Goal: Task Accomplishment & Management: Use online tool/utility

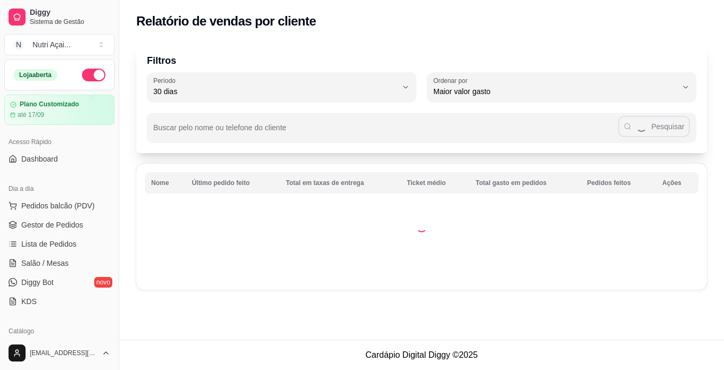
select select "30"
select select "HIGHEST_TOTAL_SPENT_WITH_ORDERS"
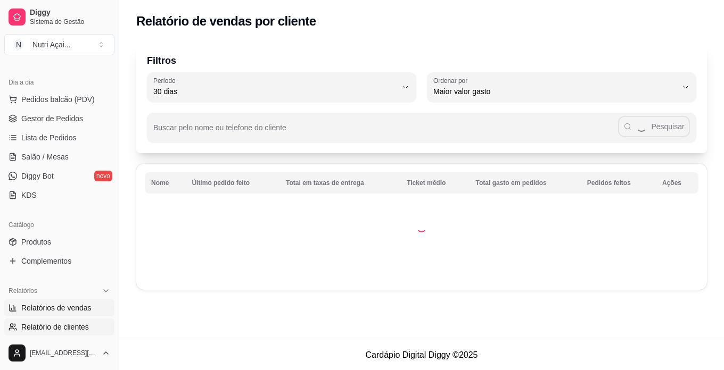
click at [58, 306] on span "Relatórios de vendas" at bounding box center [56, 308] width 70 height 11
select select "ALL"
select select "0"
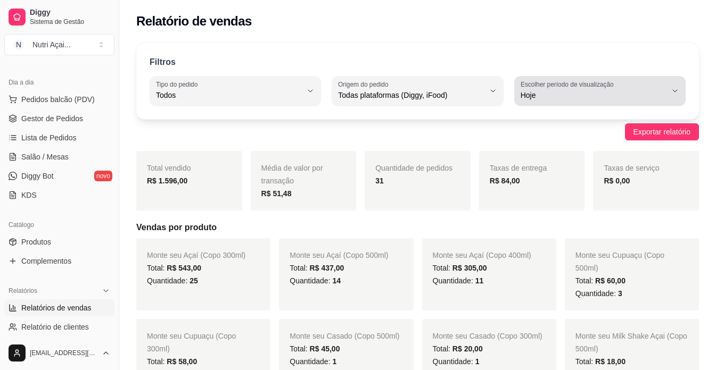
click at [546, 94] on span "Hoje" at bounding box center [593, 95] width 146 height 11
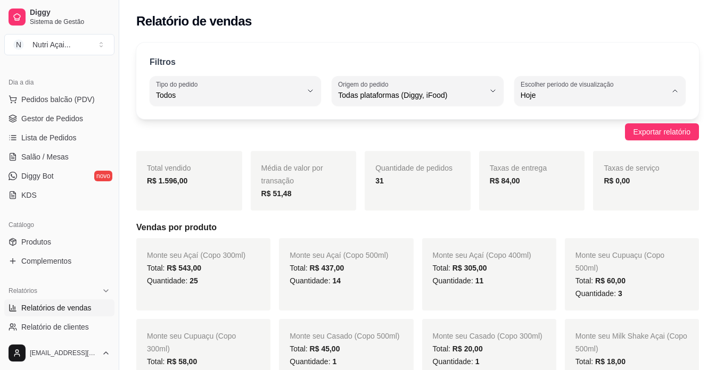
click at [538, 142] on span "Ontem" at bounding box center [594, 138] width 138 height 10
type input "1"
select select "1"
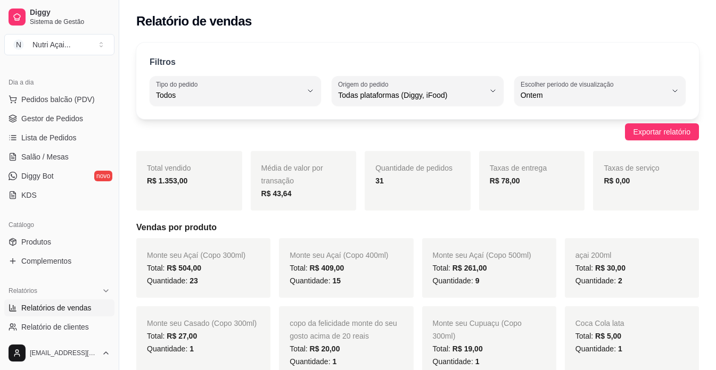
click at [43, 110] on ul "Pedidos balcão (PDV) Gestor de Pedidos Lista de Pedidos Salão / Mesas Diggy Bot…" at bounding box center [59, 147] width 110 height 113
click at [43, 115] on span "Gestor de Pedidos" at bounding box center [52, 118] width 62 height 11
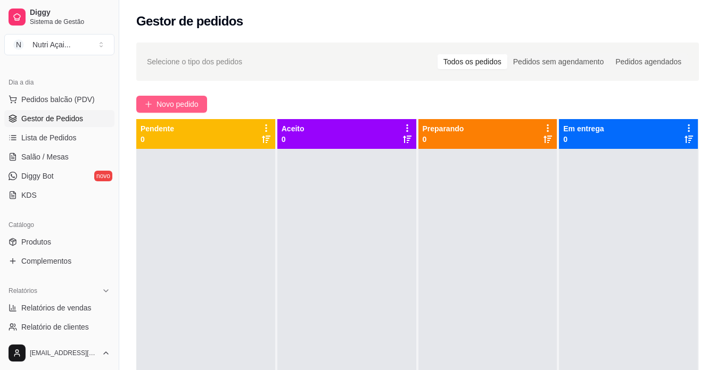
click at [174, 107] on span "Novo pedido" at bounding box center [177, 104] width 42 height 12
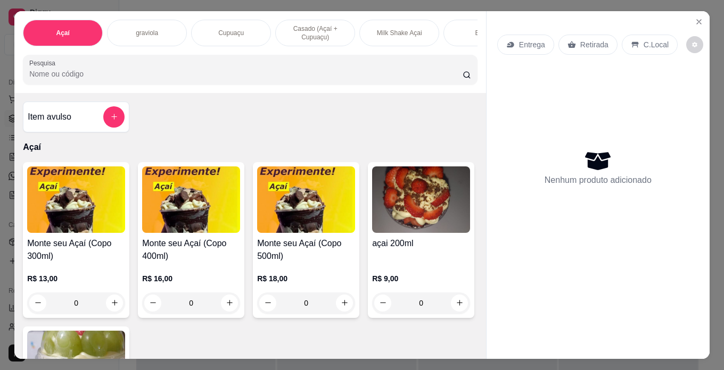
click at [56, 259] on h4 "Monte seu Açaí (Copo 300ml)" at bounding box center [76, 250] width 98 height 26
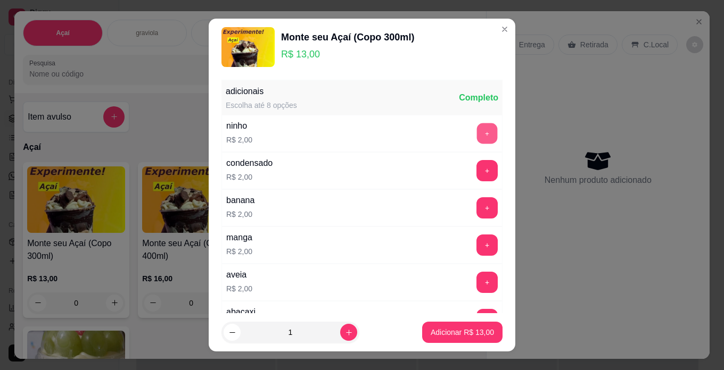
click at [477, 134] on button "+" at bounding box center [487, 133] width 21 height 21
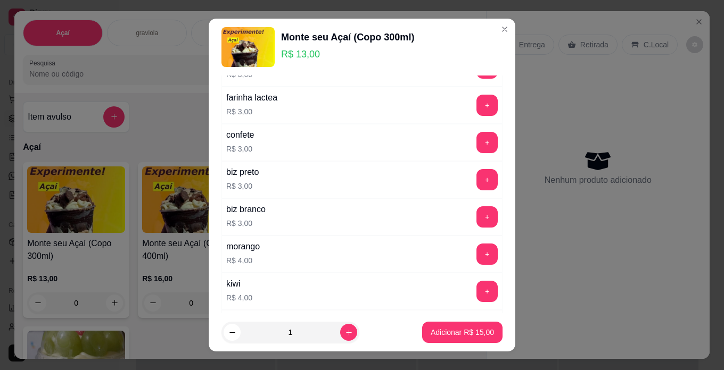
scroll to position [426, 0]
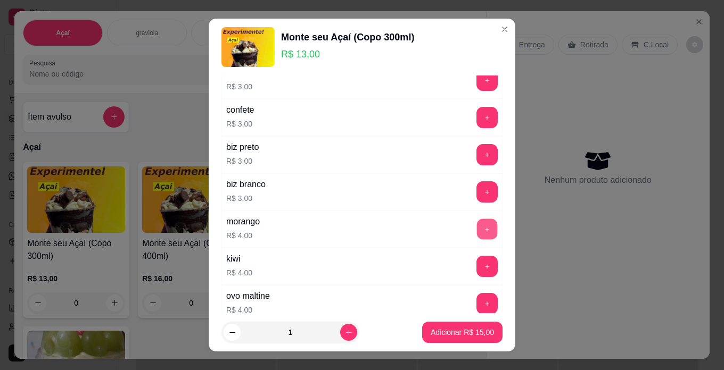
click at [477, 222] on button "+" at bounding box center [487, 229] width 21 height 21
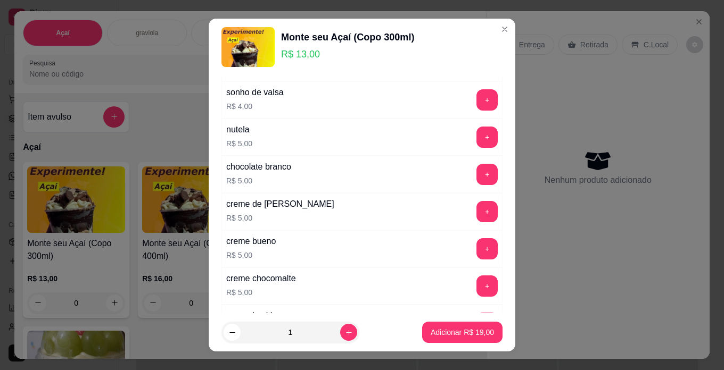
scroll to position [692, 0]
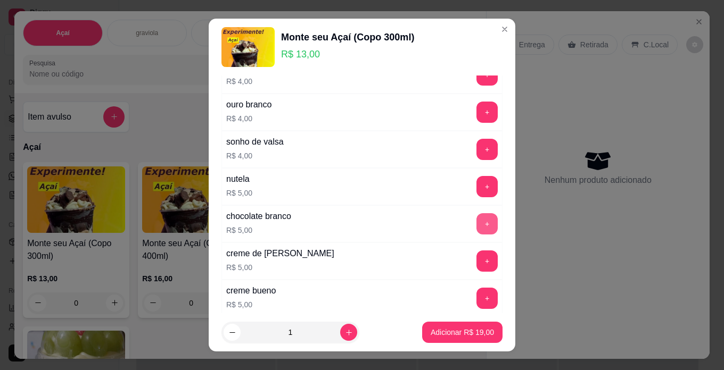
click at [476, 223] on button "+" at bounding box center [486, 223] width 21 height 21
click at [468, 329] on p "Adicionar R$ 24,00" at bounding box center [461, 332] width 63 height 11
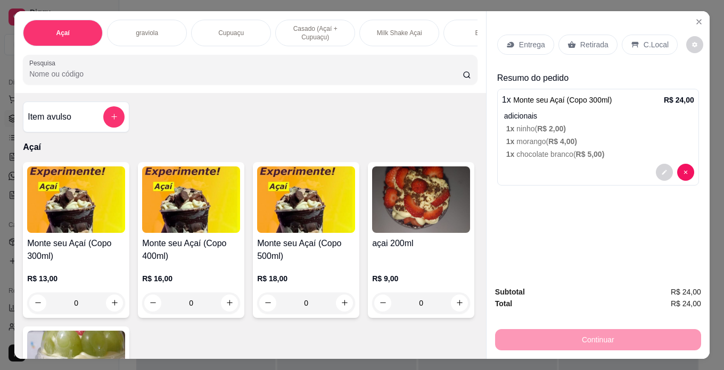
click at [84, 279] on p "R$ 13,00" at bounding box center [76, 278] width 98 height 11
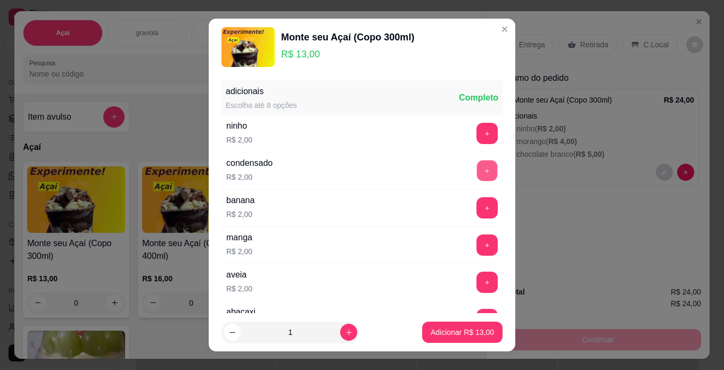
click at [477, 167] on button "+" at bounding box center [487, 170] width 21 height 21
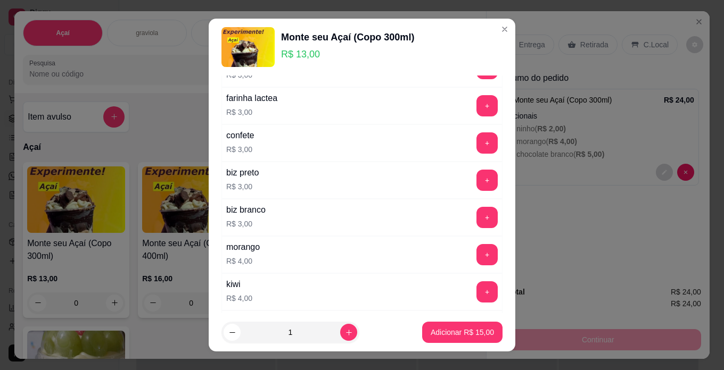
scroll to position [426, 0]
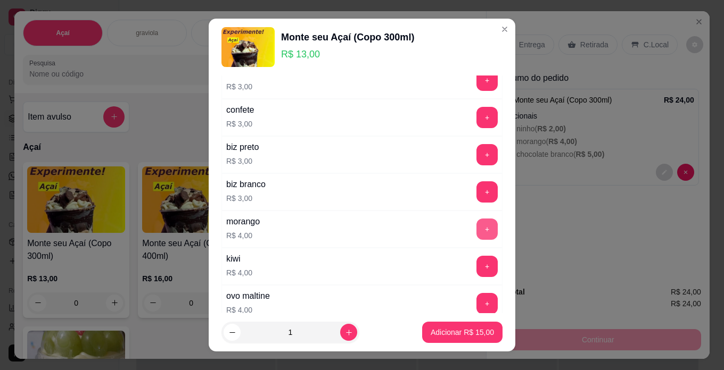
click at [476, 232] on button "+" at bounding box center [486, 229] width 21 height 21
click at [484, 335] on button "Adicionar R$ 19,00" at bounding box center [462, 332] width 80 height 21
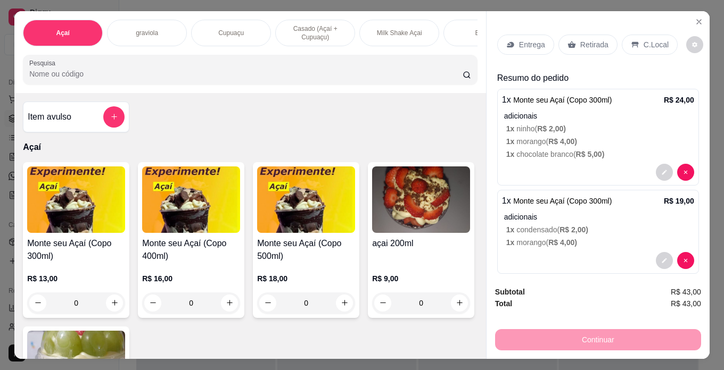
click at [638, 35] on div "C.Local" at bounding box center [649, 45] width 56 height 20
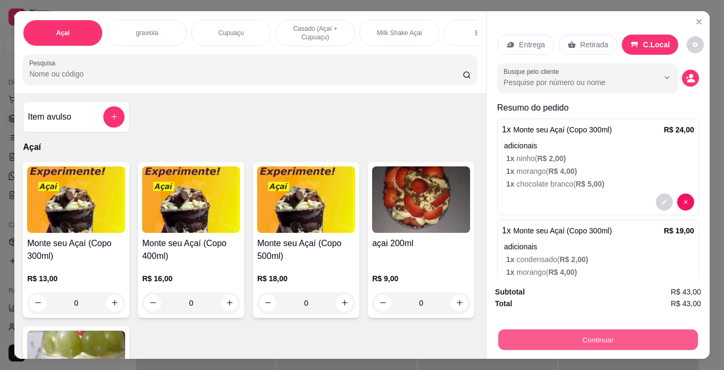
click at [555, 330] on button "Continuar" at bounding box center [598, 340] width 200 height 21
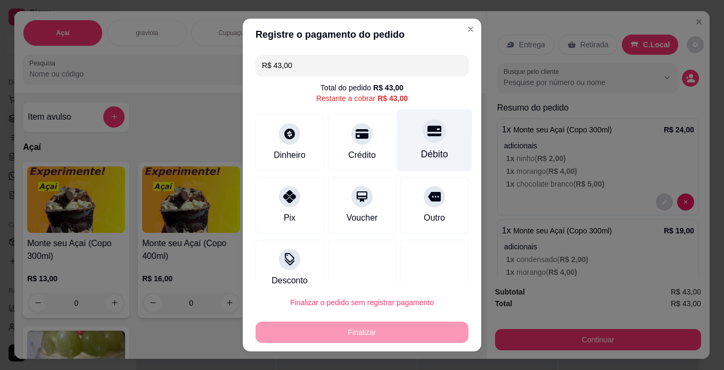
click at [417, 147] on div "Débito" at bounding box center [434, 141] width 75 height 62
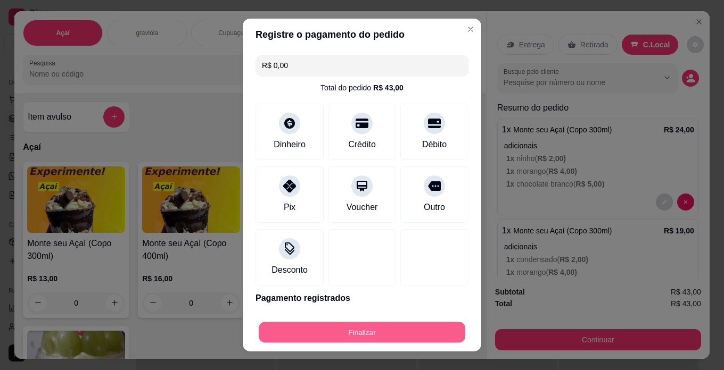
click at [416, 336] on button "Finalizar" at bounding box center [362, 332] width 206 height 21
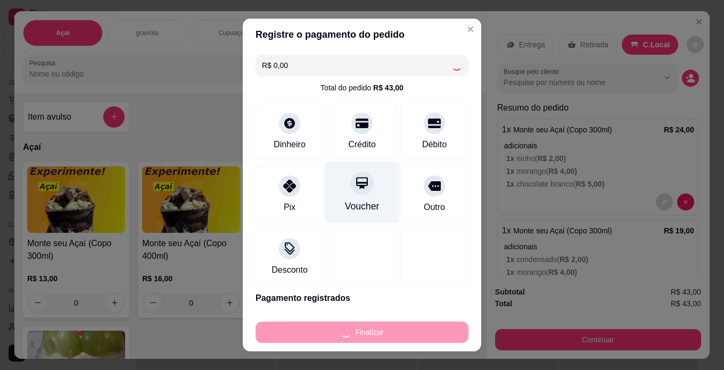
type input "-R$ 43,00"
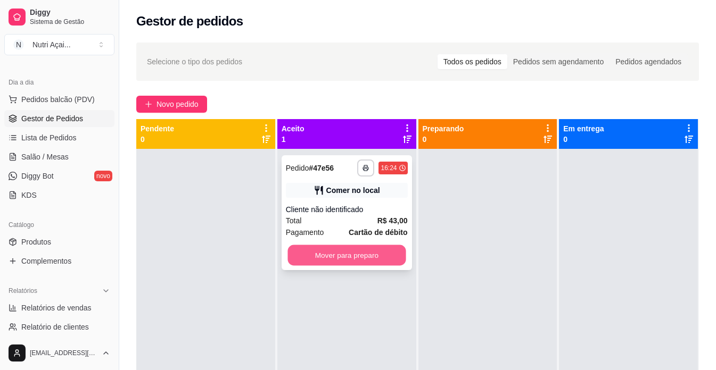
click at [364, 253] on button "Mover para preparo" at bounding box center [346, 255] width 118 height 21
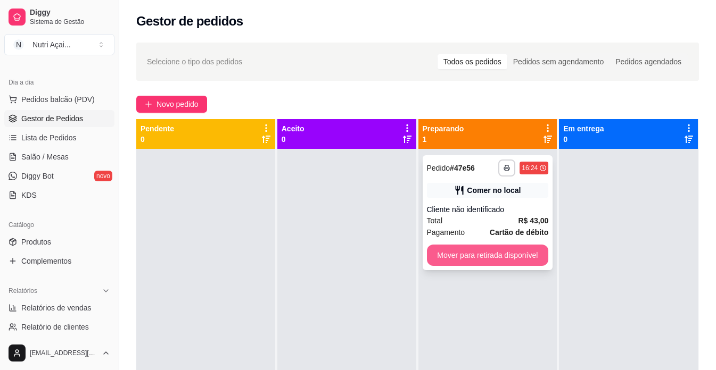
click at [477, 250] on button "Mover para retirada disponível" at bounding box center [488, 255] width 122 height 21
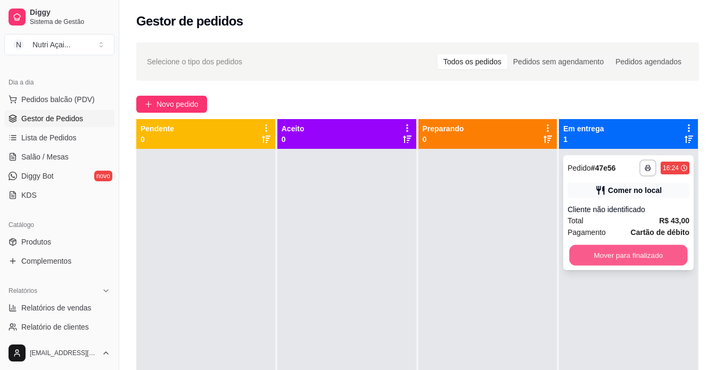
click at [571, 249] on button "Mover para finalizado" at bounding box center [628, 255] width 118 height 21
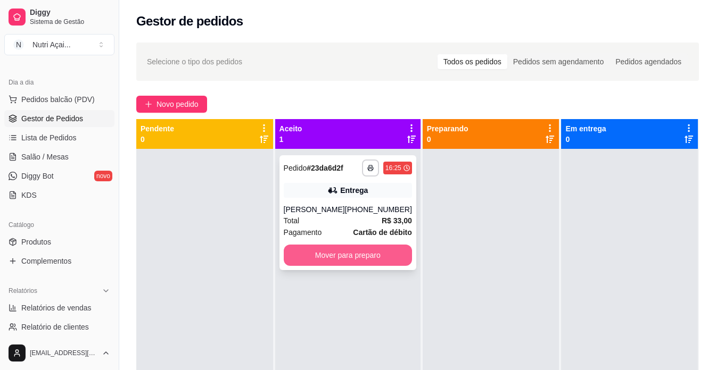
click at [349, 255] on button "Mover para preparo" at bounding box center [348, 255] width 128 height 21
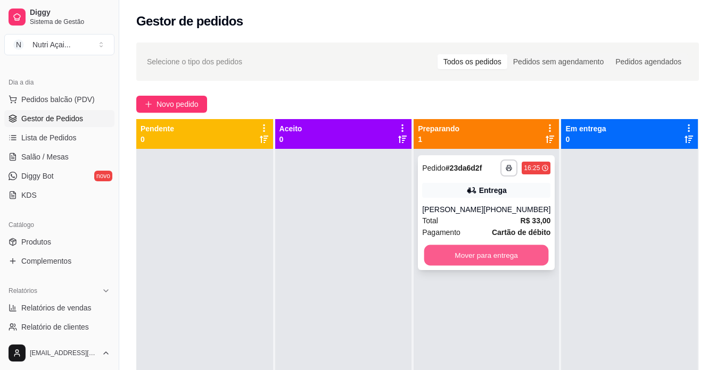
click at [447, 253] on button "Mover para entrega" at bounding box center [486, 255] width 124 height 21
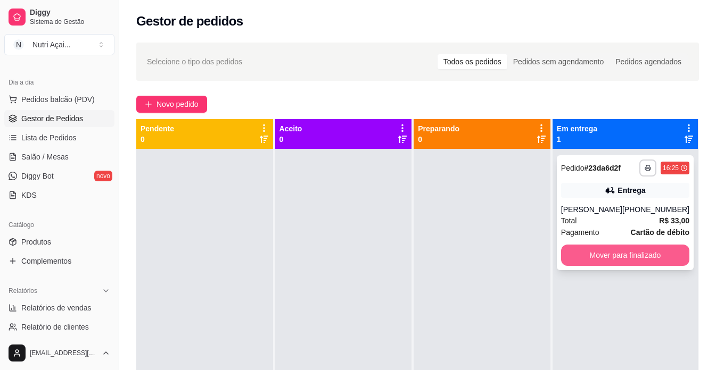
click at [604, 259] on button "Mover para finalizado" at bounding box center [625, 255] width 128 height 21
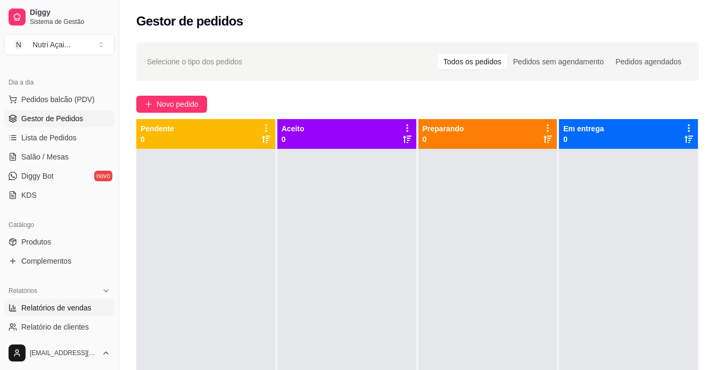
click at [51, 310] on span "Relatórios de vendas" at bounding box center [56, 308] width 70 height 11
select select "ALL"
select select "0"
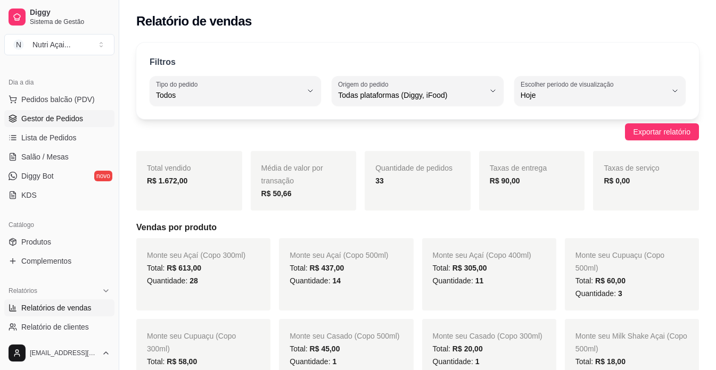
click at [53, 124] on link "Gestor de Pedidos" at bounding box center [59, 118] width 110 height 17
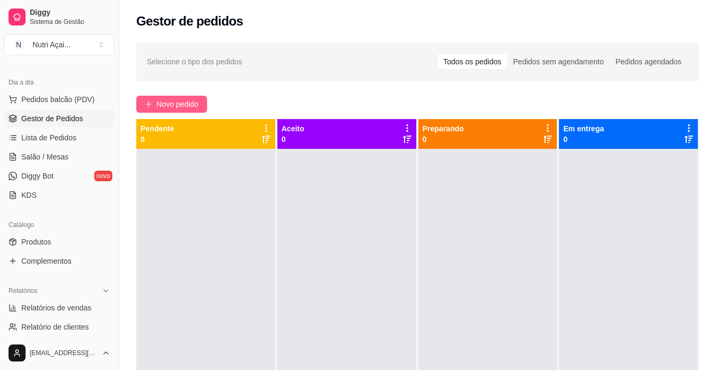
click at [177, 103] on span "Novo pedido" at bounding box center [177, 104] width 42 height 12
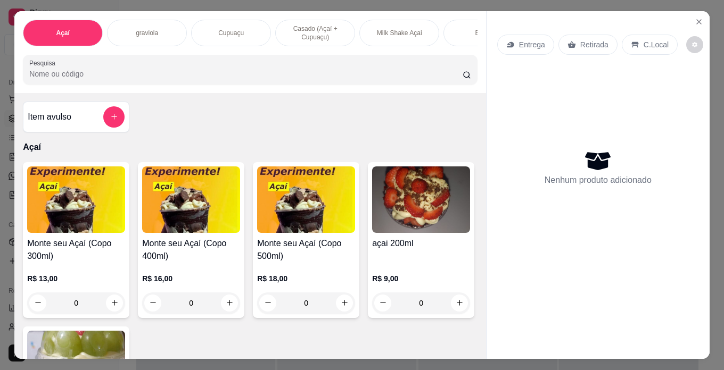
click at [290, 250] on h4 "Monte seu Açaí (Copo 500ml)" at bounding box center [306, 250] width 98 height 26
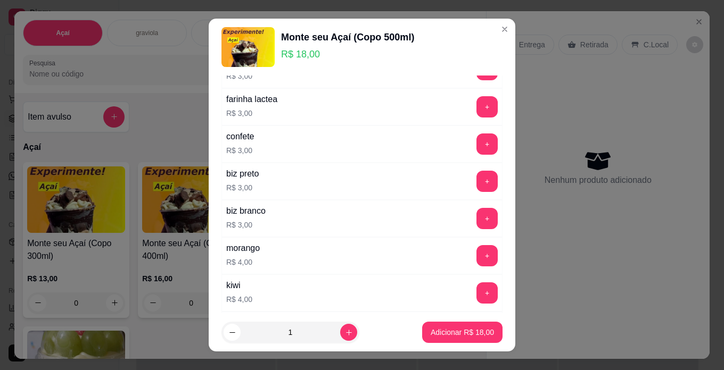
scroll to position [426, 0]
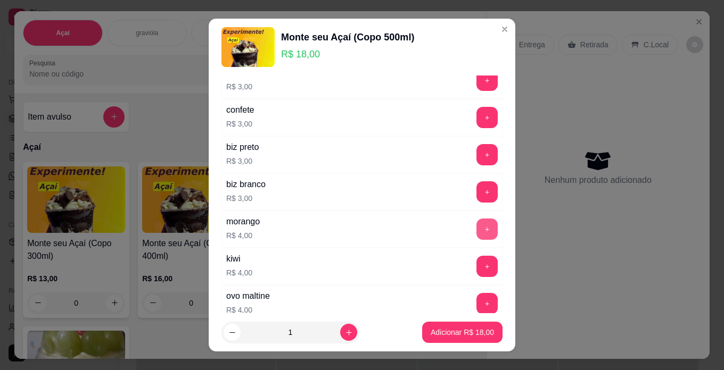
click at [476, 230] on button "+" at bounding box center [486, 229] width 21 height 21
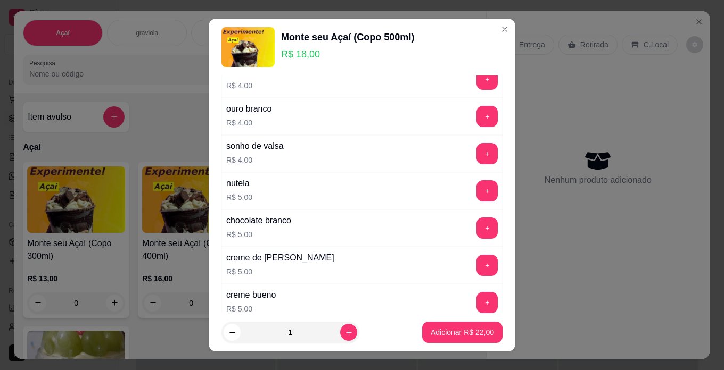
scroll to position [692, 0]
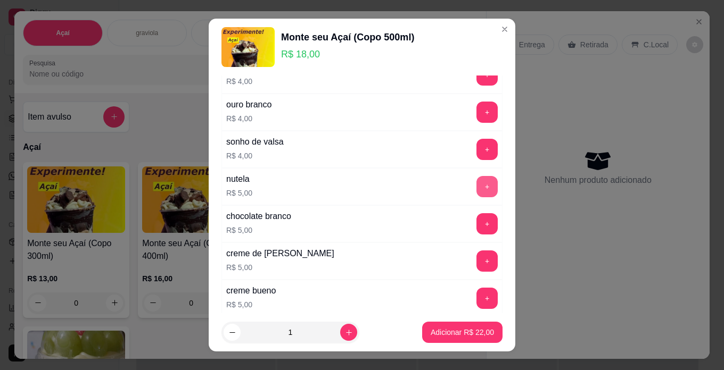
click at [476, 185] on button "+" at bounding box center [486, 186] width 21 height 21
click at [479, 336] on p "Adicionar R$ 27,00" at bounding box center [461, 332] width 63 height 11
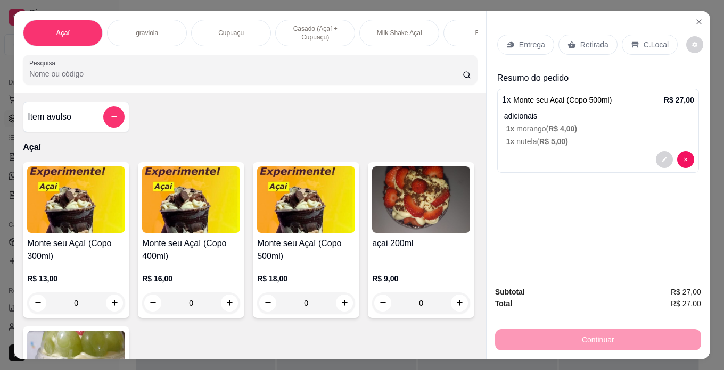
click at [635, 35] on div "C.Local" at bounding box center [649, 45] width 56 height 20
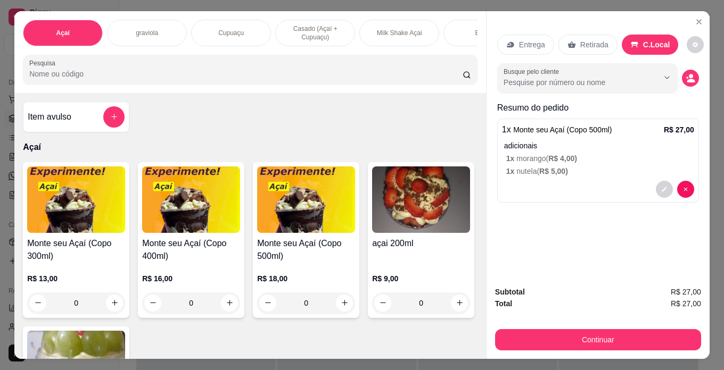
click at [214, 267] on div "R$ 16,00 0" at bounding box center [191, 288] width 98 height 51
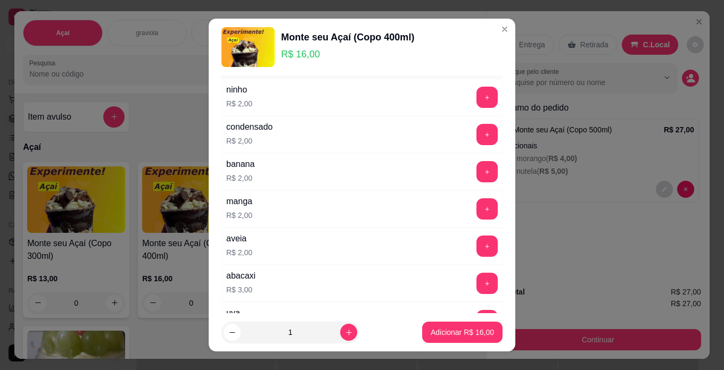
scroll to position [53, 0]
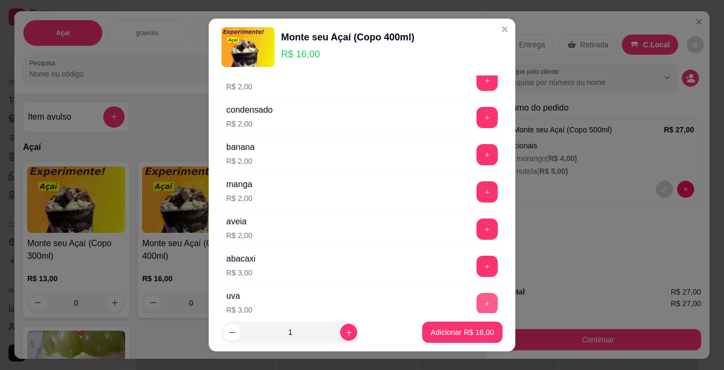
click at [476, 300] on button "+" at bounding box center [486, 303] width 21 height 21
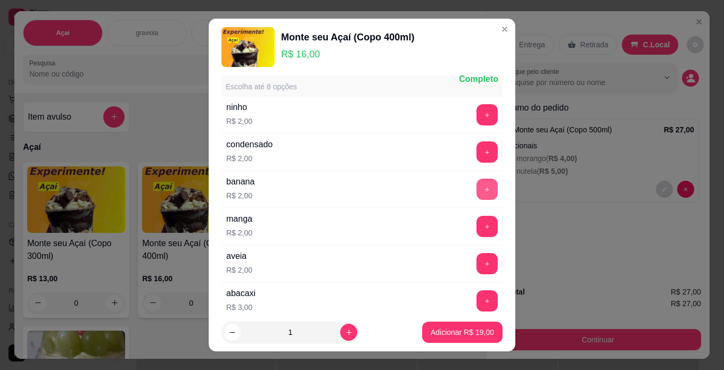
scroll to position [0, 0]
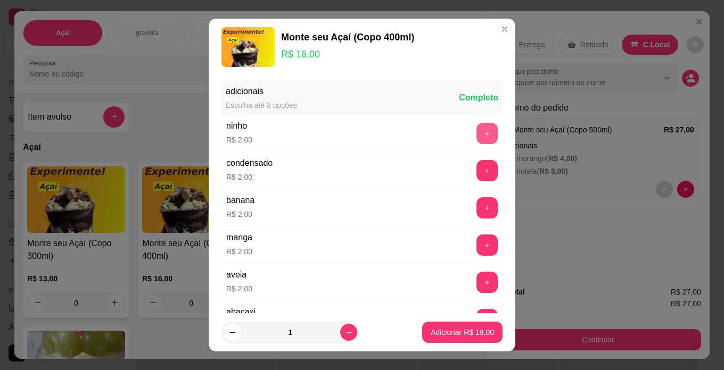
click at [476, 135] on button "+" at bounding box center [486, 133] width 21 height 21
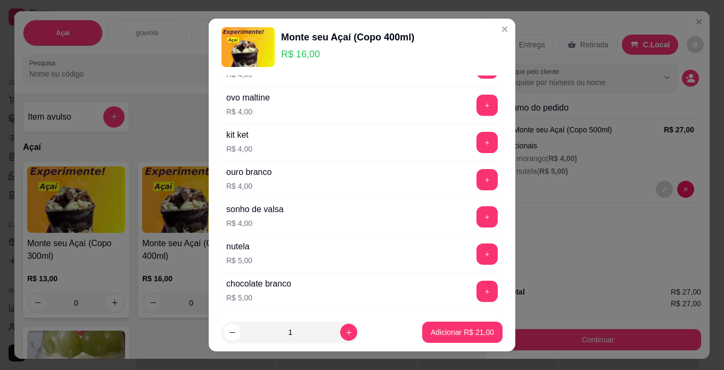
scroll to position [638, 0]
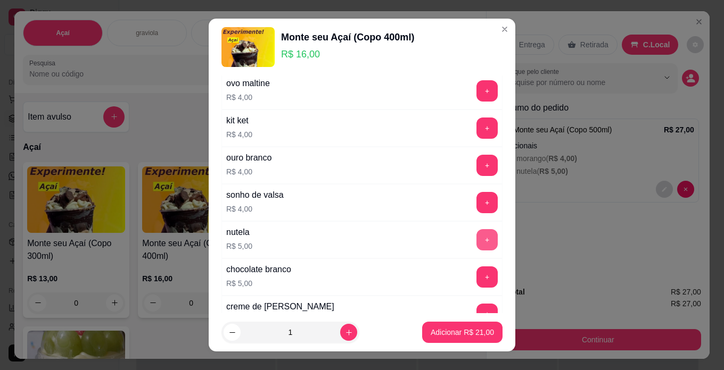
click at [476, 242] on button "+" at bounding box center [486, 239] width 21 height 21
click at [472, 333] on p "Adicionar R$ 26,00" at bounding box center [462, 333] width 62 height 10
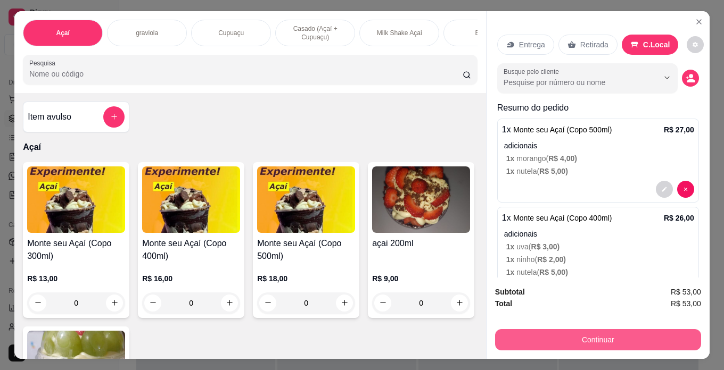
click at [529, 347] on div "Subtotal R$ 53,00 Total R$ 53,00 Continuar" at bounding box center [597, 318] width 223 height 81
click at [524, 327] on div "Continuar" at bounding box center [598, 339] width 206 height 24
click at [527, 339] on button "Continuar" at bounding box center [598, 339] width 206 height 21
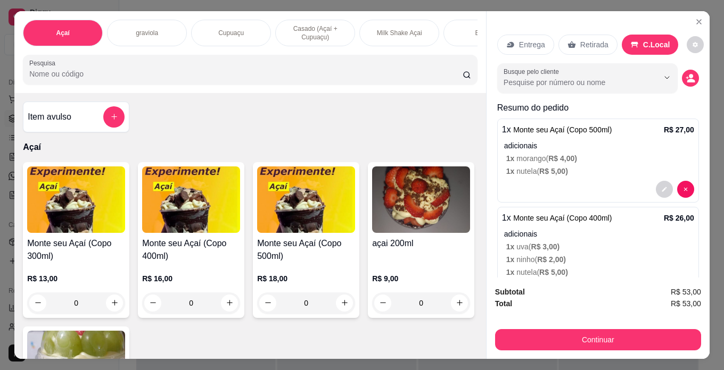
scroll to position [40, 0]
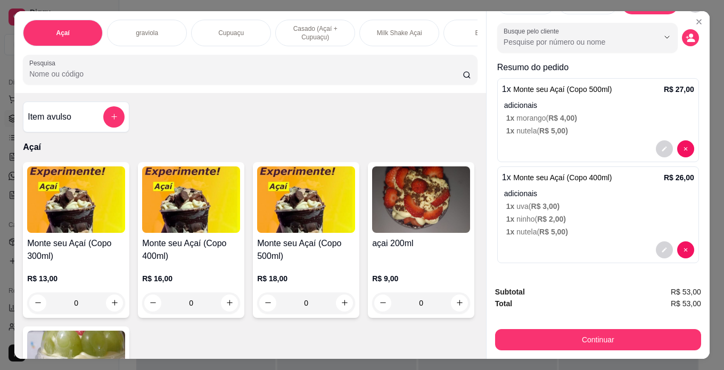
click at [553, 228] on span "R$ 5,00 )" at bounding box center [553, 232] width 29 height 9
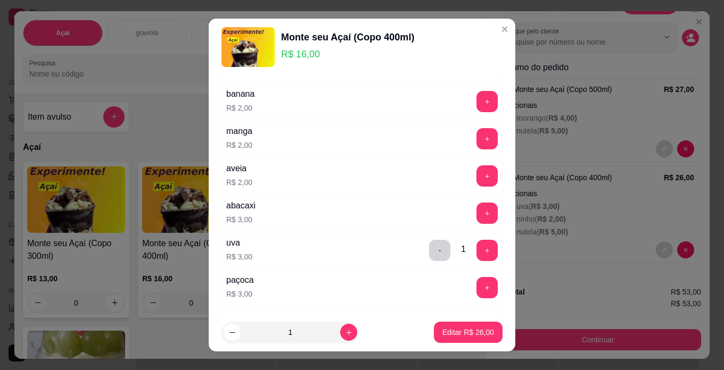
scroll to position [160, 0]
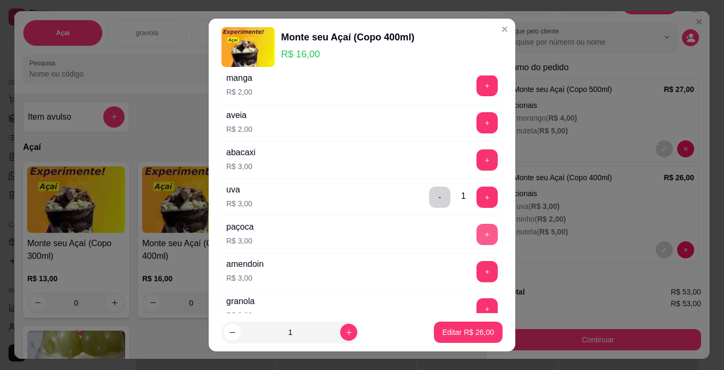
click at [476, 231] on button "+" at bounding box center [486, 234] width 21 height 21
click at [467, 332] on p "Editar R$ 29,00" at bounding box center [468, 332] width 52 height 11
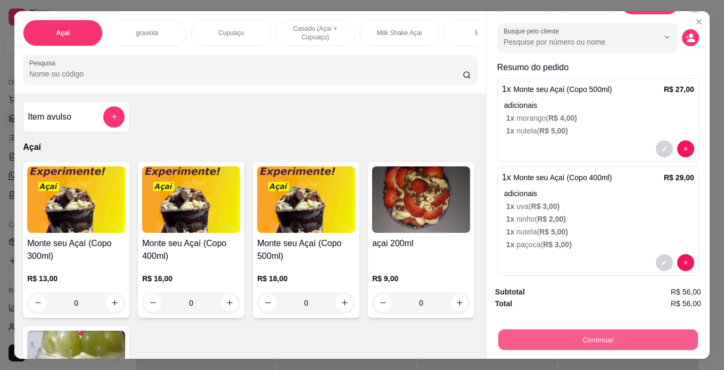
click at [519, 333] on button "Continuar" at bounding box center [598, 340] width 200 height 21
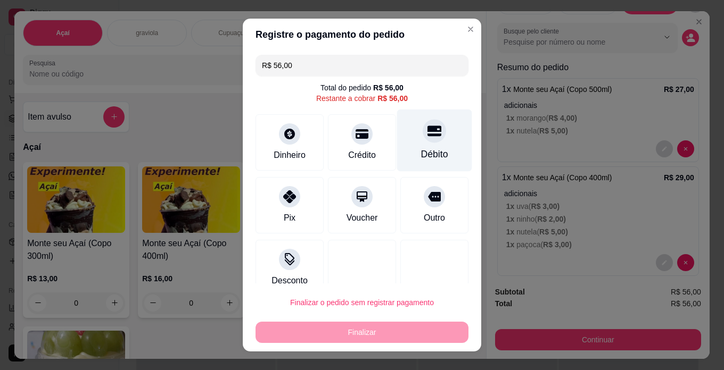
click at [427, 146] on div "Débito" at bounding box center [434, 141] width 75 height 62
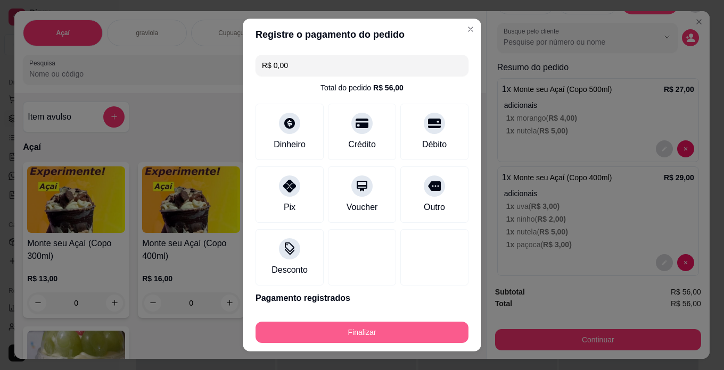
click at [443, 330] on button "Finalizar" at bounding box center [361, 332] width 213 height 21
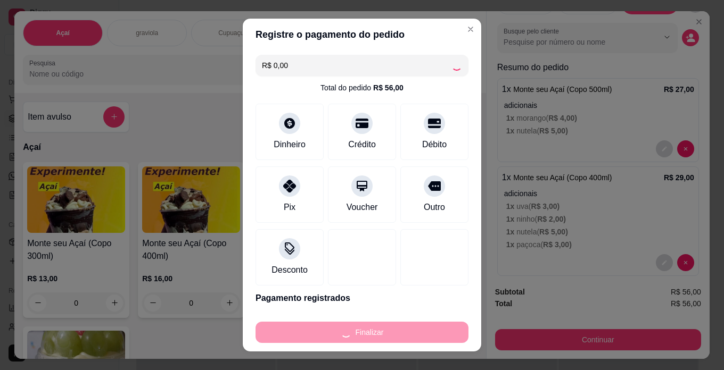
type input "-R$ 56,00"
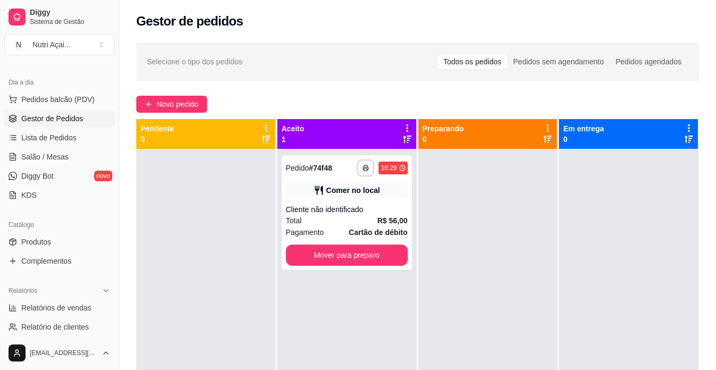
click at [493, 190] on div at bounding box center [487, 334] width 139 height 370
click at [198, 104] on span "Novo pedido" at bounding box center [177, 104] width 42 height 12
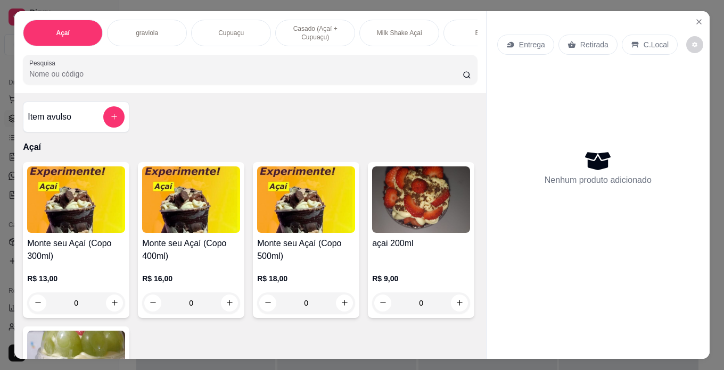
click at [201, 252] on h4 "Monte seu Açaí (Copo 400ml)" at bounding box center [191, 250] width 98 height 26
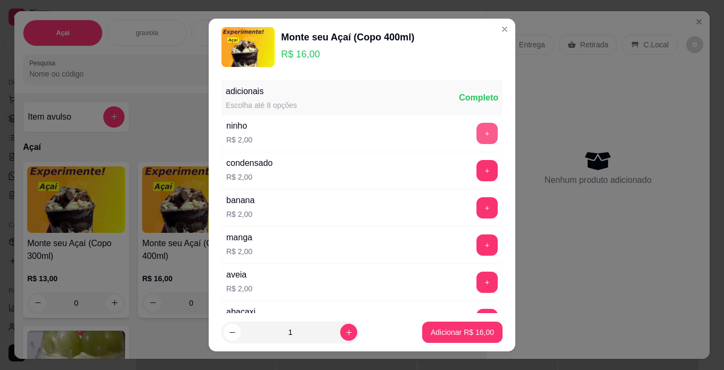
click at [476, 139] on button "+" at bounding box center [486, 133] width 21 height 21
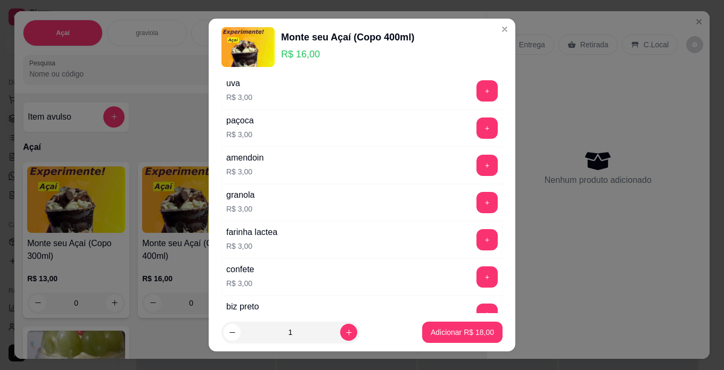
scroll to position [319, 0]
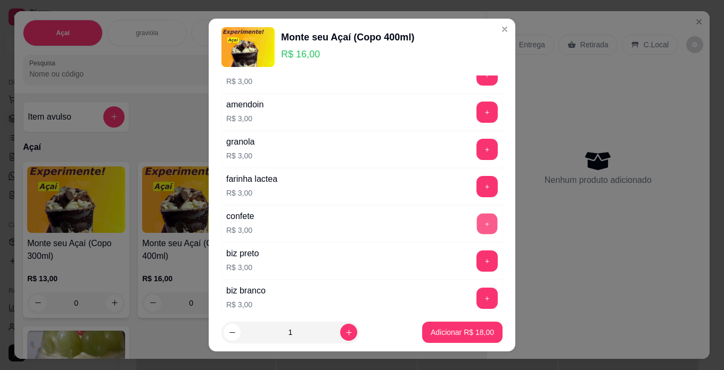
click at [477, 222] on button "+" at bounding box center [487, 223] width 21 height 21
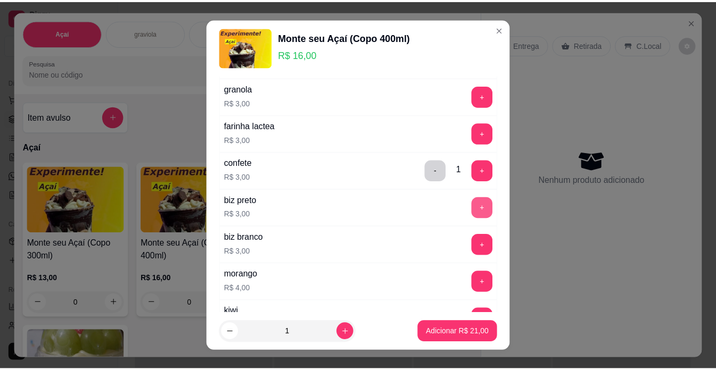
scroll to position [426, 0]
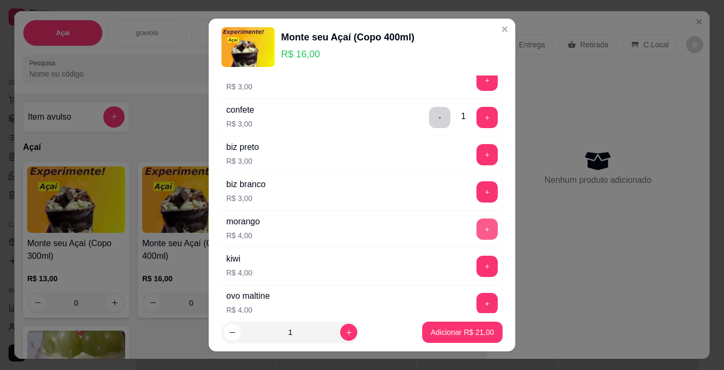
click at [476, 223] on button "+" at bounding box center [486, 229] width 21 height 21
click at [475, 336] on p "Adicionar R$ 25,00" at bounding box center [461, 332] width 63 height 11
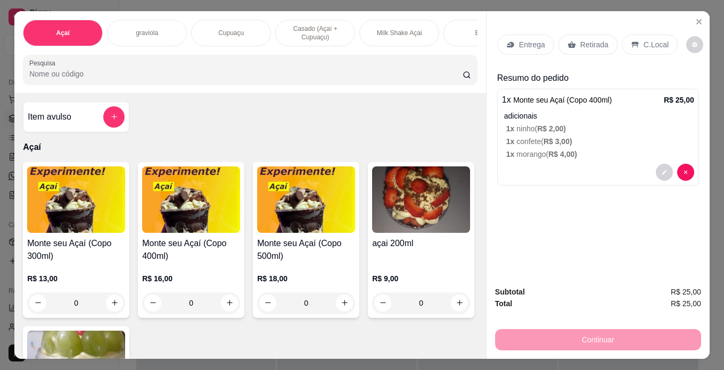
click at [639, 48] on div "C.Local" at bounding box center [649, 45] width 56 height 20
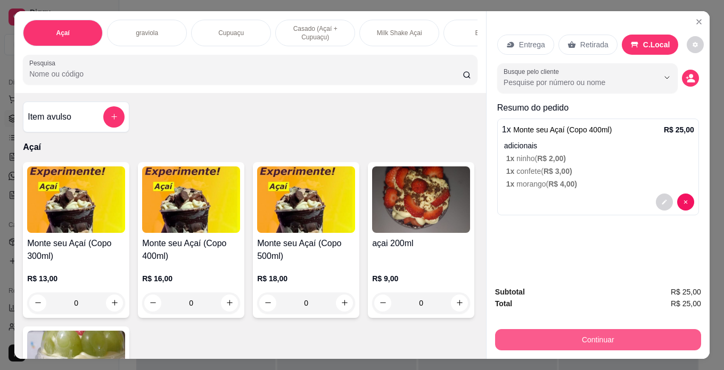
click at [626, 341] on button "Continuar" at bounding box center [598, 339] width 206 height 21
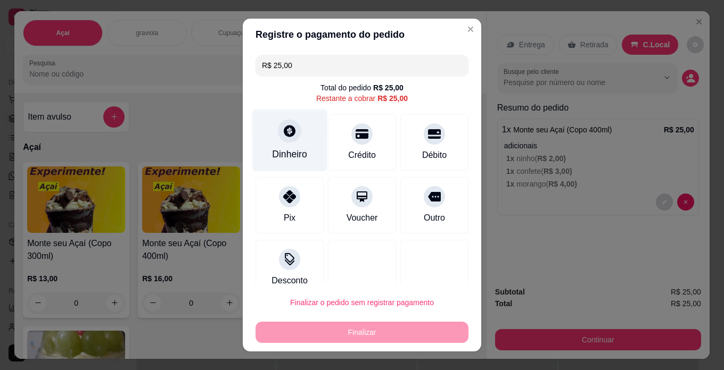
click at [289, 144] on div "Dinheiro" at bounding box center [289, 141] width 75 height 62
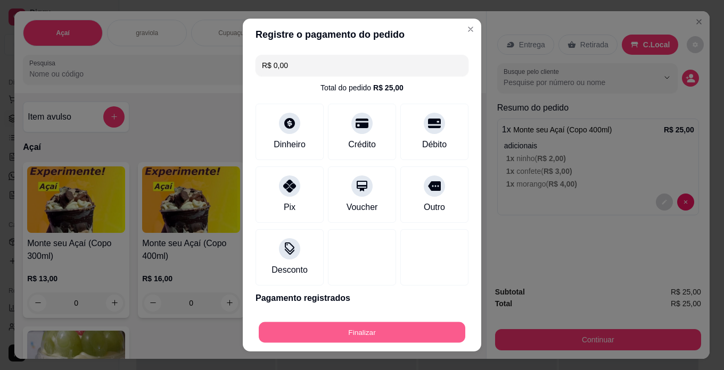
click at [396, 327] on button "Finalizar" at bounding box center [362, 332] width 206 height 21
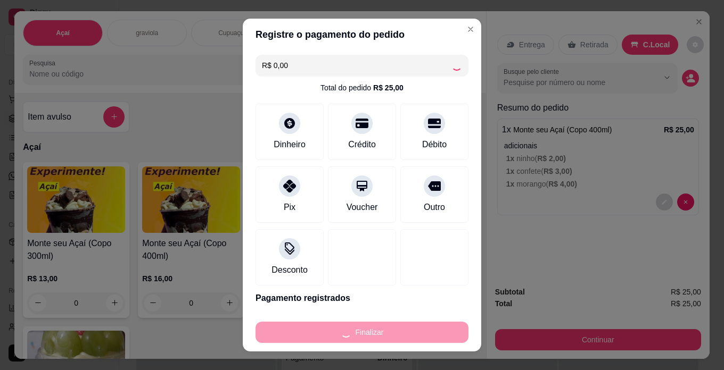
type input "-R$ 25,00"
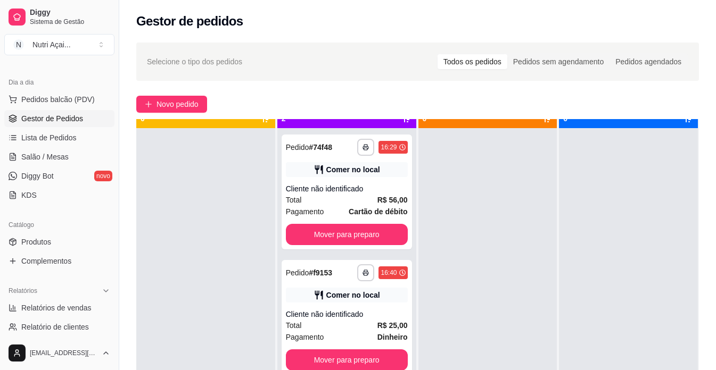
scroll to position [30, 0]
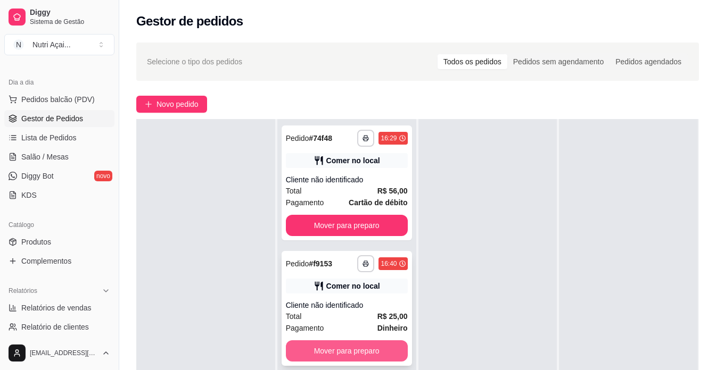
click at [385, 345] on button "Mover para preparo" at bounding box center [347, 351] width 122 height 21
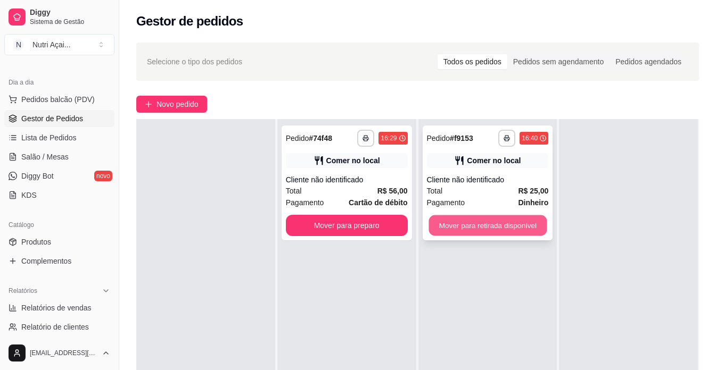
click at [504, 234] on button "Mover para retirada disponível" at bounding box center [487, 225] width 118 height 21
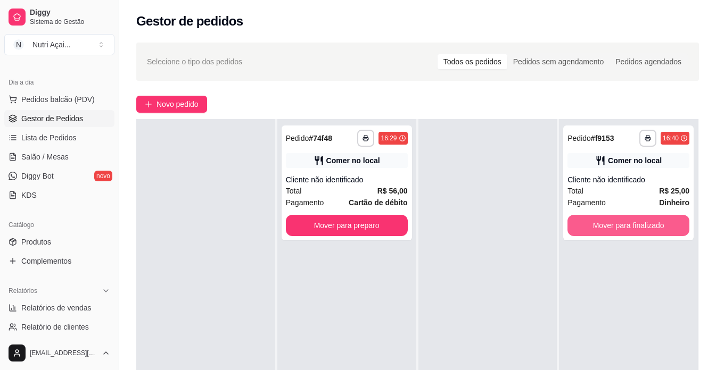
click at [610, 226] on button "Mover para finalizado" at bounding box center [628, 225] width 122 height 21
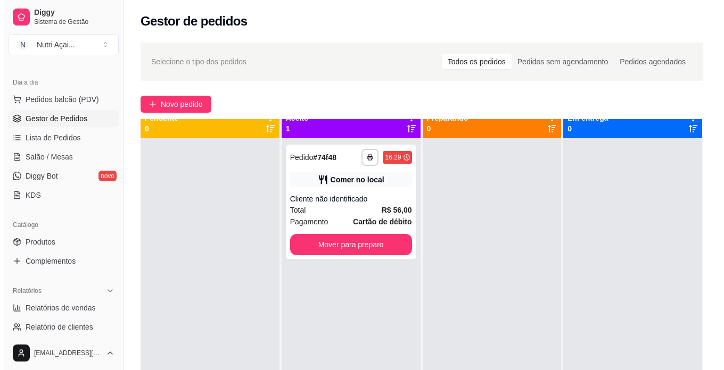
scroll to position [0, 0]
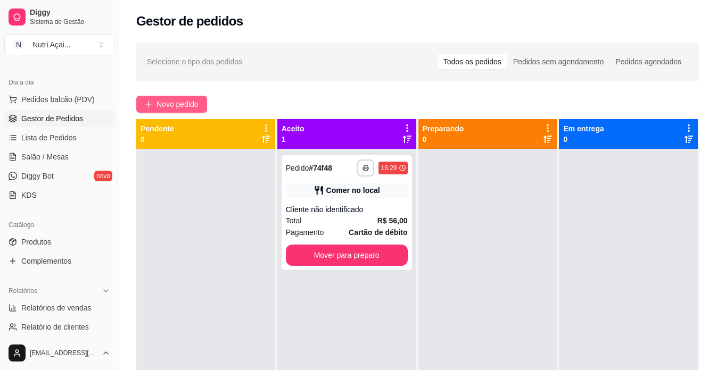
click at [150, 110] on button "Novo pedido" at bounding box center [171, 104] width 71 height 17
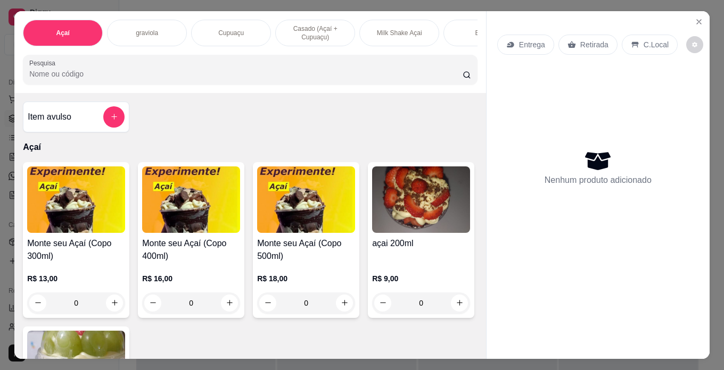
click at [402, 29] on p "Milk Shake Açai" at bounding box center [399, 33] width 45 height 9
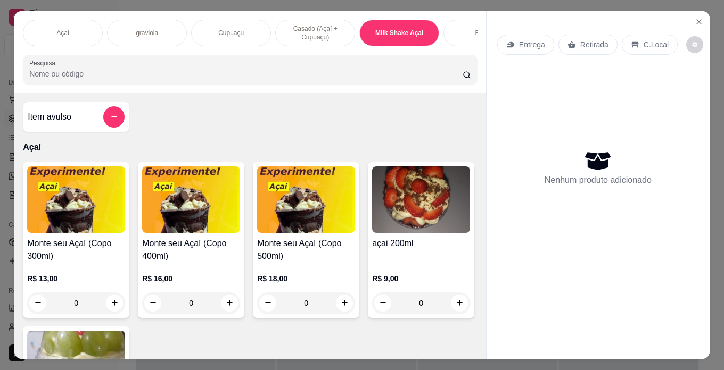
scroll to position [27, 0]
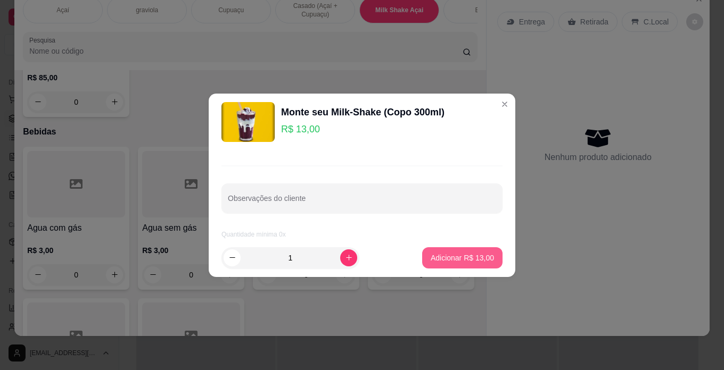
click at [459, 266] on button "Adicionar R$ 13,00" at bounding box center [462, 257] width 80 height 21
type input "1"
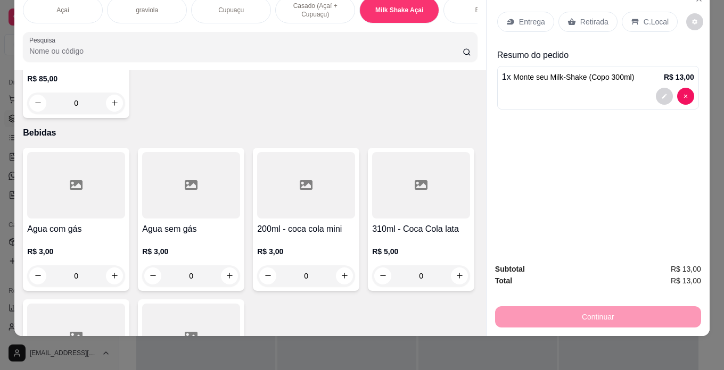
click at [56, 6] on p "Açaí" at bounding box center [62, 10] width 13 height 9
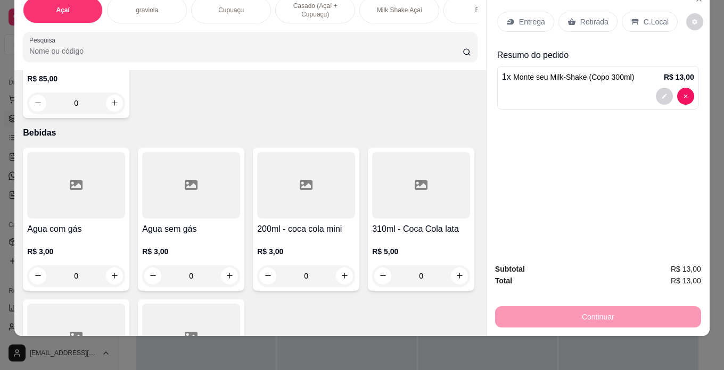
scroll to position [48, 0]
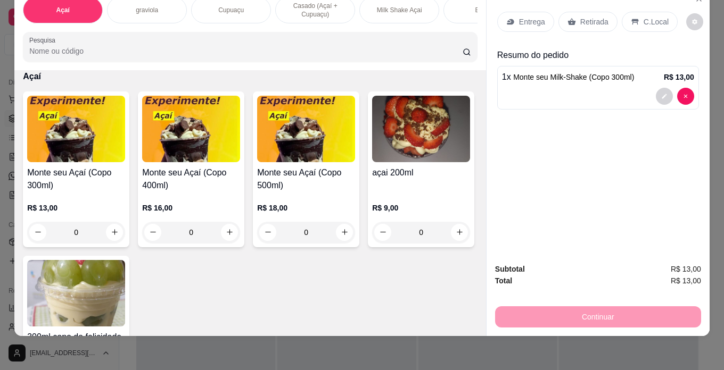
click at [46, 195] on div "R$ 13,00 0" at bounding box center [76, 217] width 98 height 51
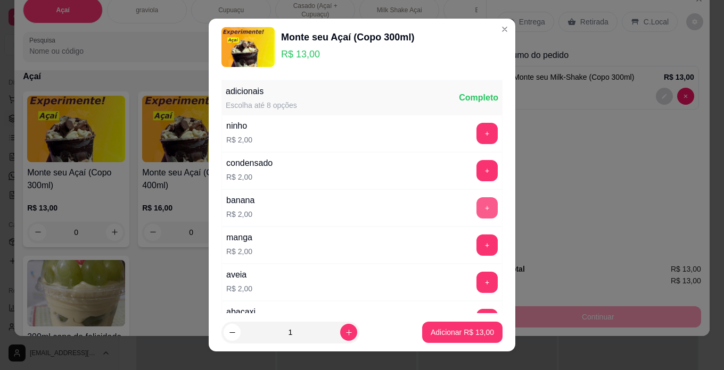
click at [476, 214] on button "+" at bounding box center [486, 207] width 21 height 21
click at [466, 158] on div "condensado R$ 2,00 +" at bounding box center [361, 170] width 281 height 37
click at [476, 178] on button "+" at bounding box center [486, 170] width 21 height 21
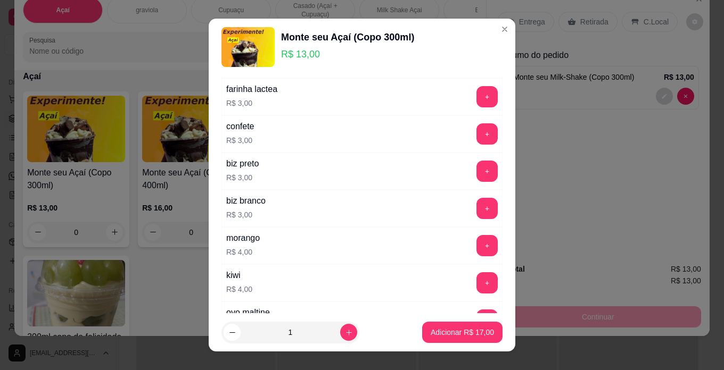
scroll to position [426, 0]
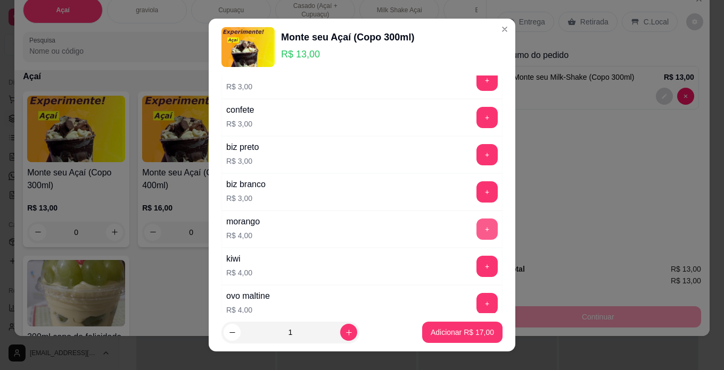
click at [462, 215] on div "morango R$ 4,00 +" at bounding box center [361, 229] width 281 height 37
click at [467, 252] on div "kiwi R$ 4,00 +" at bounding box center [361, 266] width 281 height 37
click at [477, 232] on button "+" at bounding box center [487, 229] width 21 height 21
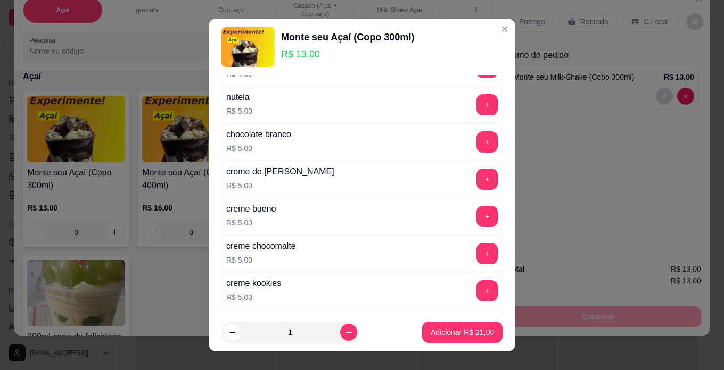
scroll to position [798, 0]
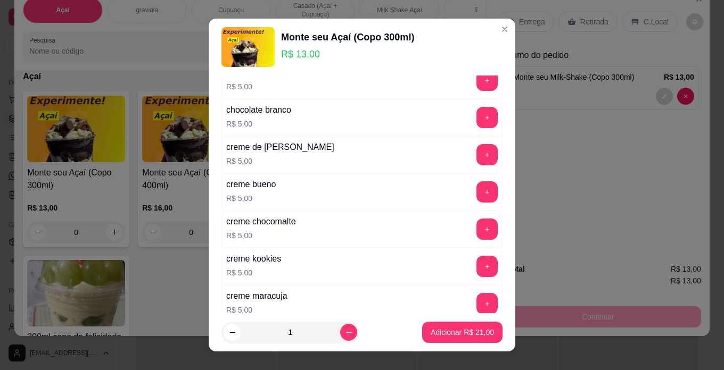
click at [472, 154] on div "+" at bounding box center [487, 154] width 30 height 21
click at [476, 152] on button "+" at bounding box center [486, 154] width 21 height 21
click at [454, 323] on button "Adicionar R$ 26,00" at bounding box center [462, 332] width 80 height 21
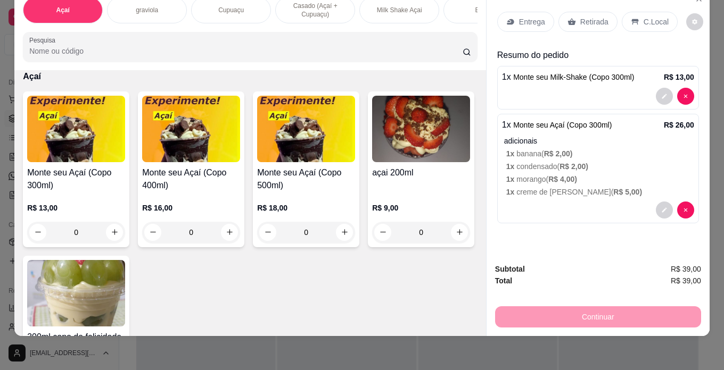
click at [645, 16] on p "C.Local" at bounding box center [655, 21] width 25 height 11
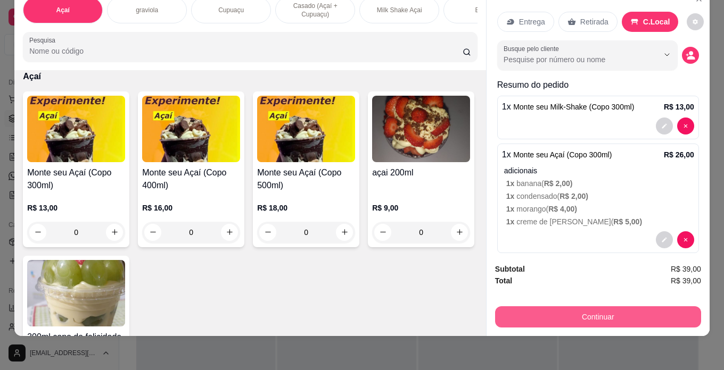
click at [652, 308] on button "Continuar" at bounding box center [598, 316] width 206 height 21
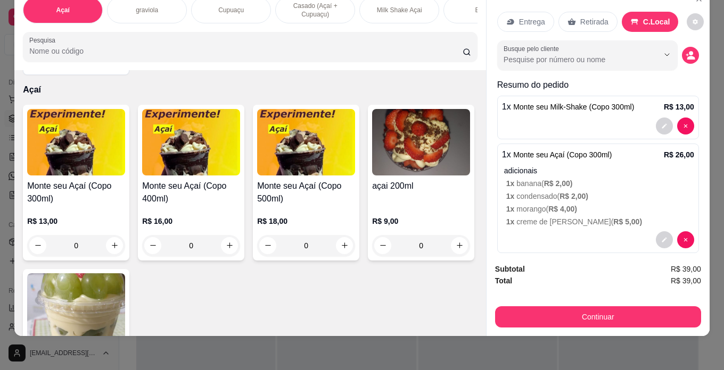
scroll to position [53, 0]
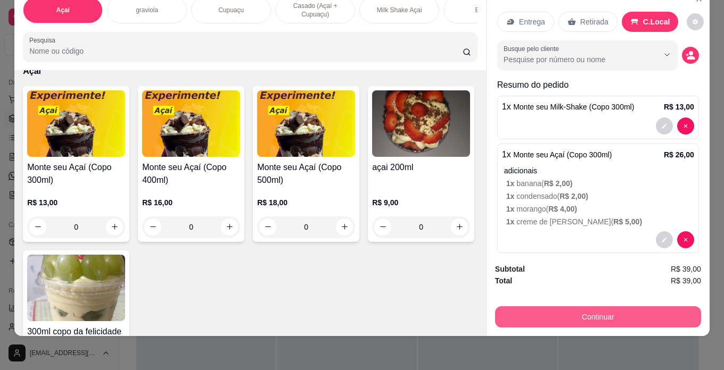
click at [654, 306] on button "Continuar" at bounding box center [598, 316] width 206 height 21
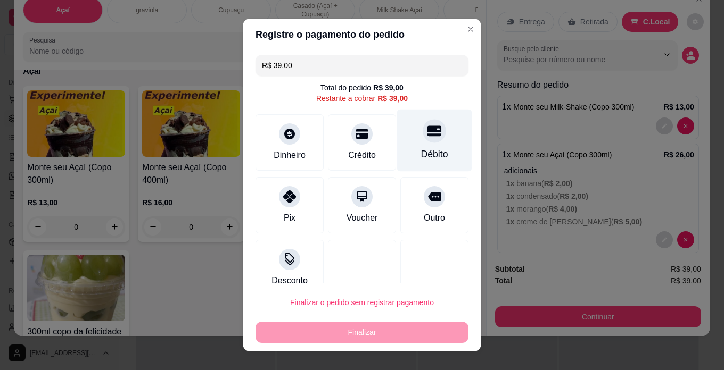
click at [428, 160] on div "Débito" at bounding box center [434, 154] width 27 height 14
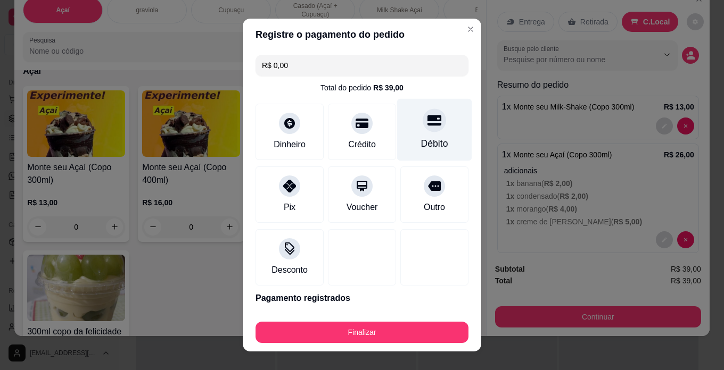
type input "R$ 0,00"
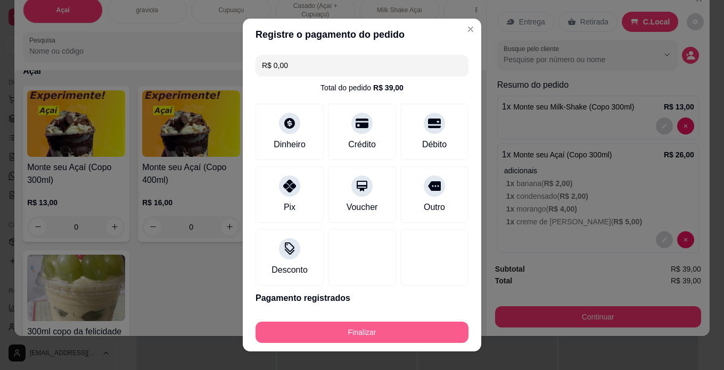
click at [440, 328] on button "Finalizar" at bounding box center [361, 332] width 213 height 21
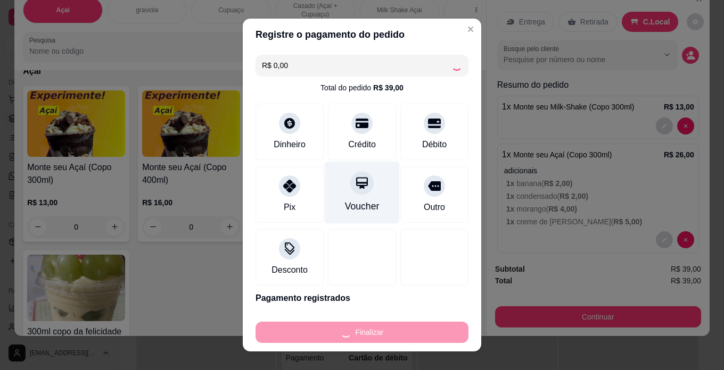
type input "0"
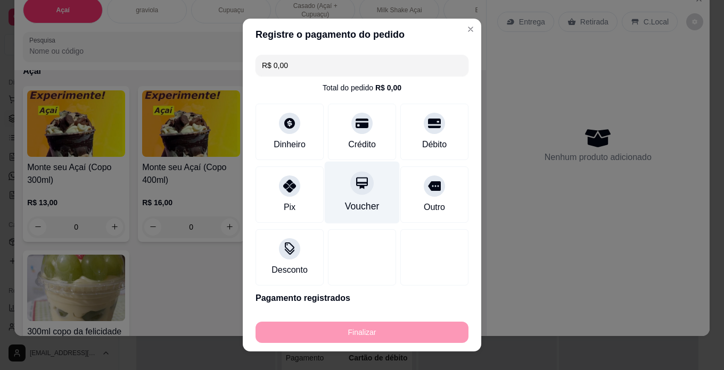
type input "-R$ 39,00"
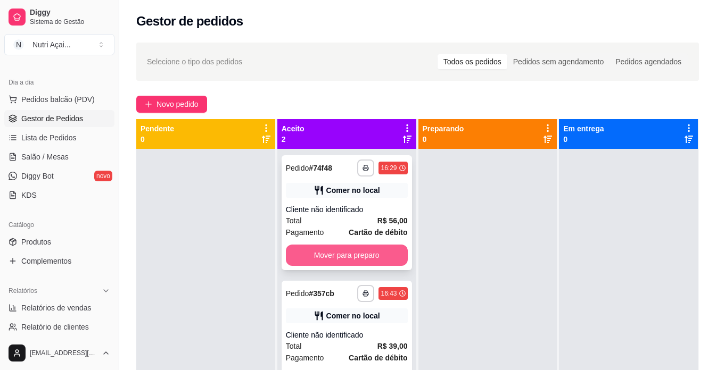
click at [368, 252] on button "Mover para preparo" at bounding box center [347, 255] width 122 height 21
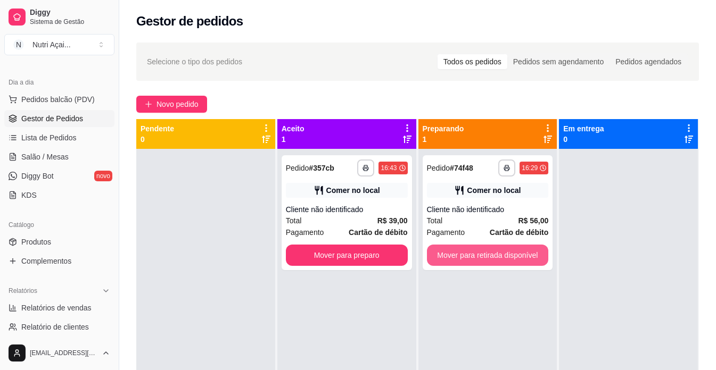
click at [479, 256] on button "Mover para retirada disponível" at bounding box center [488, 255] width 122 height 21
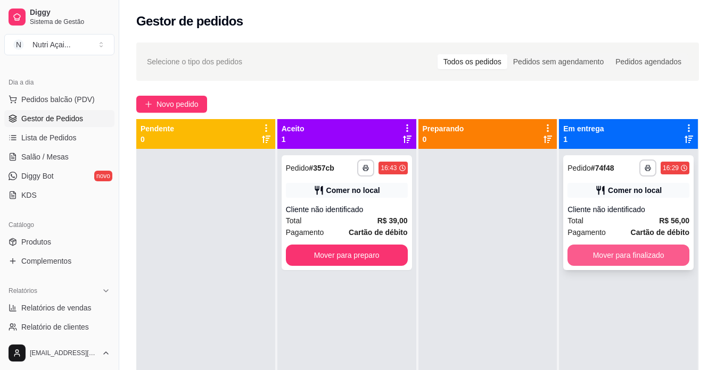
click at [628, 253] on button "Mover para finalizado" at bounding box center [628, 255] width 122 height 21
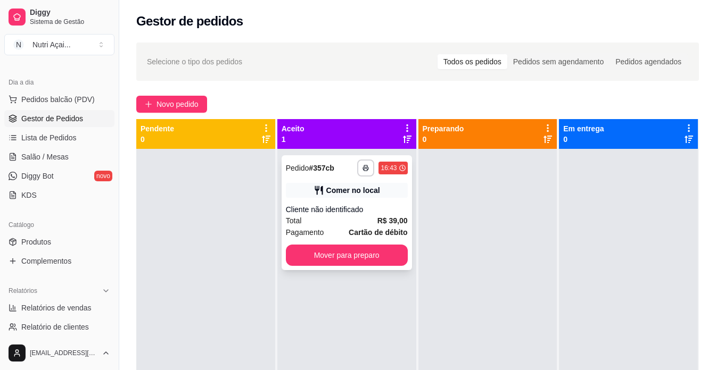
click at [364, 215] on div "Total R$ 39,00" at bounding box center [347, 221] width 122 height 12
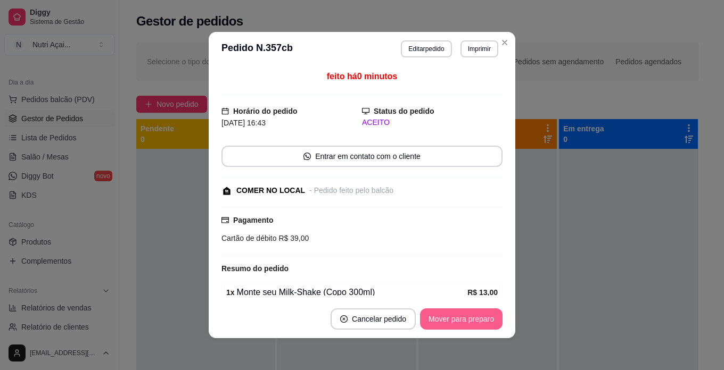
click at [468, 320] on button "Mover para preparo" at bounding box center [461, 319] width 82 height 21
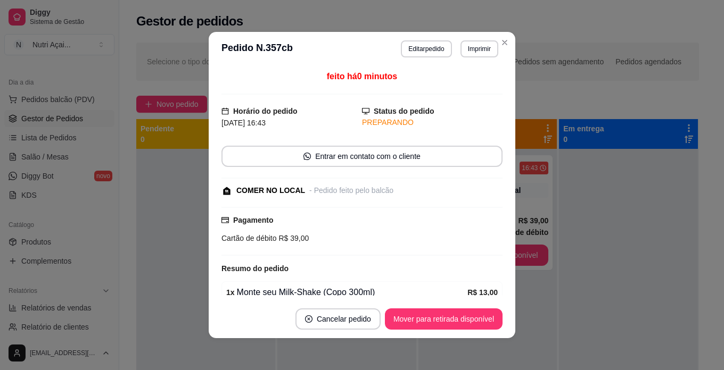
click at [511, 260] on div "feito há 0 minutos Horário do pedido [DATE] 16:43 Status do pedido PREPARANDO E…" at bounding box center [362, 183] width 306 height 234
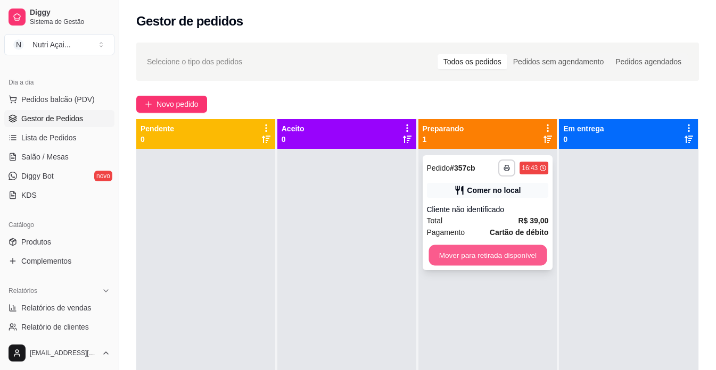
click at [537, 257] on button "Mover para retirada disponível" at bounding box center [487, 255] width 118 height 21
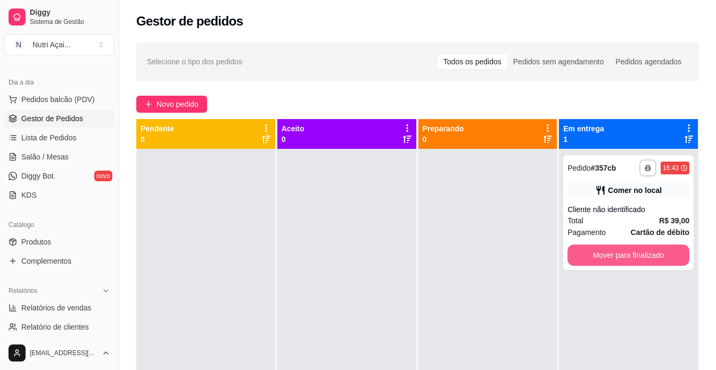
click at [575, 259] on button "Mover para finalizado" at bounding box center [628, 255] width 122 height 21
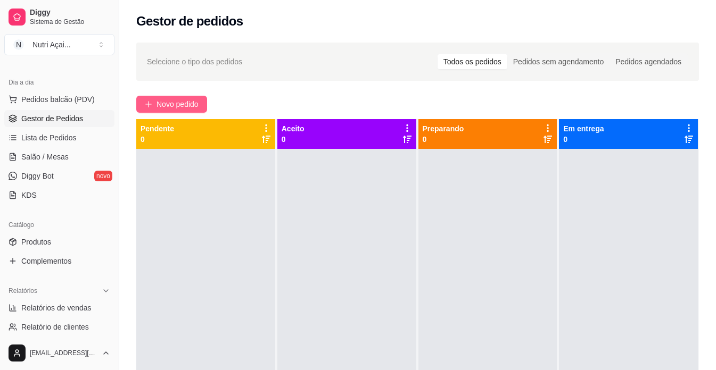
click at [203, 102] on button "Novo pedido" at bounding box center [171, 104] width 71 height 17
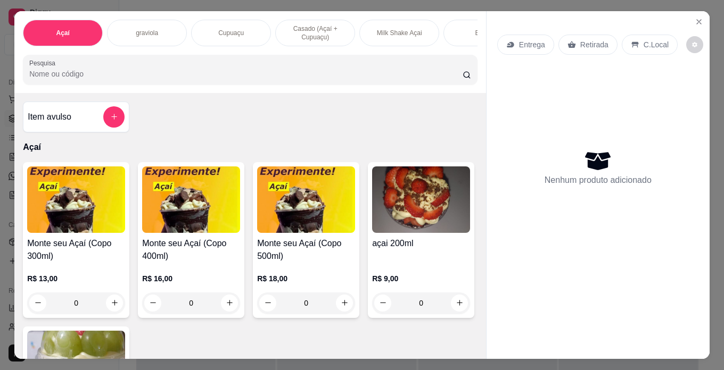
click at [71, 268] on div "R$ 13,00 0" at bounding box center [76, 288] width 98 height 51
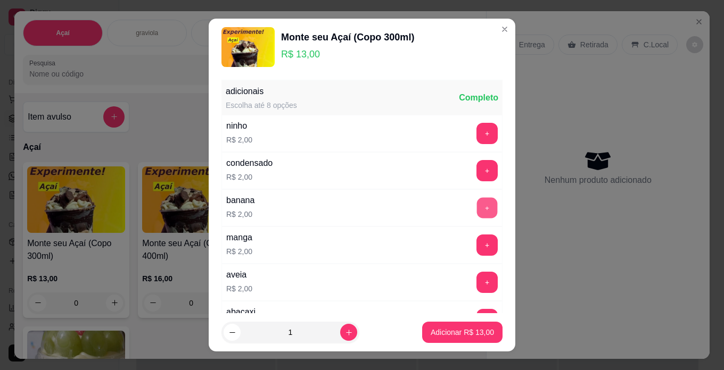
click at [477, 202] on button "+" at bounding box center [487, 207] width 21 height 21
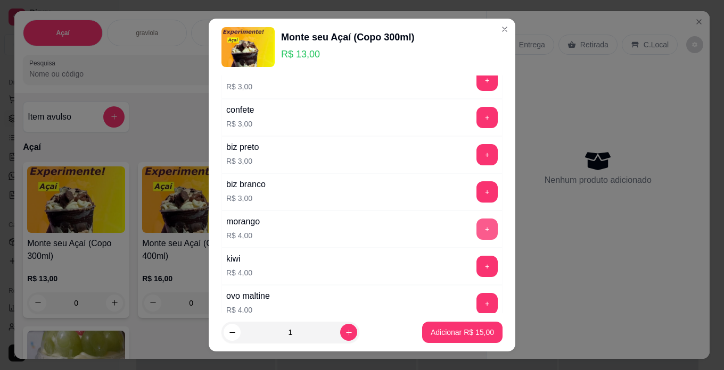
click at [476, 228] on button "+" at bounding box center [486, 229] width 21 height 21
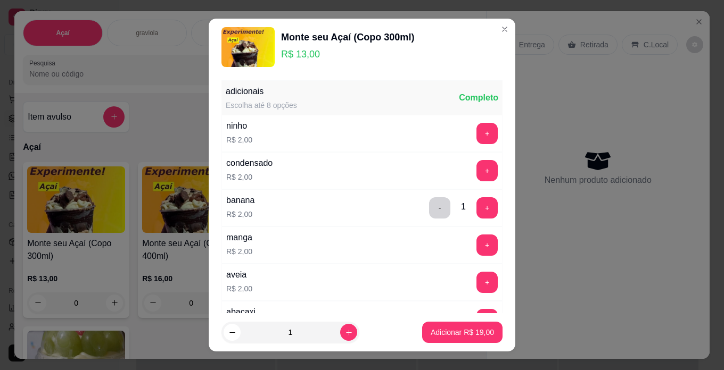
click at [466, 158] on div "condensado R$ 2,00 +" at bounding box center [361, 170] width 281 height 37
click at [477, 162] on button "+" at bounding box center [487, 170] width 21 height 21
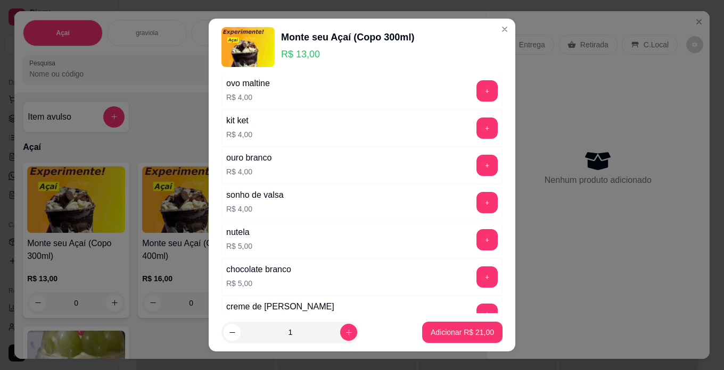
scroll to position [692, 0]
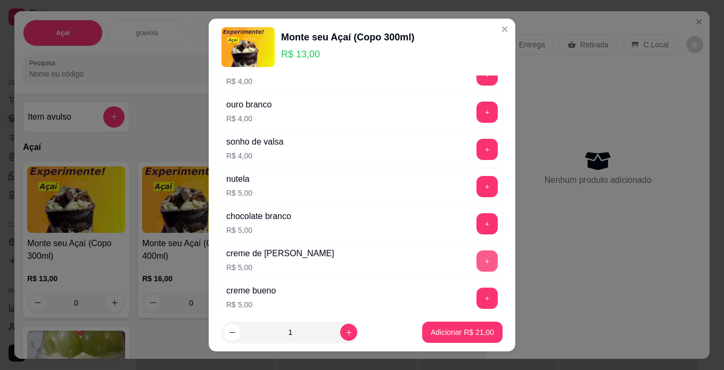
click at [476, 266] on button "+" at bounding box center [486, 261] width 21 height 21
click at [464, 333] on p "Adicionar R$ 26,00" at bounding box center [462, 333] width 62 height 10
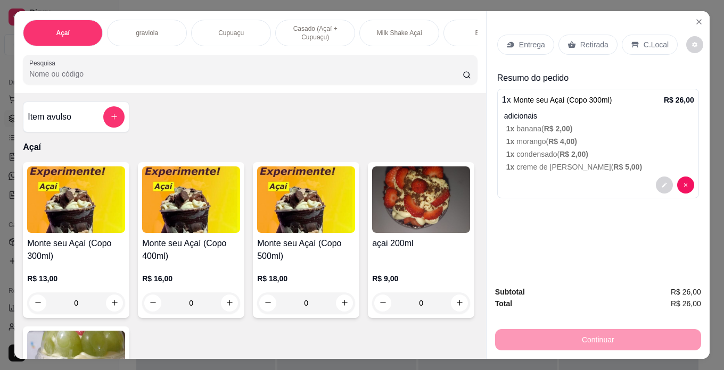
click at [643, 41] on p "C.Local" at bounding box center [655, 44] width 25 height 11
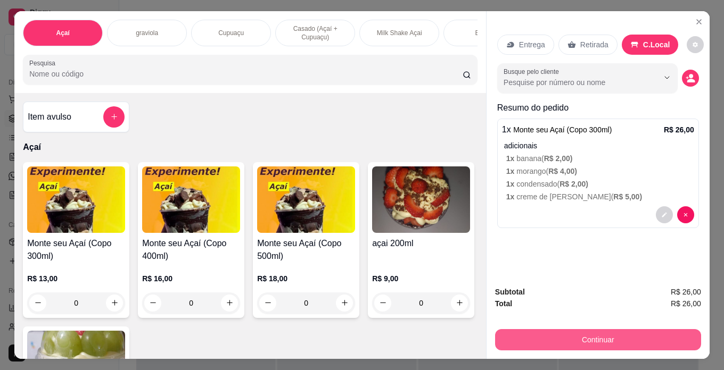
click at [620, 329] on button "Continuar" at bounding box center [598, 339] width 206 height 21
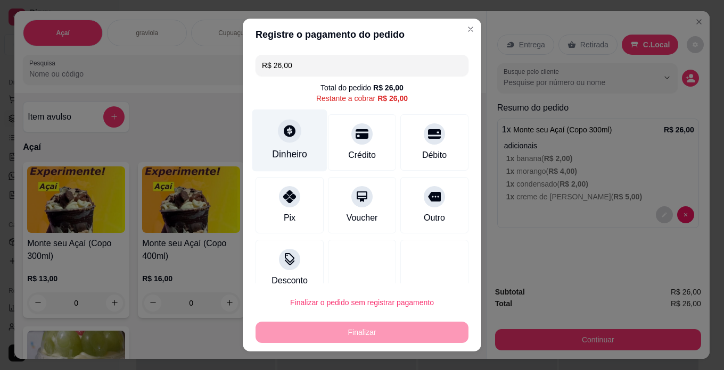
click at [290, 140] on div at bounding box center [289, 130] width 23 height 23
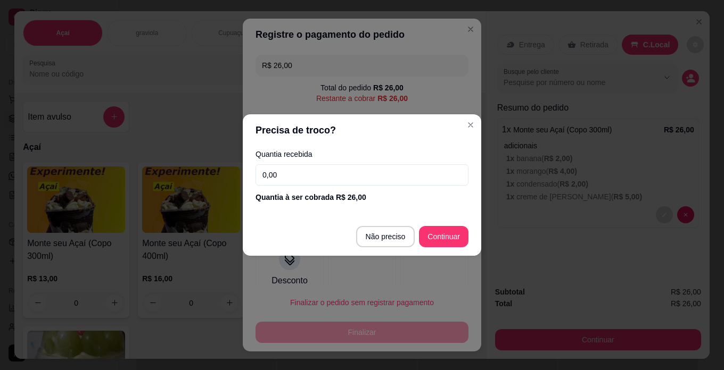
click at [295, 168] on input "0,00" at bounding box center [361, 174] width 213 height 21
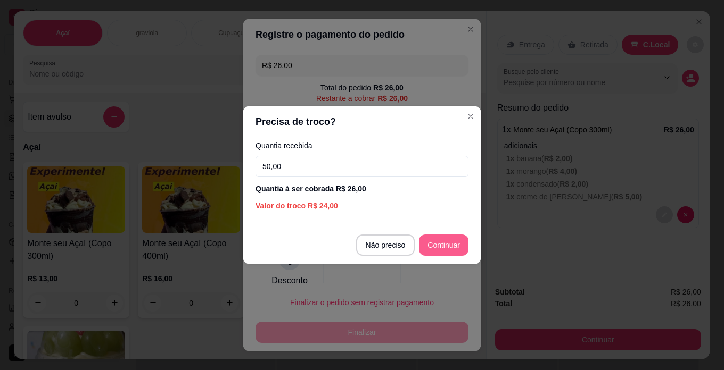
type input "50,00"
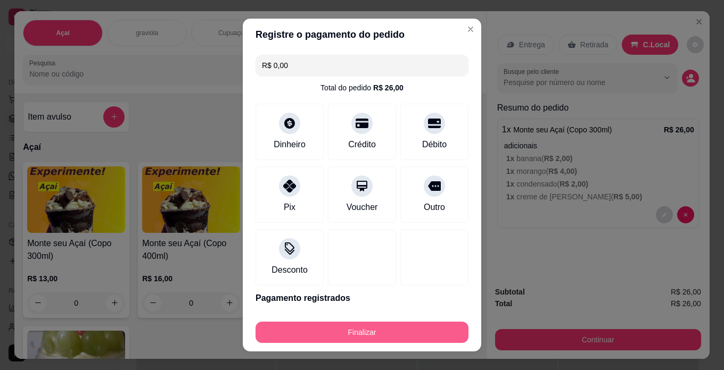
click at [282, 336] on button "Finalizar" at bounding box center [361, 332] width 213 height 21
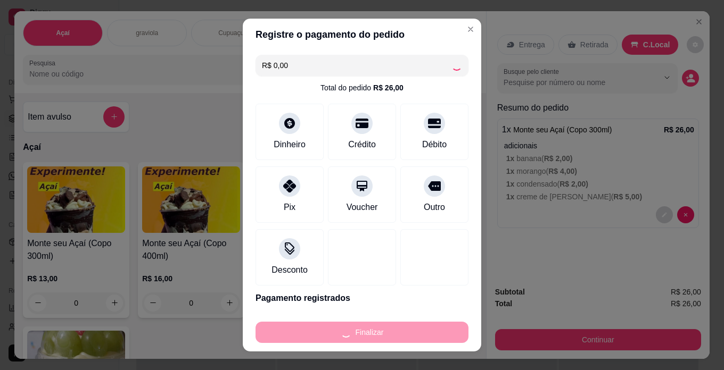
type input "-R$ 26,00"
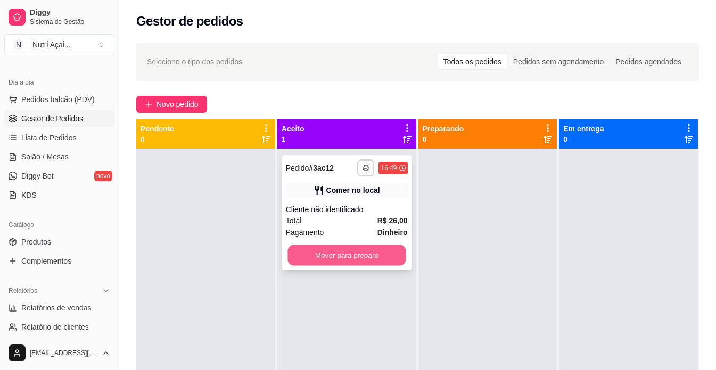
click at [359, 249] on button "Mover para preparo" at bounding box center [346, 255] width 118 height 21
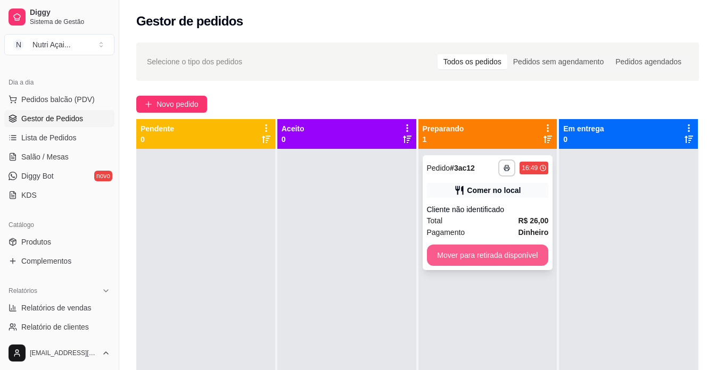
click at [509, 259] on button "Mover para retirada disponível" at bounding box center [488, 255] width 122 height 21
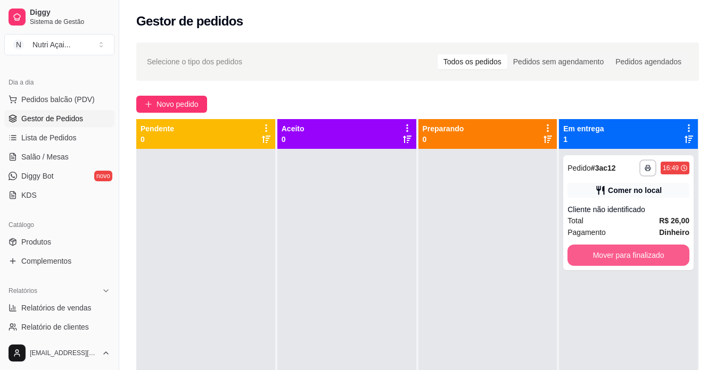
click at [578, 255] on button "Mover para finalizado" at bounding box center [628, 255] width 122 height 21
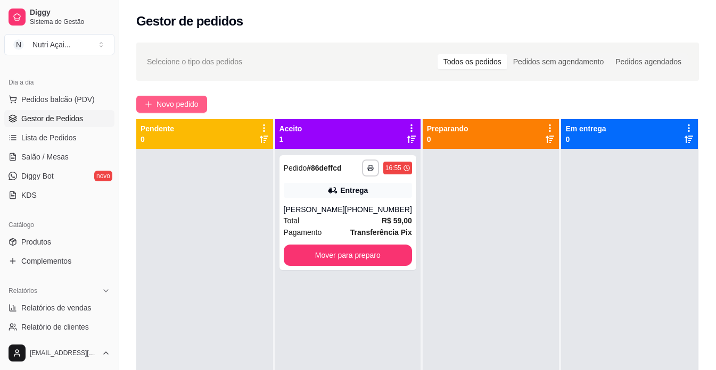
click at [182, 103] on span "Novo pedido" at bounding box center [177, 104] width 42 height 12
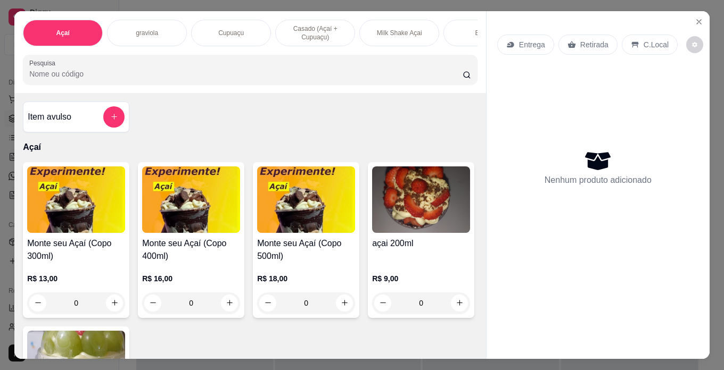
click at [278, 268] on div "R$ 18,00 0" at bounding box center [306, 288] width 98 height 51
click at [323, 26] on p "Casado (Açaí + Cupuaçu)" at bounding box center [315, 32] width 62 height 17
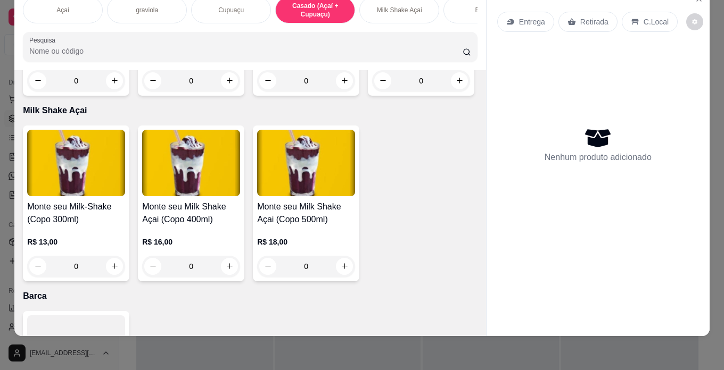
click at [326, 62] on p "R$ 20,00" at bounding box center [306, 56] width 98 height 11
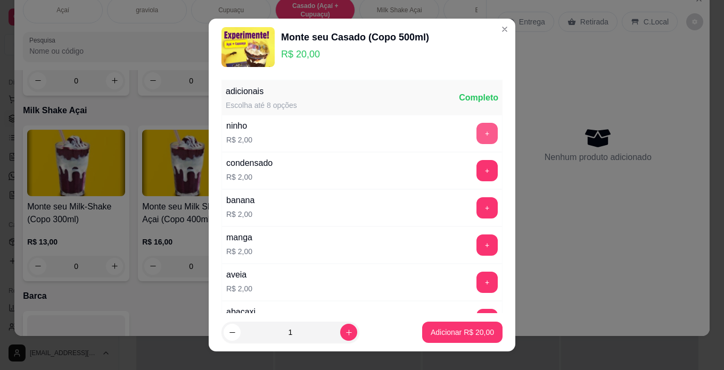
click at [476, 127] on button "+" at bounding box center [486, 133] width 21 height 21
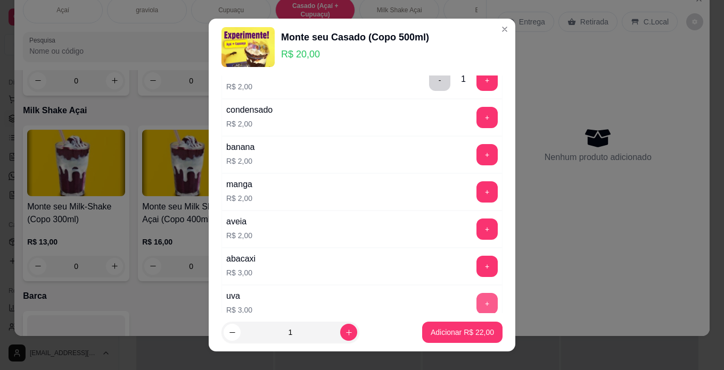
click at [476, 302] on button "+" at bounding box center [486, 303] width 21 height 21
click at [459, 328] on button "Adicionar R$ 25,00" at bounding box center [462, 332] width 78 height 21
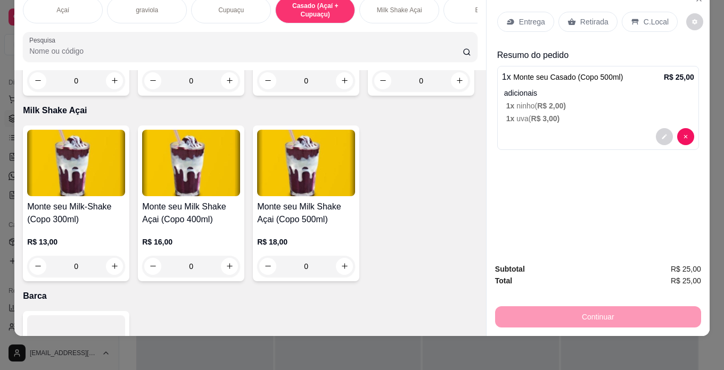
click at [62, 7] on div "Açaí" at bounding box center [63, 10] width 80 height 27
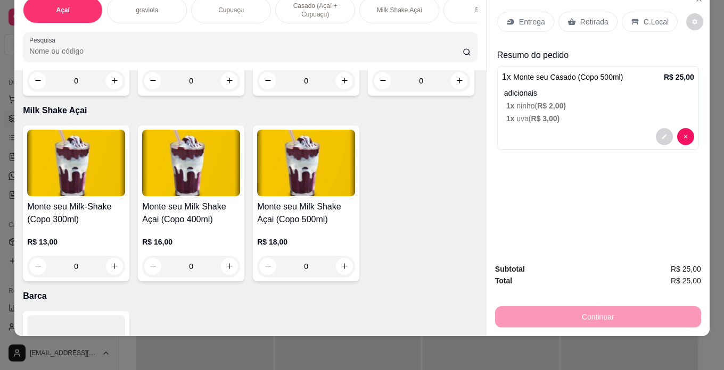
scroll to position [48, 0]
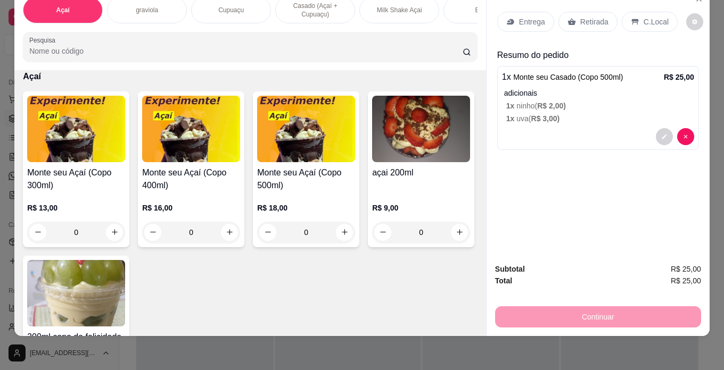
click at [321, 199] on div "R$ 18,00 0" at bounding box center [306, 217] width 98 height 51
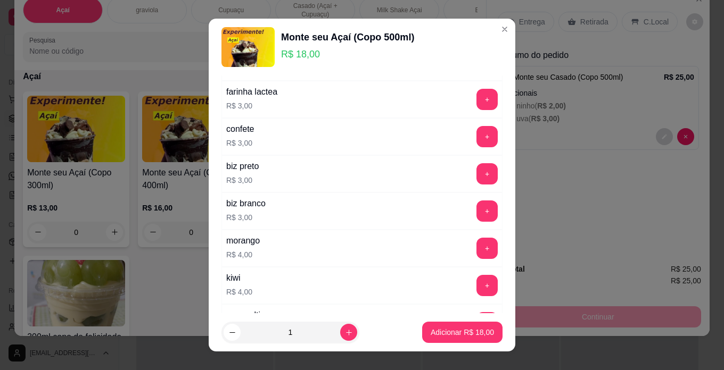
scroll to position [426, 0]
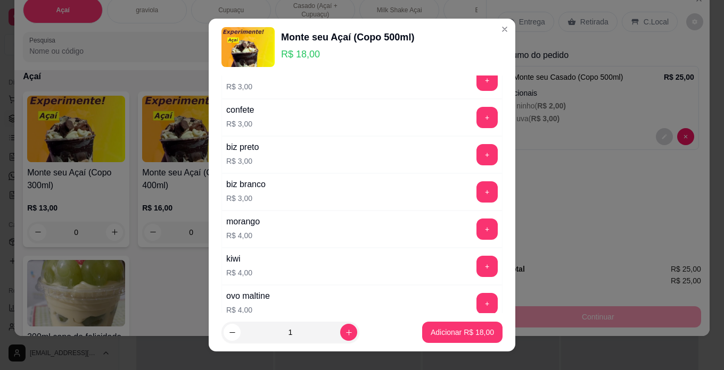
click at [452, 226] on div "morango R$ 4,00 +" at bounding box center [361, 229] width 281 height 37
click at [472, 220] on div "+" at bounding box center [487, 229] width 30 height 21
click at [477, 230] on button "+" at bounding box center [487, 229] width 21 height 21
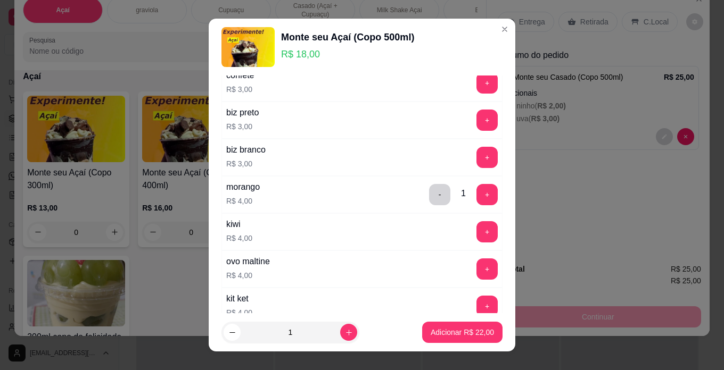
scroll to position [479, 0]
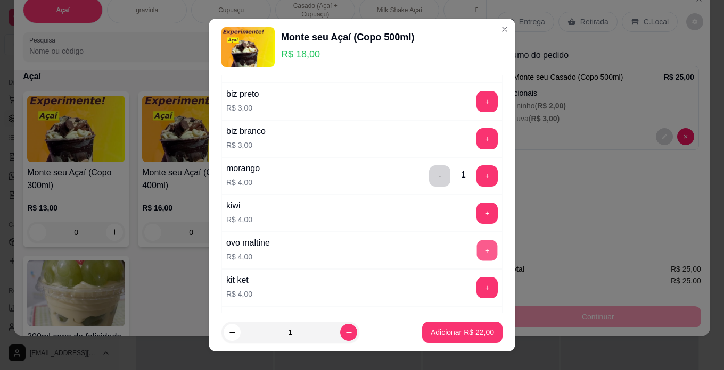
click at [477, 248] on button "+" at bounding box center [487, 250] width 21 height 21
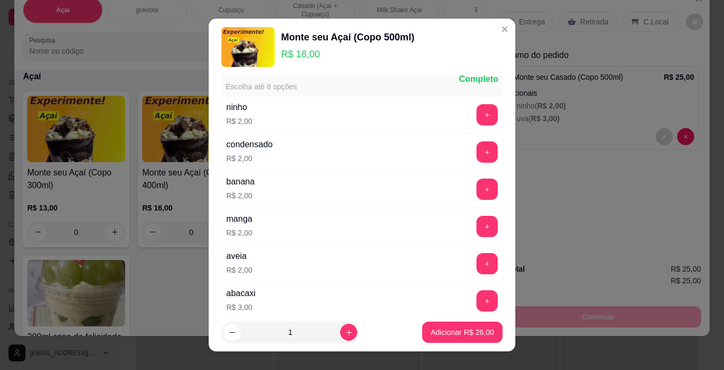
scroll to position [0, 0]
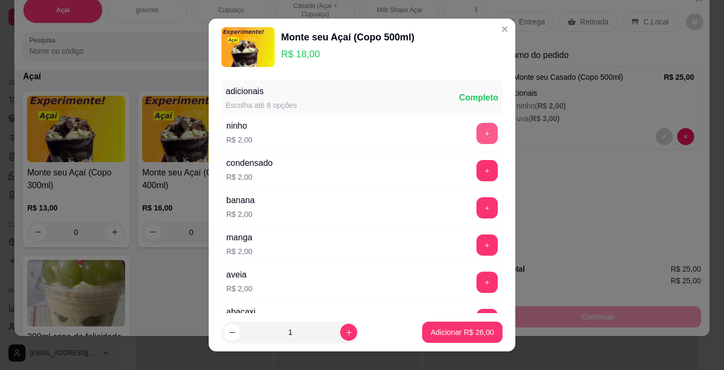
click at [476, 127] on button "+" at bounding box center [486, 133] width 21 height 21
click at [471, 336] on p "Adicionar R$ 28,00" at bounding box center [461, 332] width 63 height 11
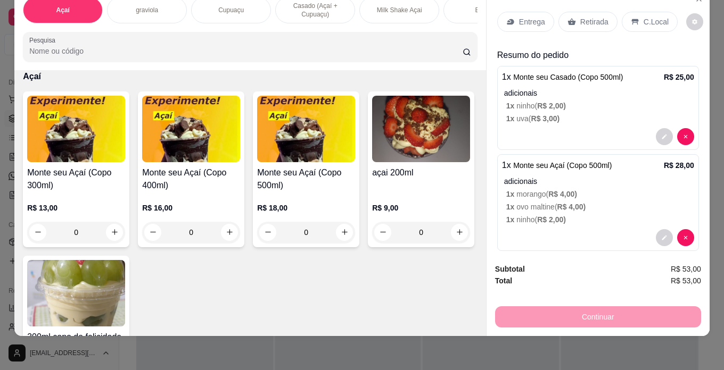
click at [643, 16] on p "C.Local" at bounding box center [655, 21] width 25 height 11
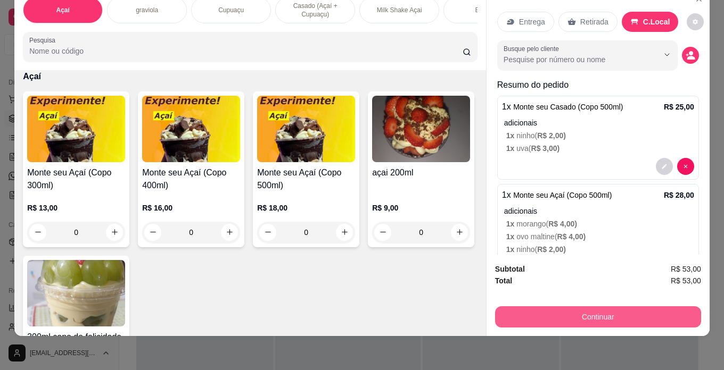
click at [551, 319] on button "Continuar" at bounding box center [598, 316] width 206 height 21
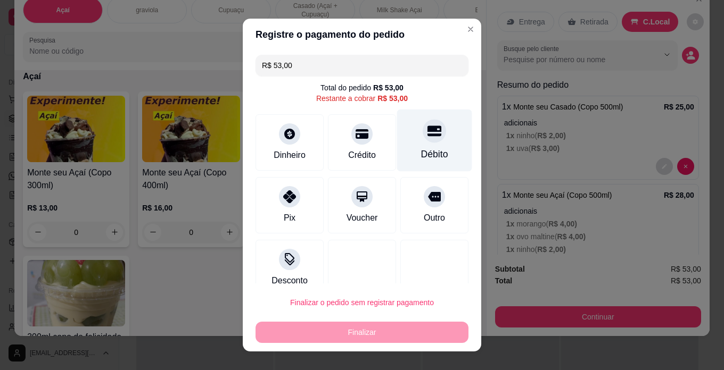
drag, startPoint x: 450, startPoint y: 137, endPoint x: 439, endPoint y: 138, distance: 10.7
click at [444, 136] on div "R$ 53,00 Total do pedido R$ 53,00 Restante a cobrar R$ 53,00 Dinheiro Crédito D…" at bounding box center [362, 167] width 238 height 233
click at [437, 143] on div "Débito" at bounding box center [434, 141] width 75 height 62
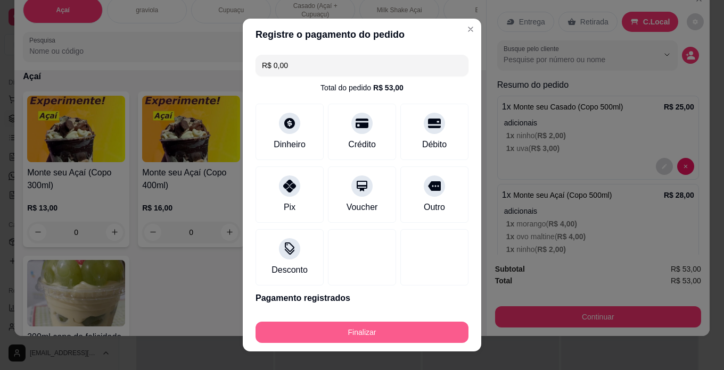
click at [379, 333] on button "Finalizar" at bounding box center [361, 332] width 213 height 21
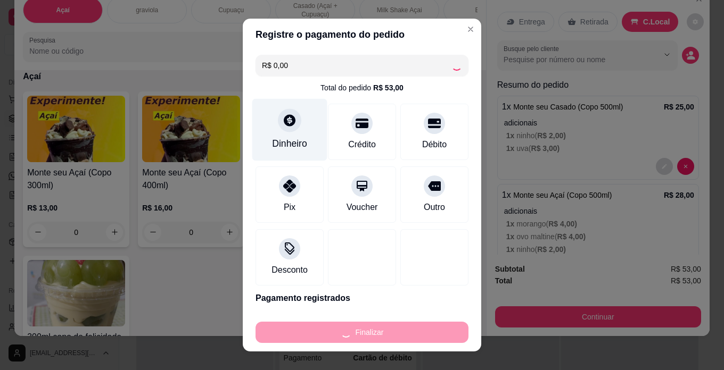
type input "-R$ 53,00"
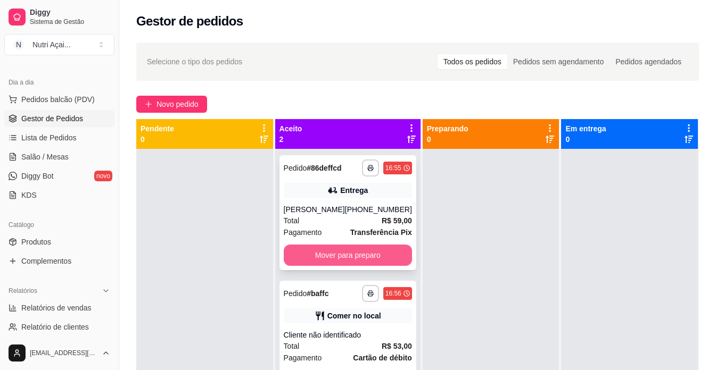
click at [377, 258] on button "Mover para preparo" at bounding box center [348, 255] width 128 height 21
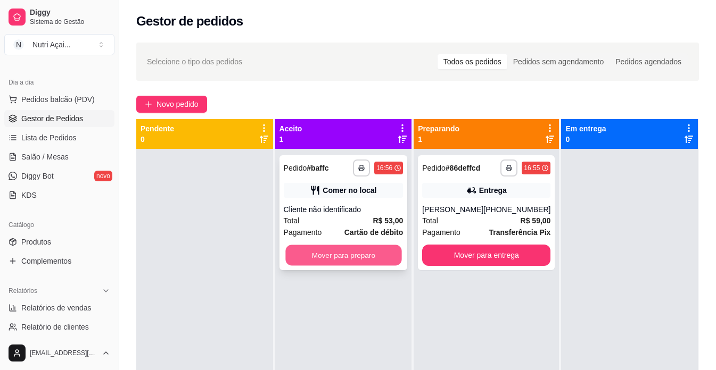
click at [334, 251] on button "Mover para preparo" at bounding box center [343, 255] width 116 height 21
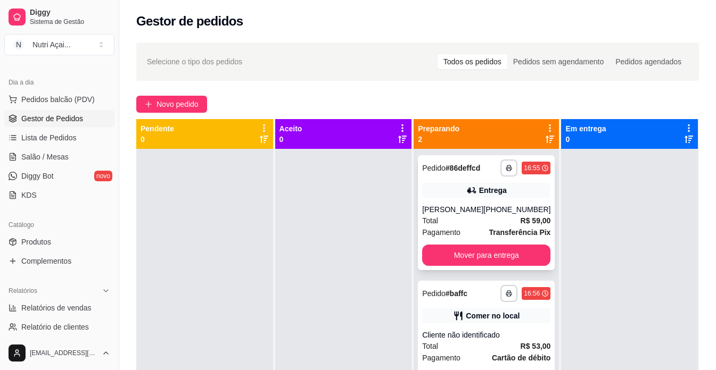
click at [516, 267] on div "**********" at bounding box center [486, 212] width 137 height 115
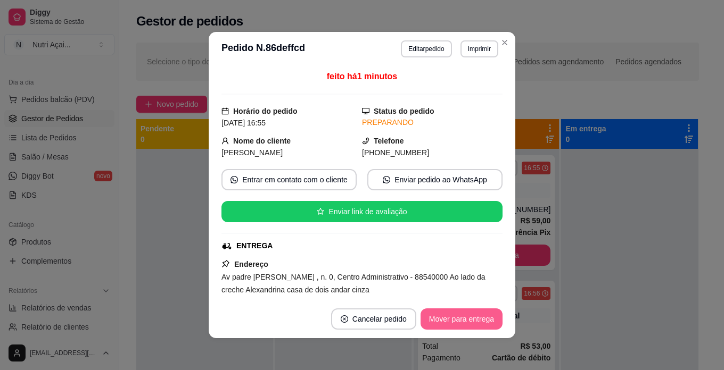
click at [473, 324] on button "Mover para entrega" at bounding box center [461, 319] width 82 height 21
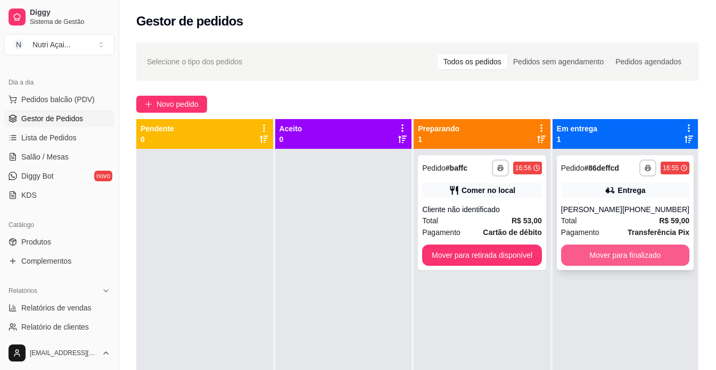
click at [601, 259] on button "Mover para finalizado" at bounding box center [625, 255] width 128 height 21
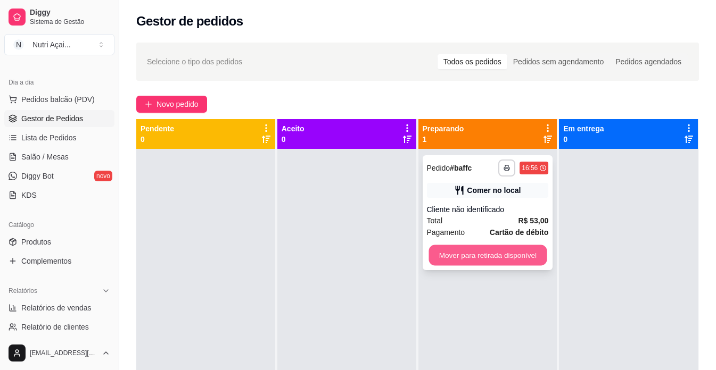
click at [522, 258] on button "Mover para retirada disponível" at bounding box center [487, 255] width 118 height 21
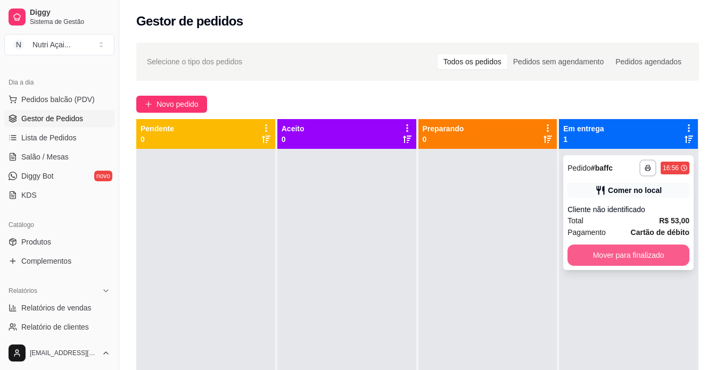
click at [591, 253] on button "Mover para finalizado" at bounding box center [628, 255] width 122 height 21
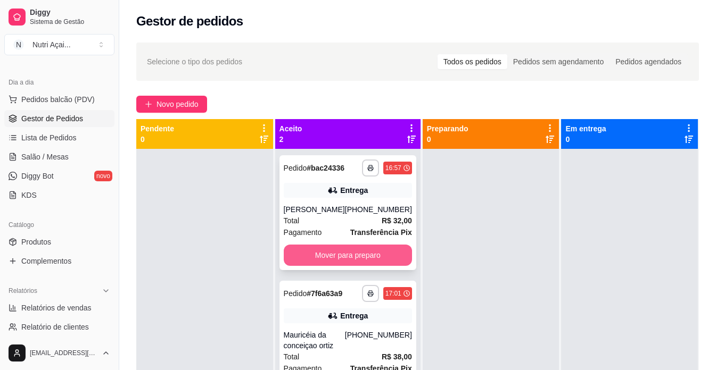
click at [371, 250] on button "Mover para preparo" at bounding box center [348, 255] width 128 height 21
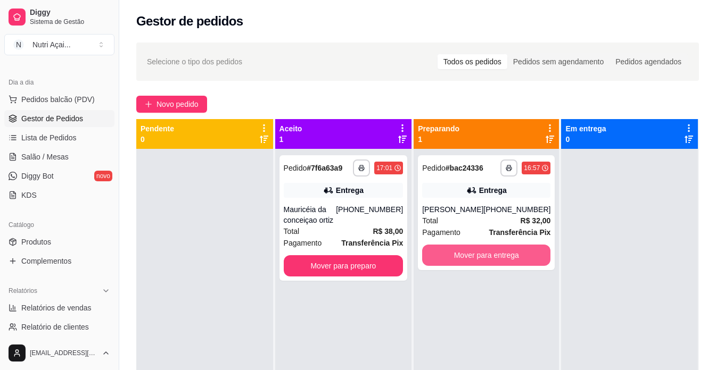
click at [516, 251] on button "Mover para entrega" at bounding box center [486, 255] width 128 height 21
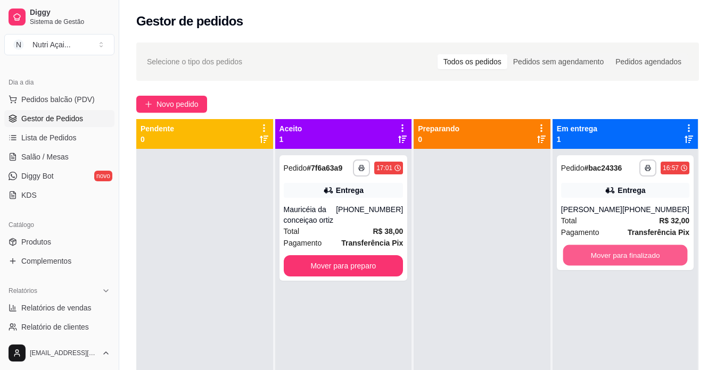
click at [596, 251] on button "Mover para finalizado" at bounding box center [624, 255] width 124 height 21
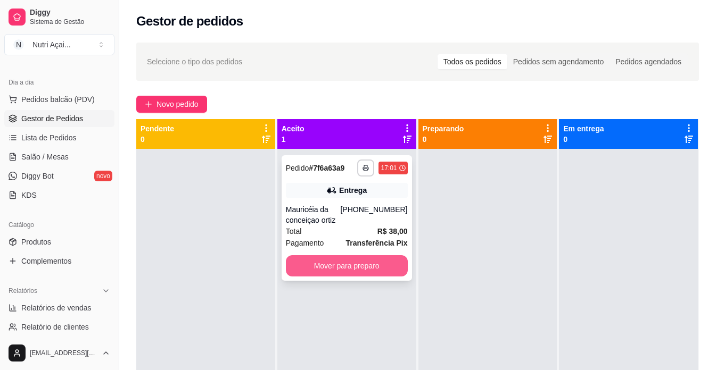
click at [375, 268] on button "Mover para preparo" at bounding box center [347, 265] width 122 height 21
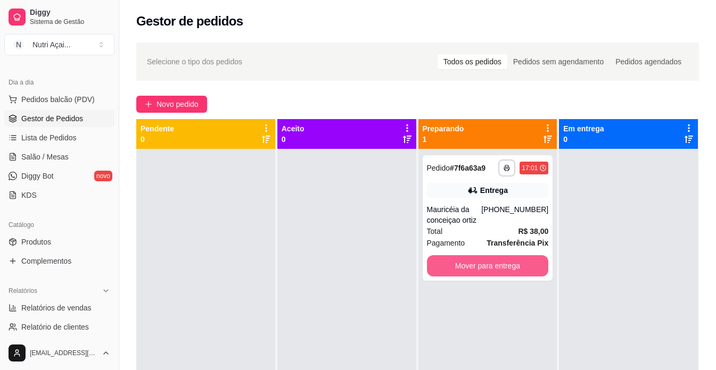
click at [521, 270] on button "Mover para entrega" at bounding box center [488, 265] width 122 height 21
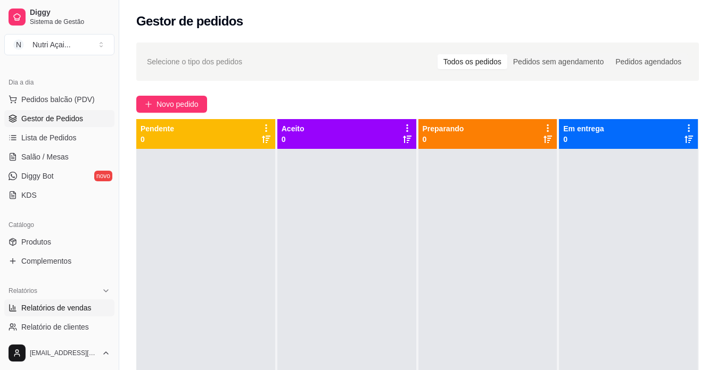
click at [26, 308] on span "Relatórios de vendas" at bounding box center [56, 308] width 70 height 11
select select "ALL"
select select "0"
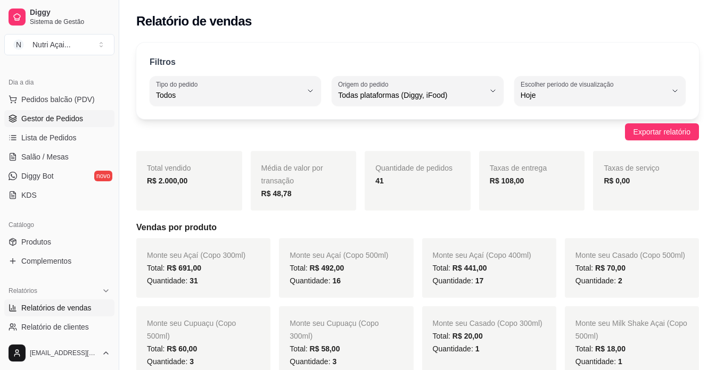
click at [37, 113] on span "Gestor de Pedidos" at bounding box center [52, 118] width 62 height 11
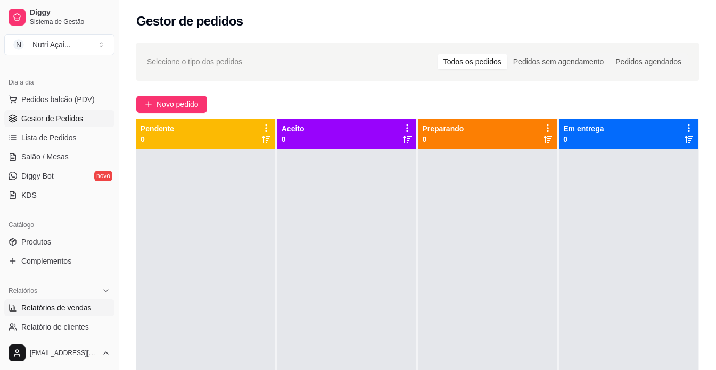
click at [51, 308] on span "Relatórios de vendas" at bounding box center [56, 308] width 70 height 11
select select "ALL"
select select "0"
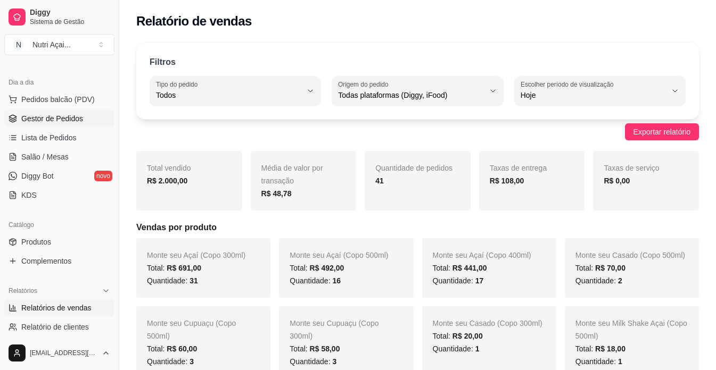
click at [46, 120] on span "Gestor de Pedidos" at bounding box center [52, 118] width 62 height 11
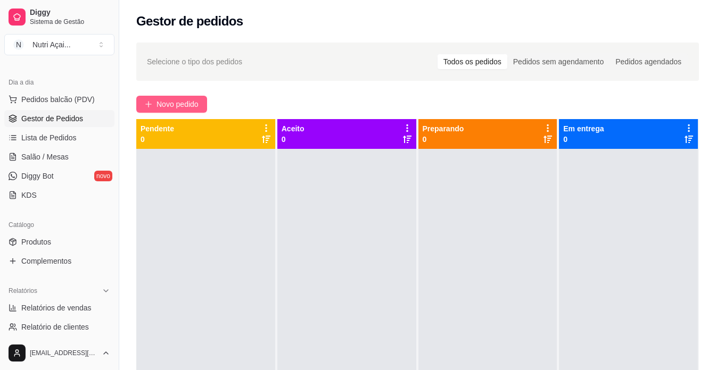
click at [165, 108] on span "Novo pedido" at bounding box center [177, 104] width 42 height 12
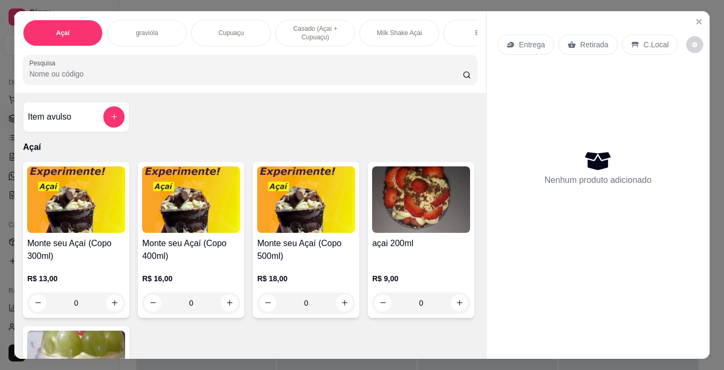
click at [54, 288] on div "R$ 13,00 0" at bounding box center [76, 293] width 98 height 40
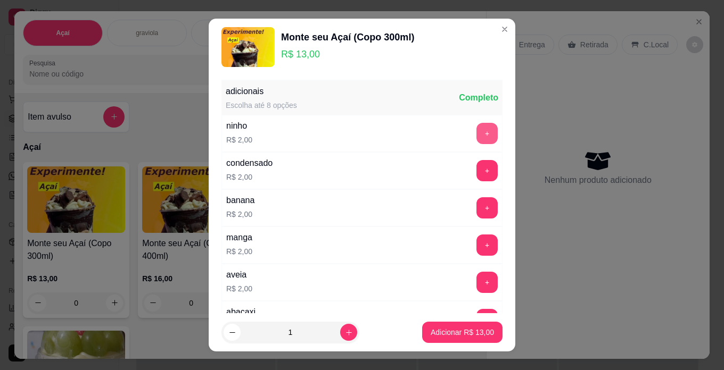
click at [476, 132] on button "+" at bounding box center [486, 133] width 21 height 21
click at [476, 207] on button "+" at bounding box center [486, 207] width 21 height 21
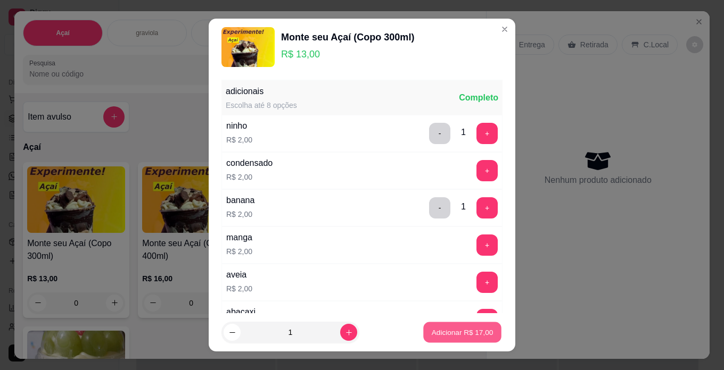
click at [468, 330] on p "Adicionar R$ 17,00" at bounding box center [462, 333] width 62 height 10
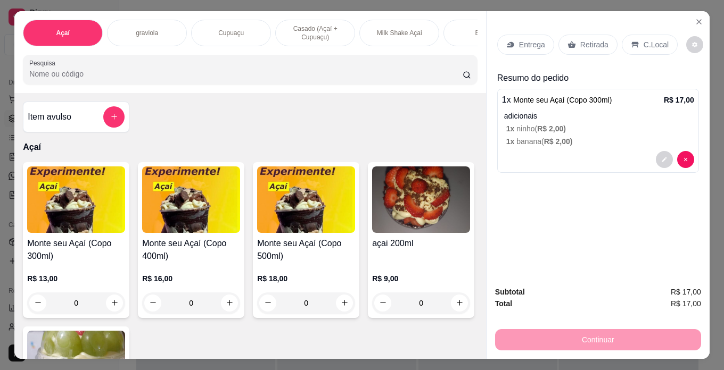
click at [647, 47] on div "C.Local" at bounding box center [649, 45] width 56 height 20
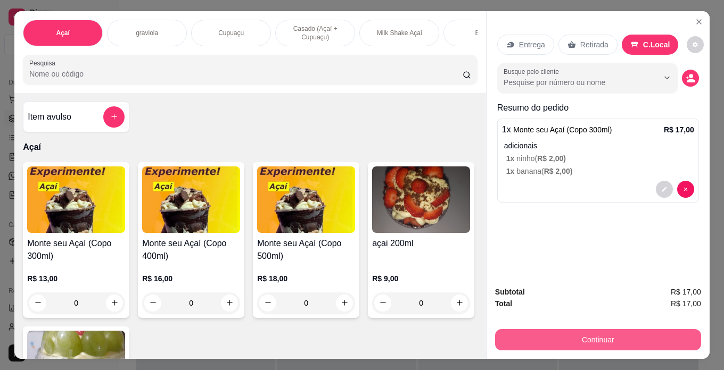
click at [616, 343] on button "Continuar" at bounding box center [598, 339] width 206 height 21
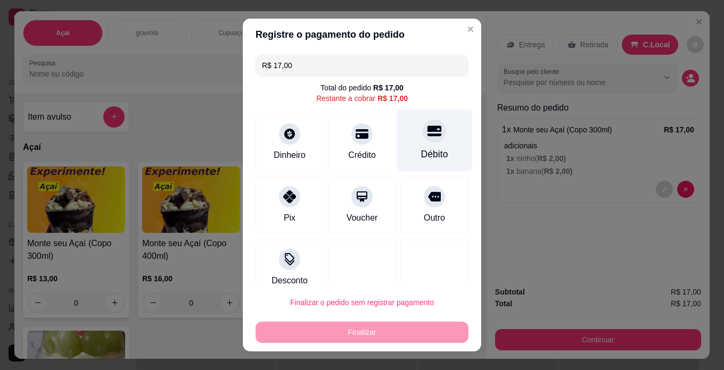
click at [430, 130] on div "Débito" at bounding box center [434, 141] width 75 height 62
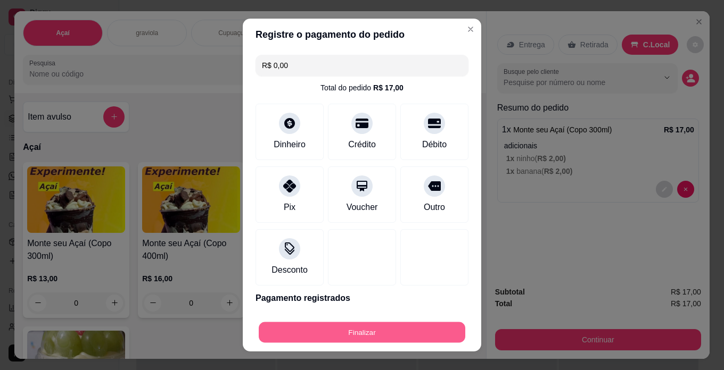
click at [419, 333] on button "Finalizar" at bounding box center [362, 332] width 206 height 21
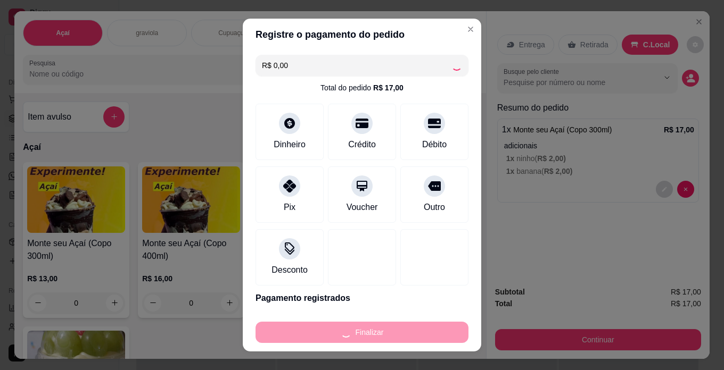
type input "-R$ 17,00"
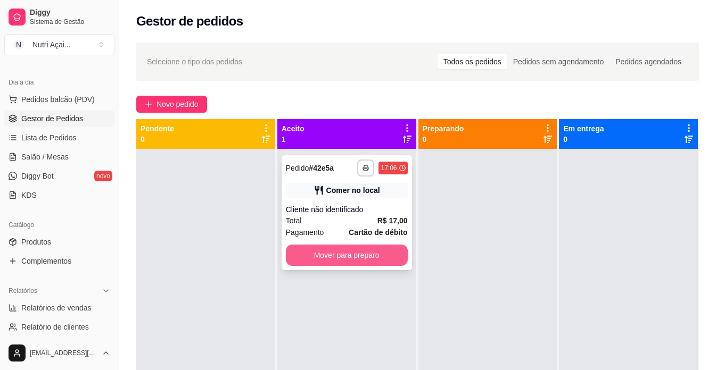
click at [338, 254] on button "Mover para preparo" at bounding box center [347, 255] width 122 height 21
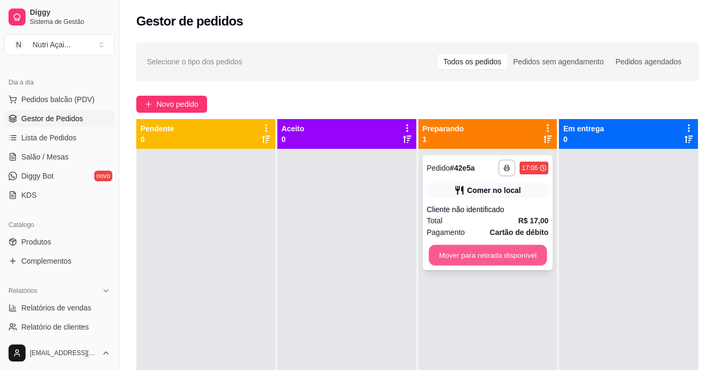
click at [427, 249] on div "Mover para retirada disponível" at bounding box center [488, 255] width 122 height 21
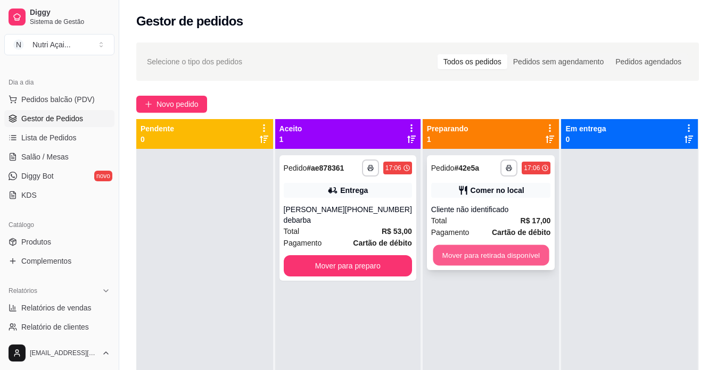
click at [454, 265] on button "Mover para retirada disponível" at bounding box center [491, 255] width 116 height 21
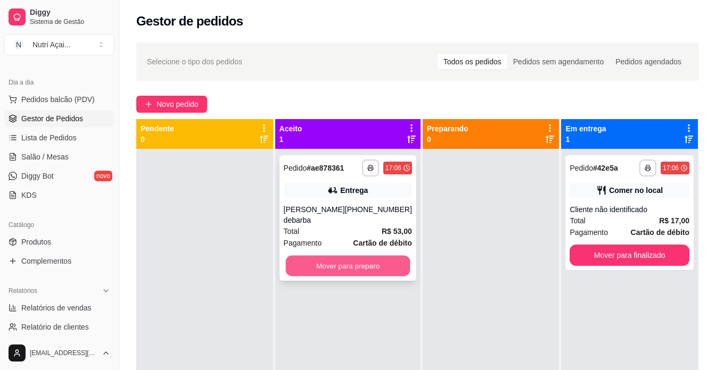
click at [358, 275] on button "Mover para preparo" at bounding box center [347, 266] width 124 height 21
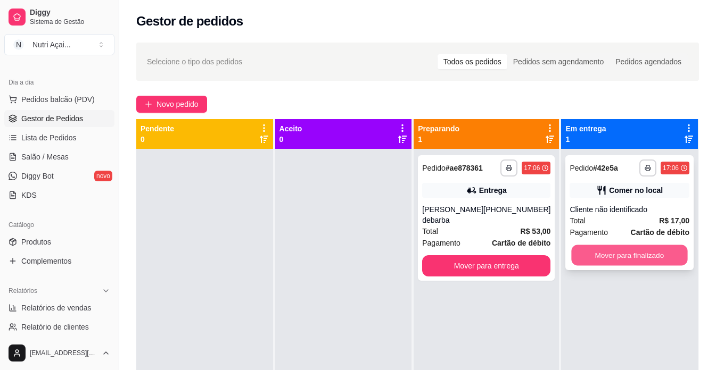
click at [587, 256] on button "Mover para finalizado" at bounding box center [629, 255] width 116 height 21
click at [427, 287] on div "**********" at bounding box center [485, 334] width 145 height 370
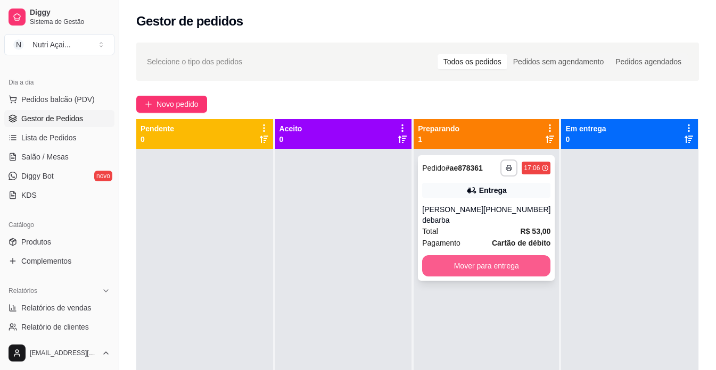
click at [482, 271] on button "Mover para entrega" at bounding box center [486, 265] width 128 height 21
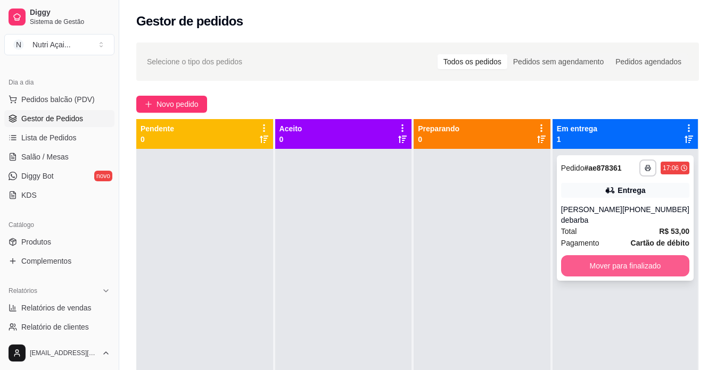
click at [615, 264] on button "Mover para finalizado" at bounding box center [625, 265] width 128 height 21
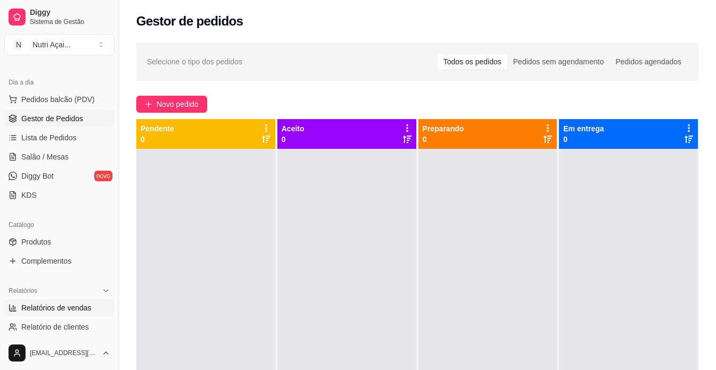
click at [77, 305] on span "Relatórios de vendas" at bounding box center [56, 308] width 70 height 11
select select "ALL"
select select "0"
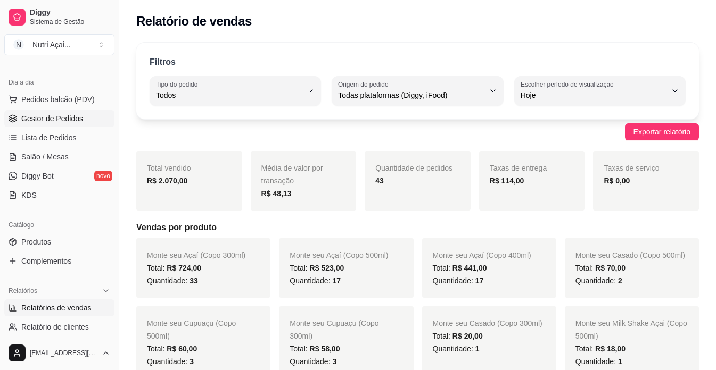
click at [81, 122] on span "Gestor de Pedidos" at bounding box center [52, 118] width 62 height 11
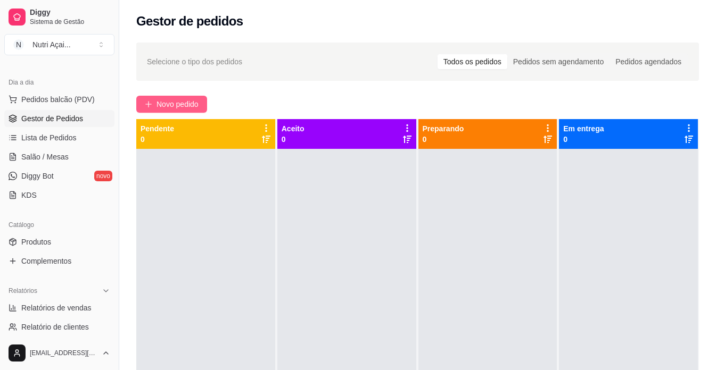
click at [184, 111] on button "Novo pedido" at bounding box center [171, 104] width 71 height 17
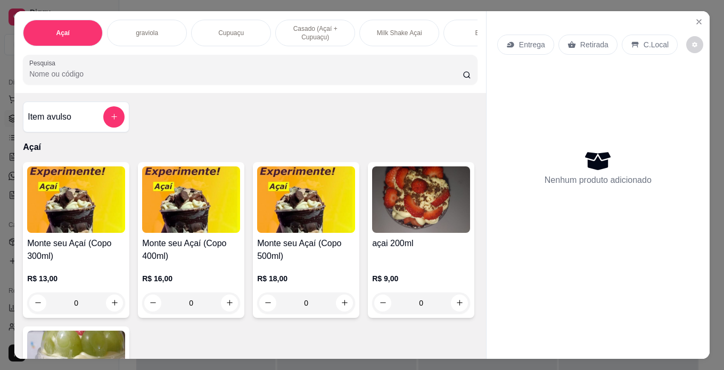
click at [93, 248] on h4 "Monte seu Açaí (Copo 300ml)" at bounding box center [76, 250] width 98 height 26
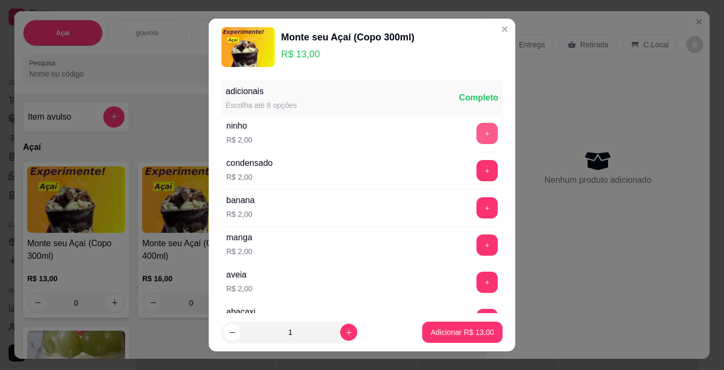
click at [476, 135] on button "+" at bounding box center [486, 133] width 21 height 21
click at [476, 163] on button "+" at bounding box center [486, 170] width 21 height 21
click at [458, 221] on div "banana R$ 2,00 +" at bounding box center [361, 207] width 281 height 37
click at [477, 201] on button "+" at bounding box center [487, 207] width 21 height 21
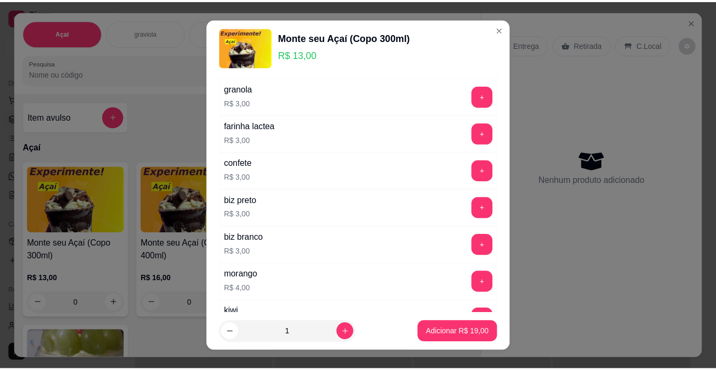
scroll to position [426, 0]
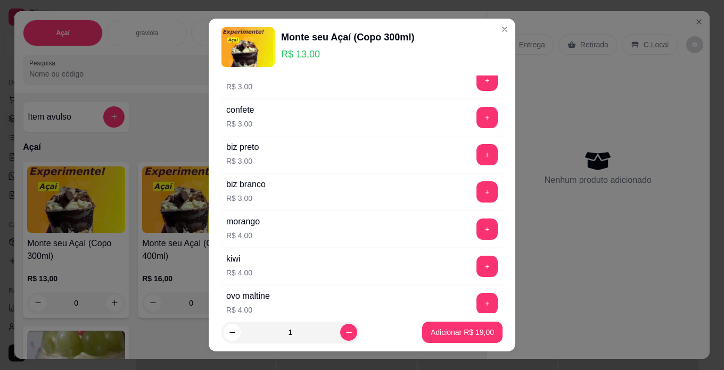
click at [472, 220] on div "+" at bounding box center [487, 229] width 30 height 21
click at [476, 233] on button "+" at bounding box center [486, 229] width 21 height 21
click at [451, 330] on p "Adicionar R$ 23,00" at bounding box center [462, 333] width 62 height 10
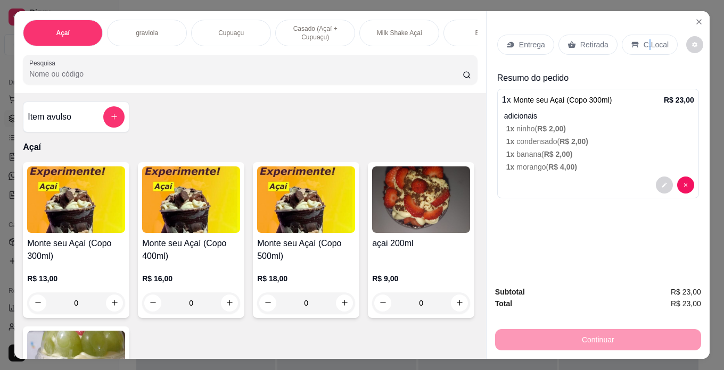
click at [643, 39] on p "C.Local" at bounding box center [655, 44] width 25 height 11
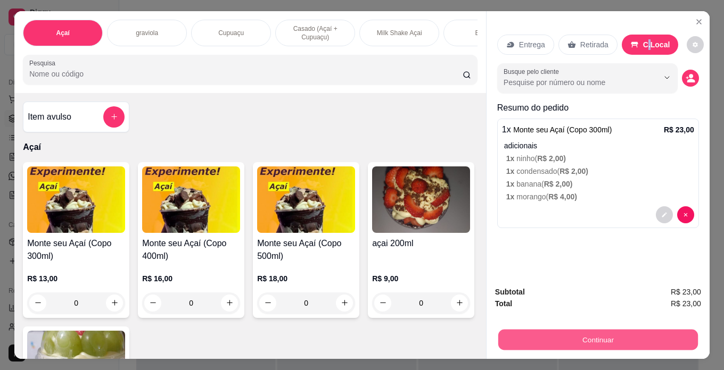
click at [613, 335] on button "Continuar" at bounding box center [598, 340] width 200 height 21
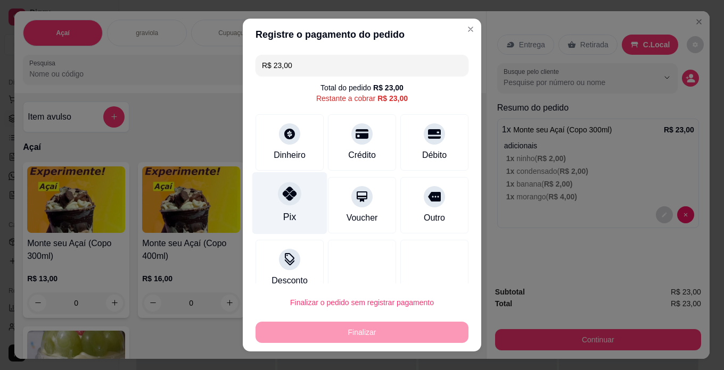
click at [284, 218] on div "Pix" at bounding box center [289, 217] width 13 height 14
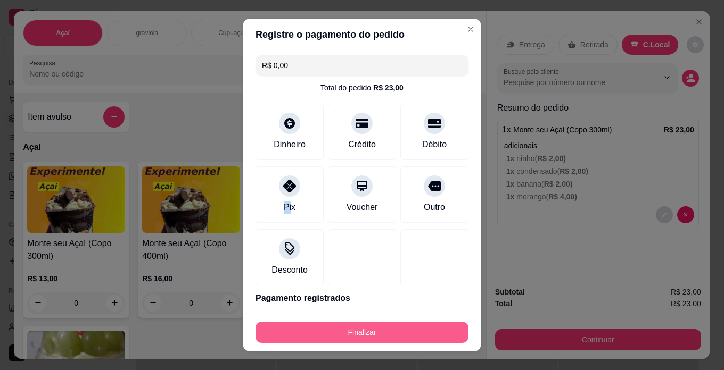
click at [380, 331] on button "Finalizar" at bounding box center [361, 332] width 213 height 21
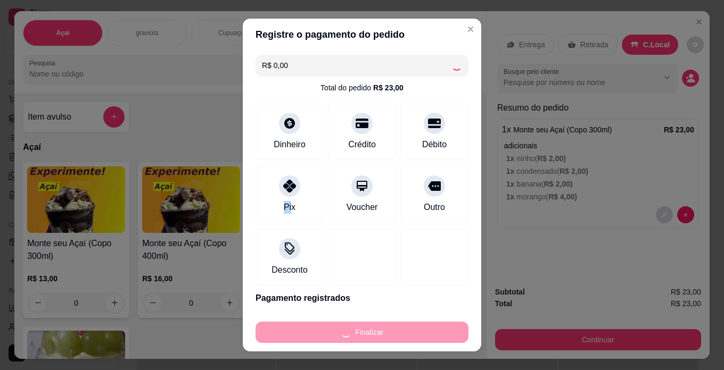
type input "-R$ 23,00"
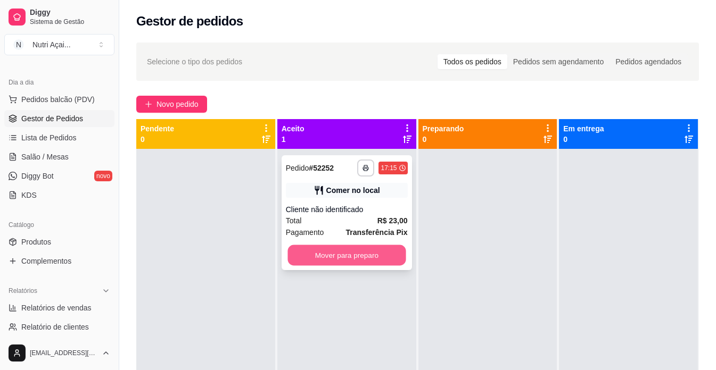
click at [373, 265] on button "Mover para preparo" at bounding box center [346, 255] width 118 height 21
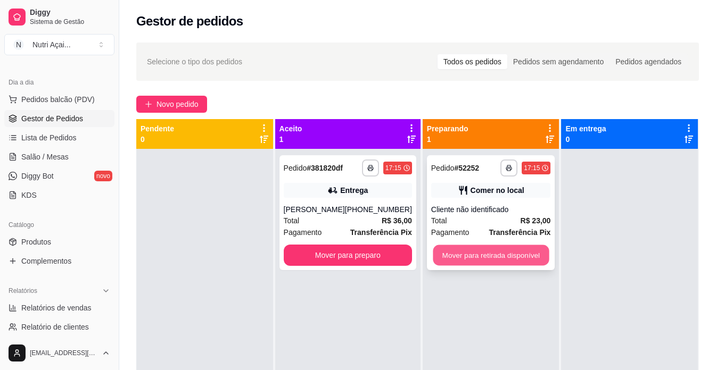
click at [488, 247] on button "Mover para retirada disponível" at bounding box center [491, 255] width 116 height 21
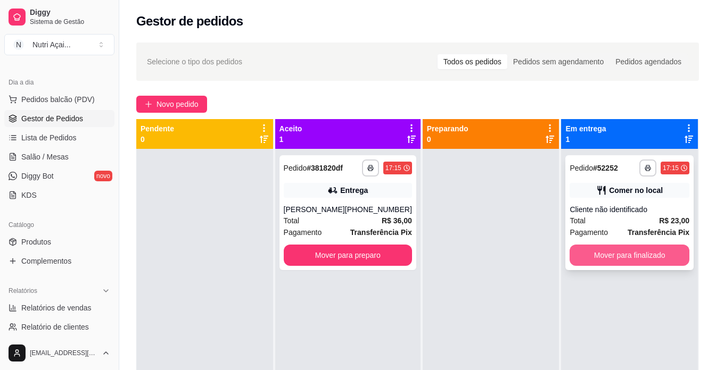
click at [593, 250] on button "Mover para finalizado" at bounding box center [629, 255] width 120 height 21
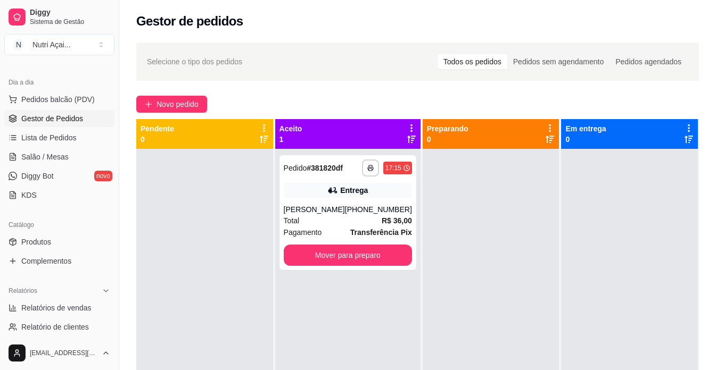
scroll to position [30, 0]
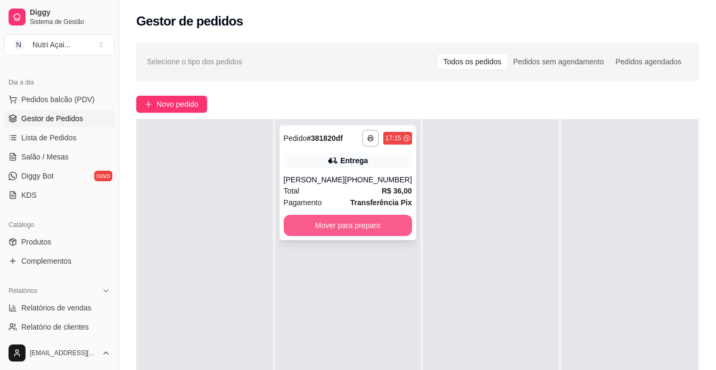
click at [345, 225] on button "Mover para preparo" at bounding box center [348, 225] width 128 height 21
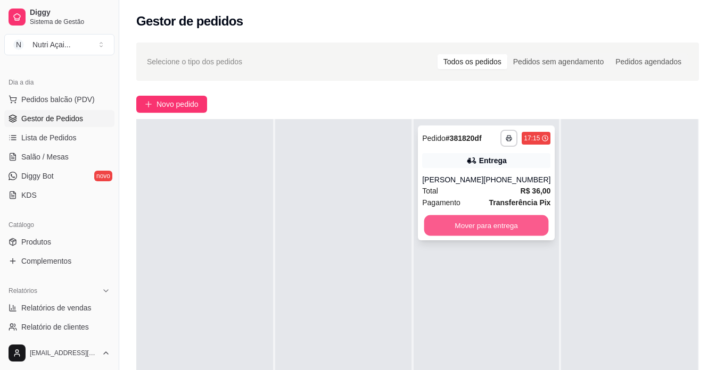
click at [511, 225] on button "Mover para entrega" at bounding box center [486, 225] width 124 height 21
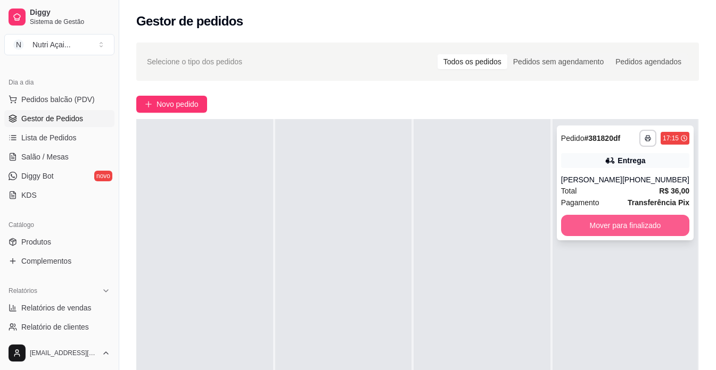
click at [588, 228] on button "Mover para finalizado" at bounding box center [625, 225] width 128 height 21
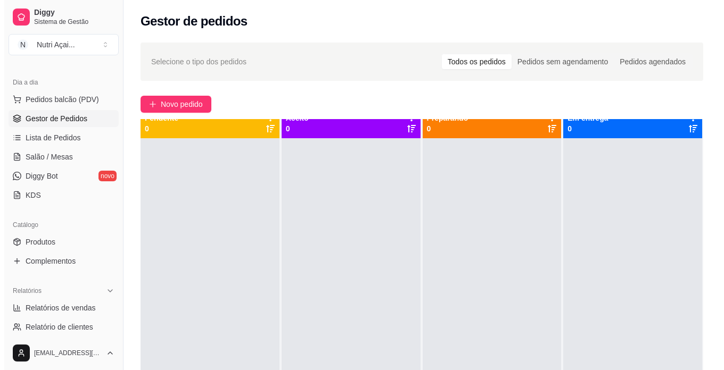
scroll to position [0, 0]
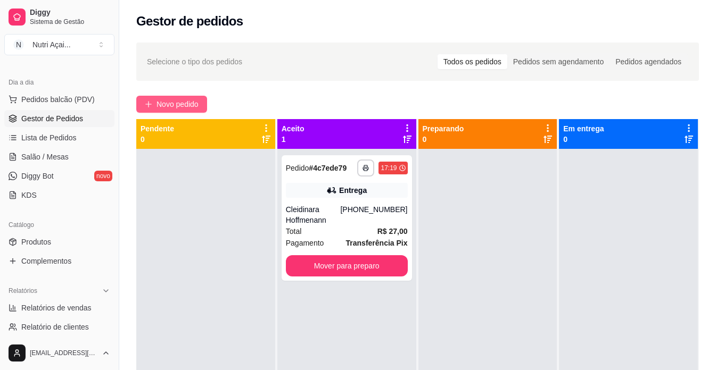
click at [186, 109] on span "Novo pedido" at bounding box center [177, 104] width 42 height 12
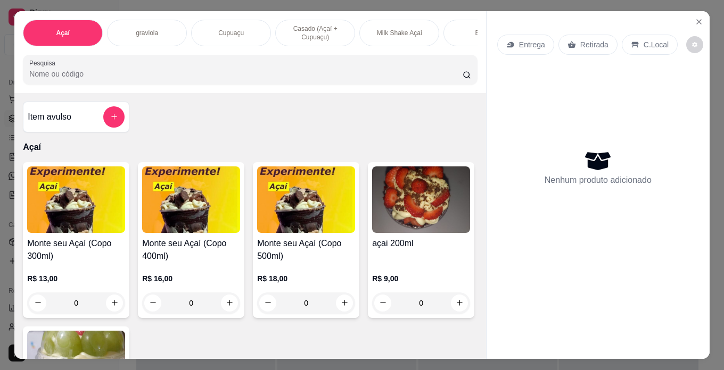
click at [85, 276] on div "R$ 13,00 0" at bounding box center [76, 288] width 98 height 51
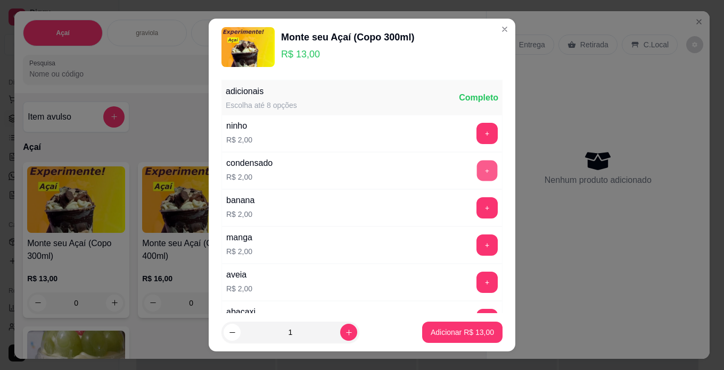
click at [477, 173] on button "+" at bounding box center [487, 170] width 21 height 21
click at [476, 133] on button "+" at bounding box center [486, 133] width 21 height 21
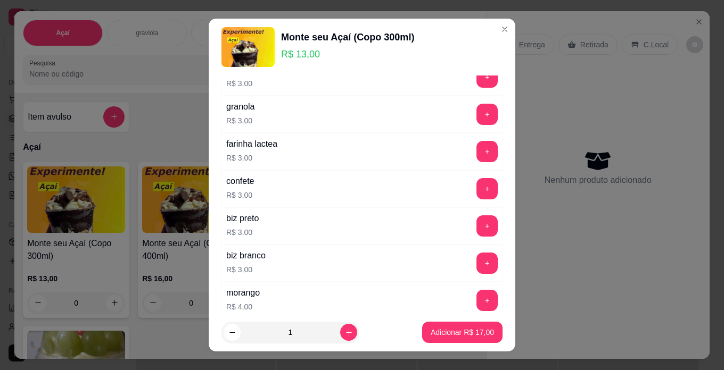
scroll to position [372, 0]
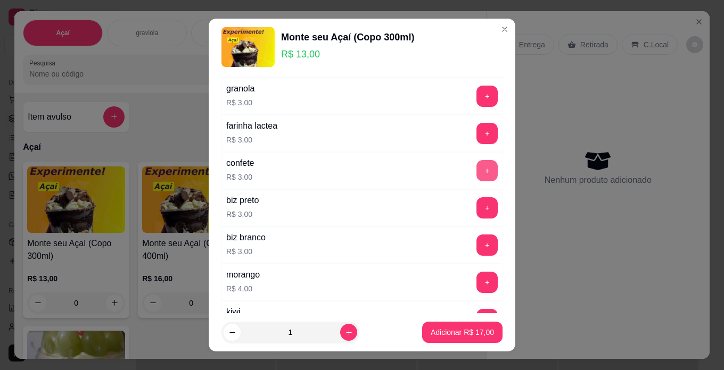
click at [476, 173] on button "+" at bounding box center [486, 170] width 21 height 21
click at [477, 280] on button "+" at bounding box center [487, 282] width 21 height 21
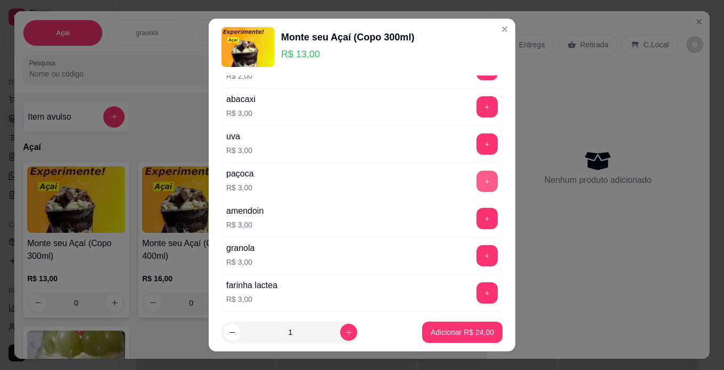
click at [476, 178] on button "+" at bounding box center [486, 181] width 21 height 21
click at [473, 336] on p "Adicionar R$ 27,00" at bounding box center [461, 332] width 63 height 11
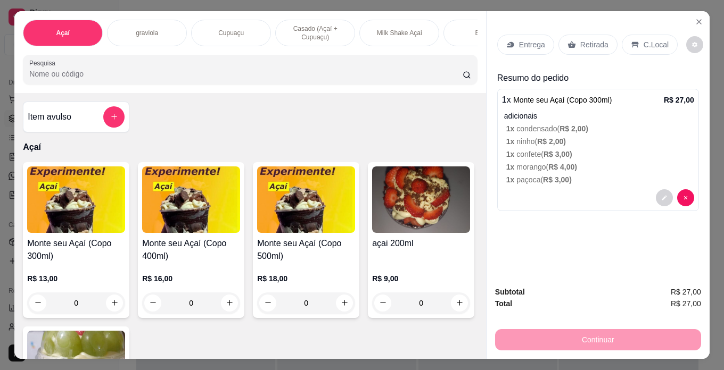
click at [396, 21] on div "Milk Shake Açai" at bounding box center [399, 33] width 80 height 27
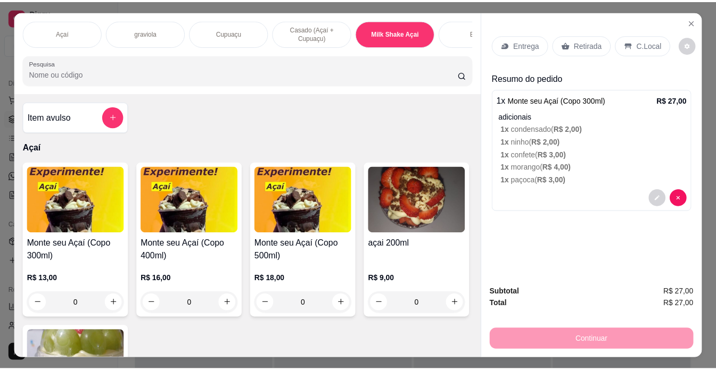
scroll to position [27, 0]
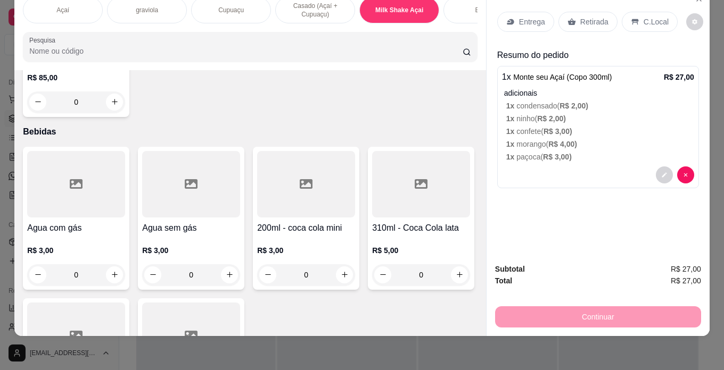
click at [14, 192] on div "Item avulso Açaí Monte seu Açaí (Copo 300ml) R$ 13,00 0 Monte seu Açaí (Copo 40…" at bounding box center [249, 203] width 471 height 266
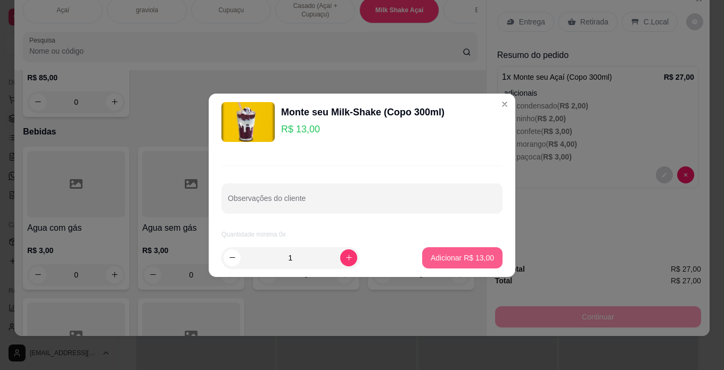
click at [446, 258] on p "Adicionar R$ 13,00" at bounding box center [461, 258] width 63 height 11
type input "1"
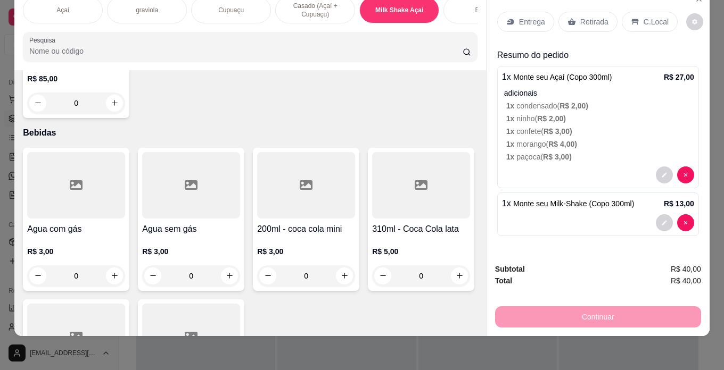
click at [652, 18] on p "C.Local" at bounding box center [655, 21] width 25 height 11
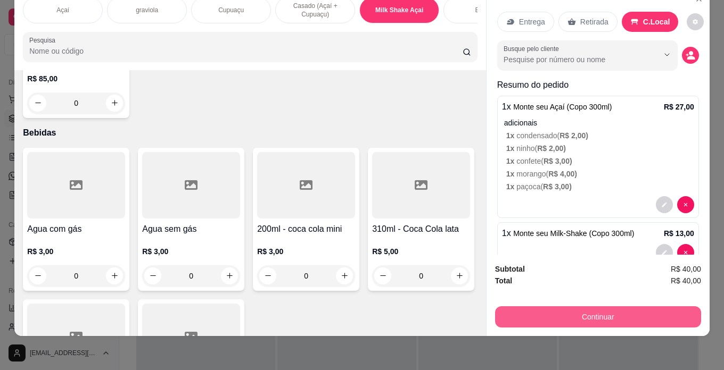
click at [629, 310] on button "Continuar" at bounding box center [598, 316] width 206 height 21
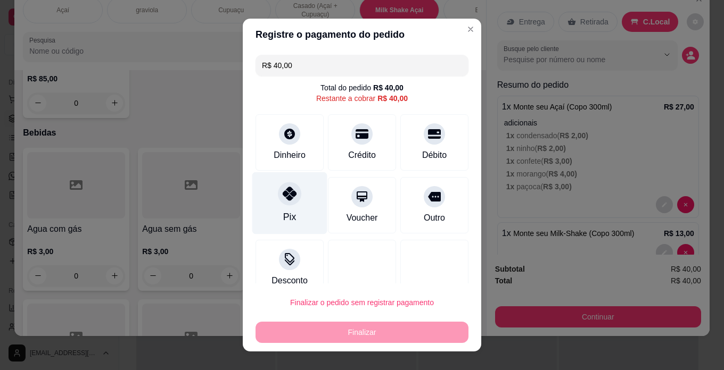
click at [284, 200] on icon at bounding box center [290, 194] width 14 height 14
type input "R$ 0,00"
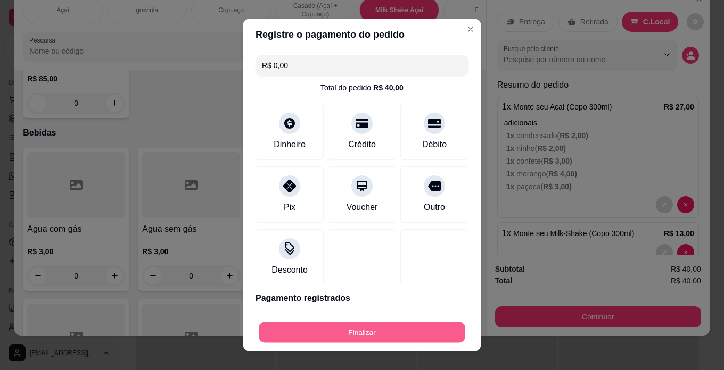
click at [344, 330] on button "Finalizar" at bounding box center [362, 332] width 206 height 21
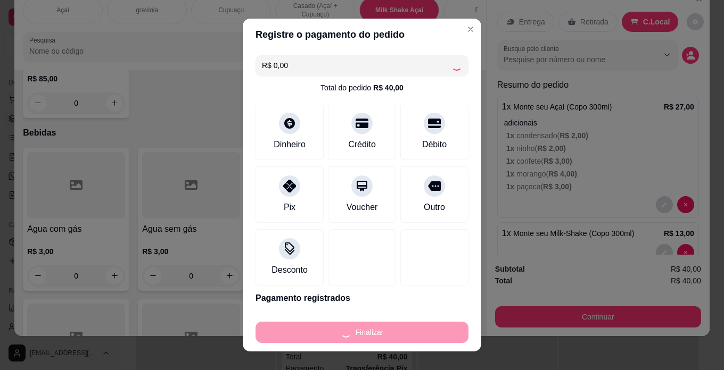
type input "0"
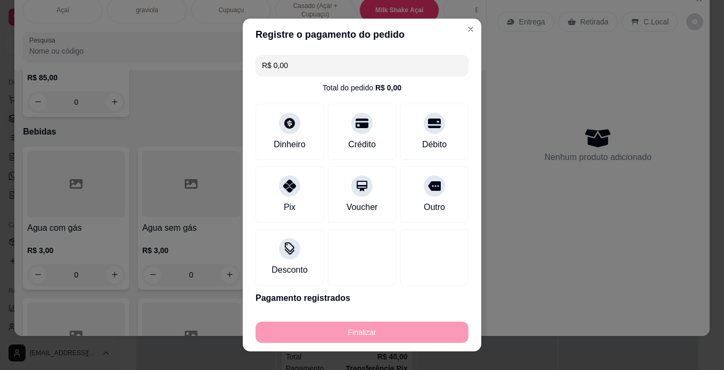
type input "-R$ 40,00"
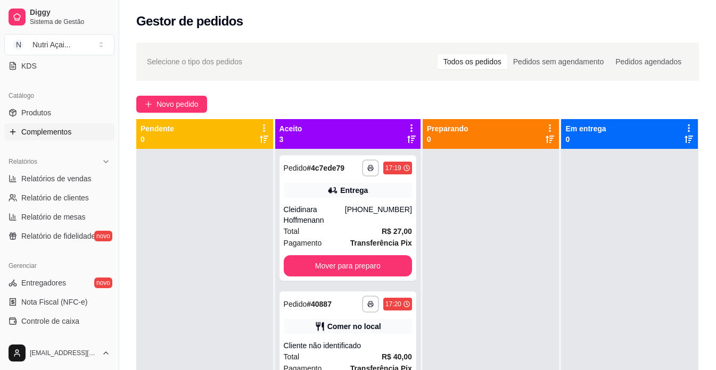
scroll to position [129, 0]
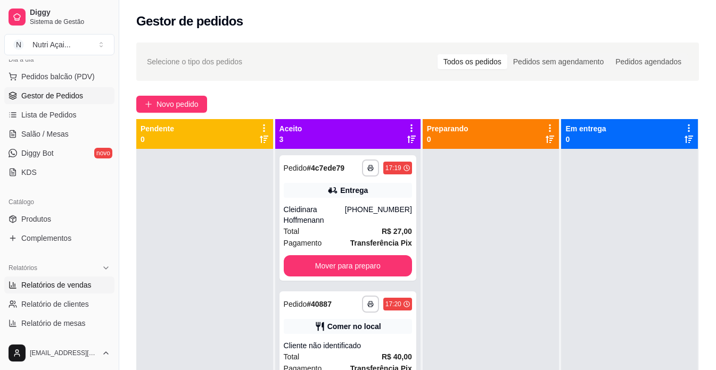
click at [77, 287] on span "Relatórios de vendas" at bounding box center [56, 285] width 70 height 11
select select "ALL"
select select "0"
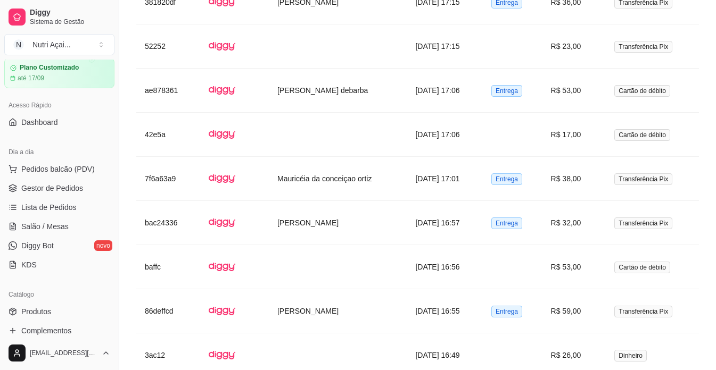
scroll to position [23, 0]
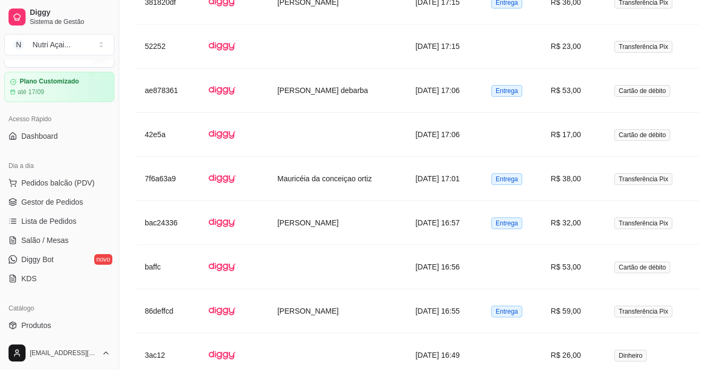
click at [52, 203] on span "Gestor de Pedidos" at bounding box center [52, 202] width 62 height 11
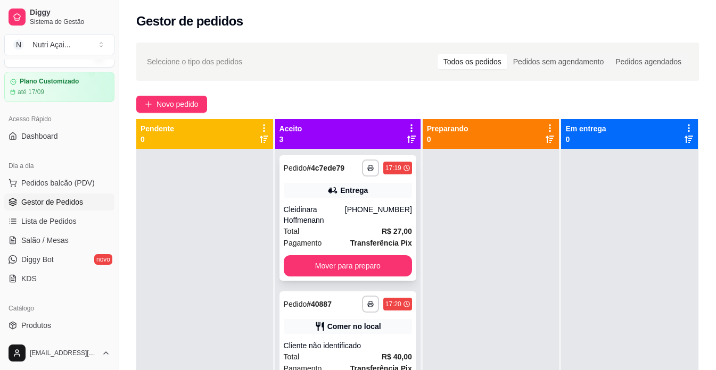
click at [395, 268] on div "**********" at bounding box center [347, 218] width 137 height 126
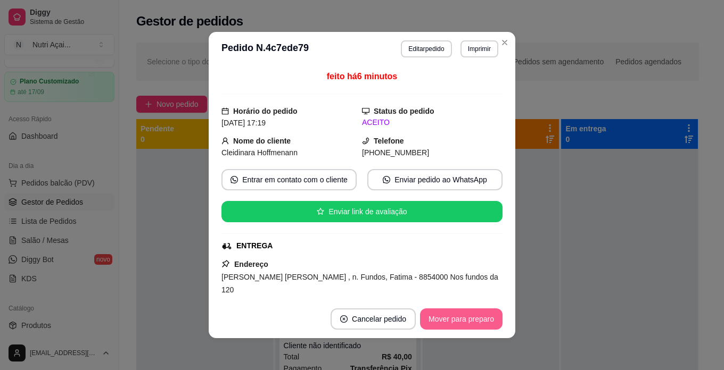
click at [473, 326] on button "Mover para preparo" at bounding box center [461, 319] width 82 height 21
click at [473, 323] on div "Mover para preparo" at bounding box center [453, 319] width 97 height 21
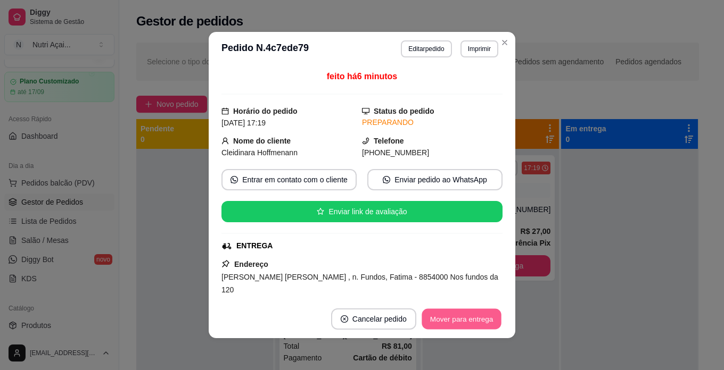
click at [473, 323] on button "Mover para entrega" at bounding box center [461, 319] width 80 height 21
click at [473, 323] on div "Mover para entrega" at bounding box center [461, 319] width 82 height 21
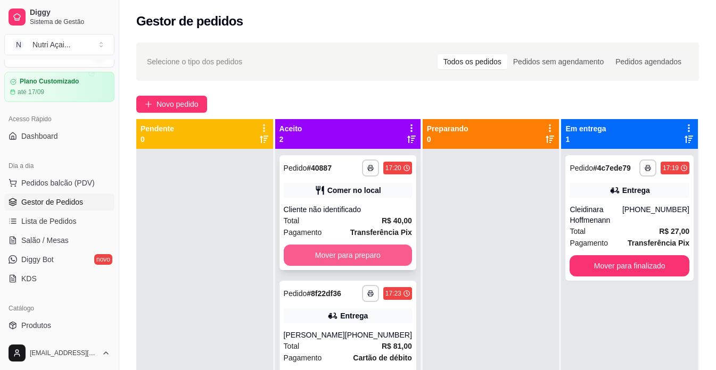
click at [343, 259] on button "Mover para preparo" at bounding box center [348, 255] width 128 height 21
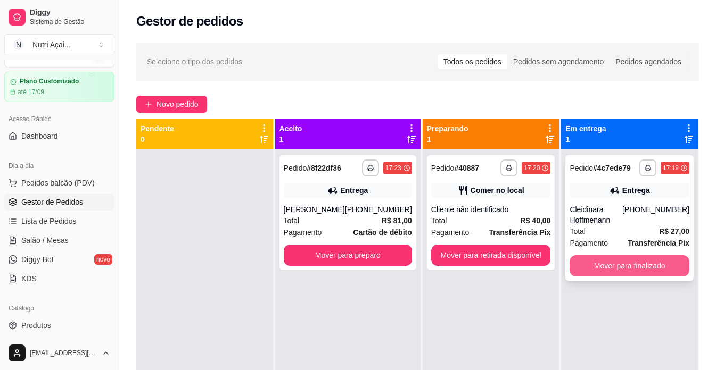
click at [607, 272] on button "Mover para finalizado" at bounding box center [629, 265] width 120 height 21
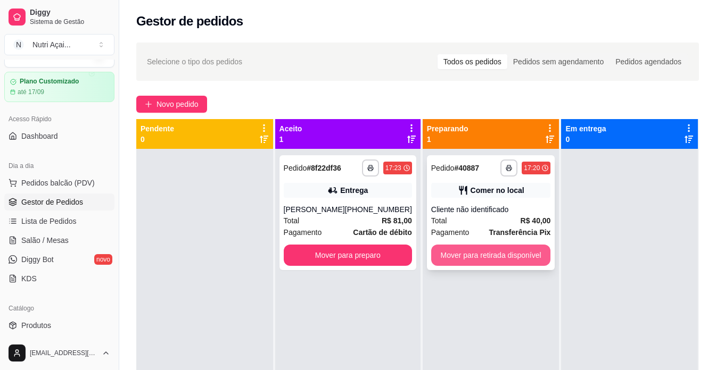
click at [472, 260] on button "Mover para retirada disponível" at bounding box center [491, 255] width 120 height 21
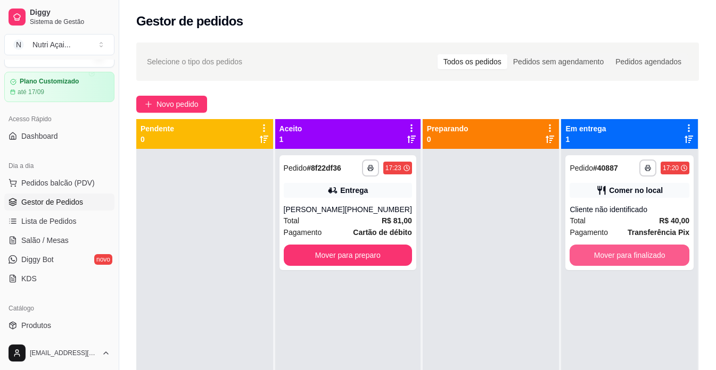
click at [615, 255] on button "Mover para finalizado" at bounding box center [629, 255] width 120 height 21
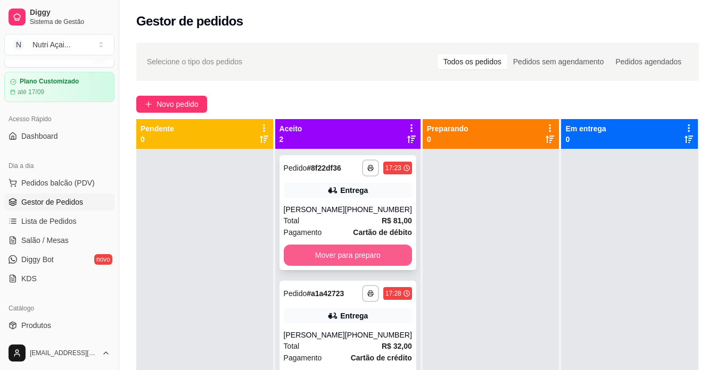
click at [347, 256] on button "Mover para preparo" at bounding box center [348, 255] width 128 height 21
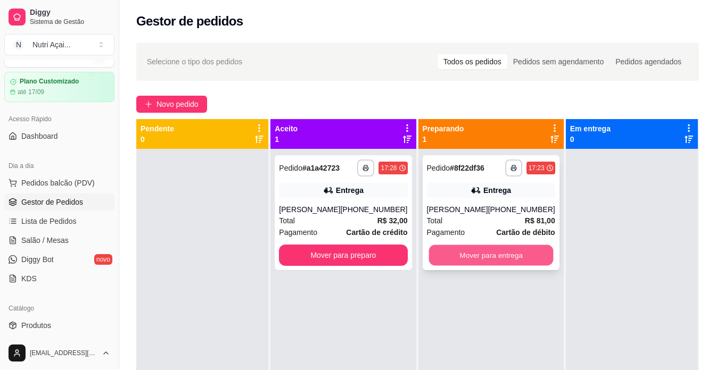
click at [486, 259] on button "Mover para entrega" at bounding box center [490, 255] width 124 height 21
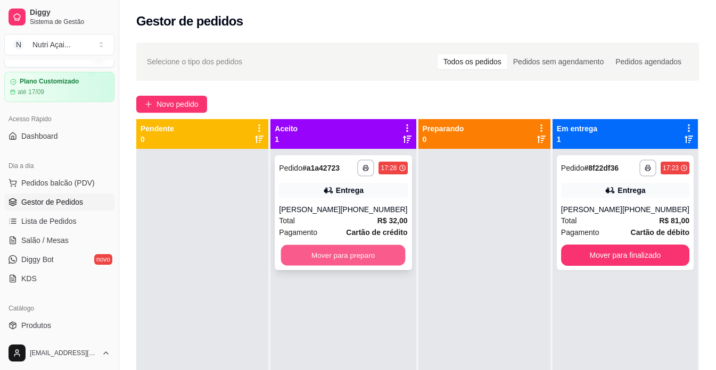
click at [361, 259] on button "Mover para preparo" at bounding box center [343, 255] width 124 height 21
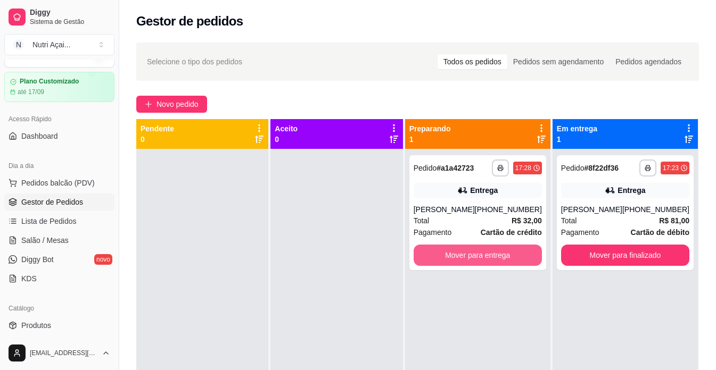
click at [465, 264] on button "Mover para entrega" at bounding box center [477, 255] width 128 height 21
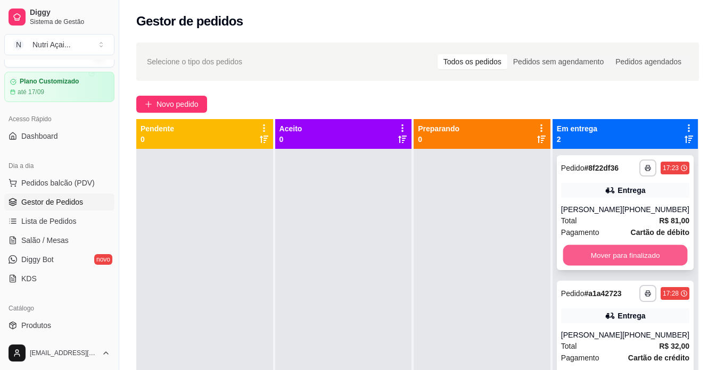
click at [582, 252] on button "Mover para finalizado" at bounding box center [624, 255] width 124 height 21
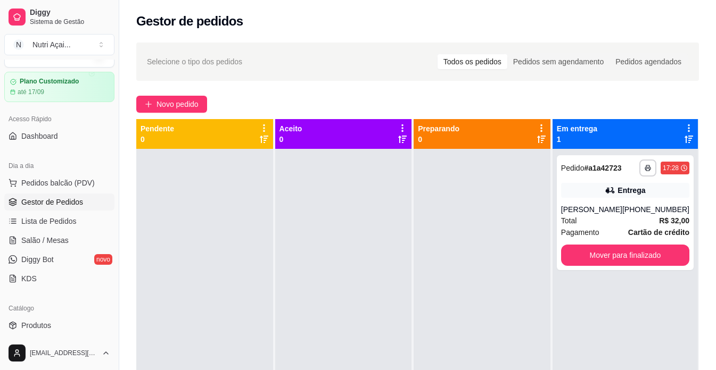
click at [582, 252] on div "**********" at bounding box center [625, 212] width 137 height 115
click at [576, 260] on button "Mover para finalizado" at bounding box center [624, 255] width 124 height 21
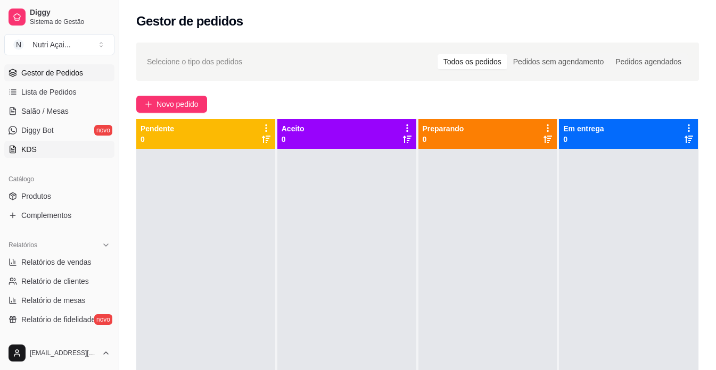
scroll to position [182, 0]
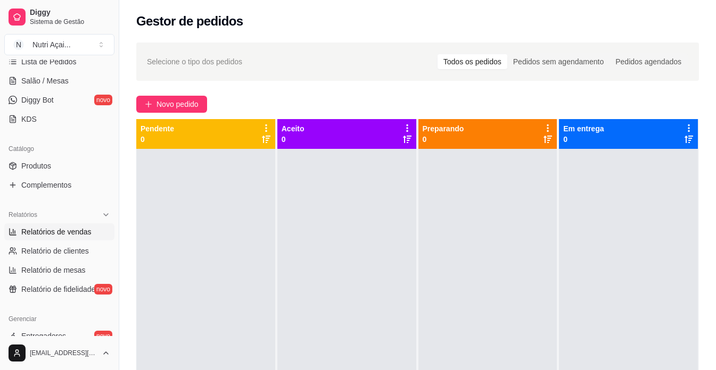
click at [74, 232] on span "Relatórios de vendas" at bounding box center [56, 232] width 70 height 11
select select "ALL"
select select "0"
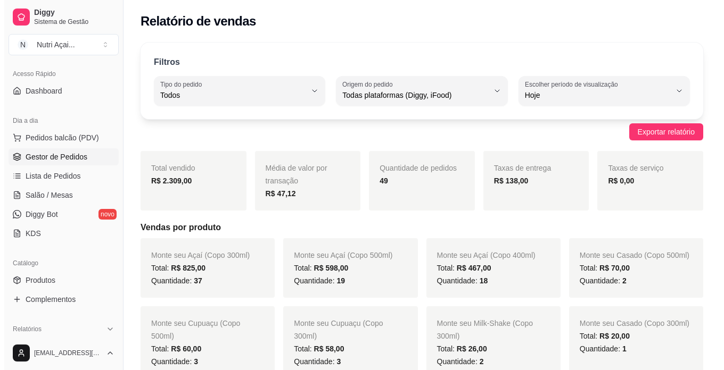
scroll to position [23, 0]
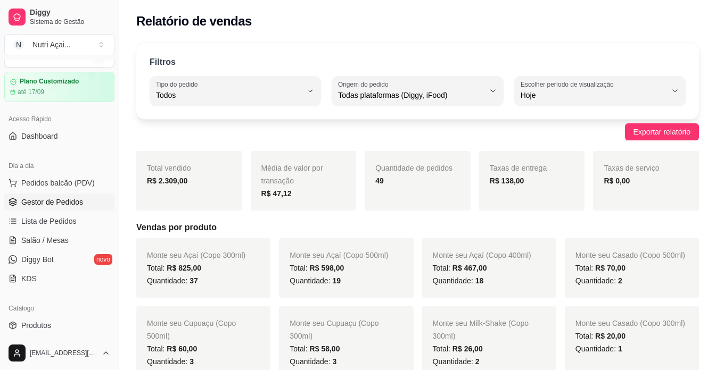
click at [40, 204] on span "Gestor de Pedidos" at bounding box center [52, 202] width 62 height 11
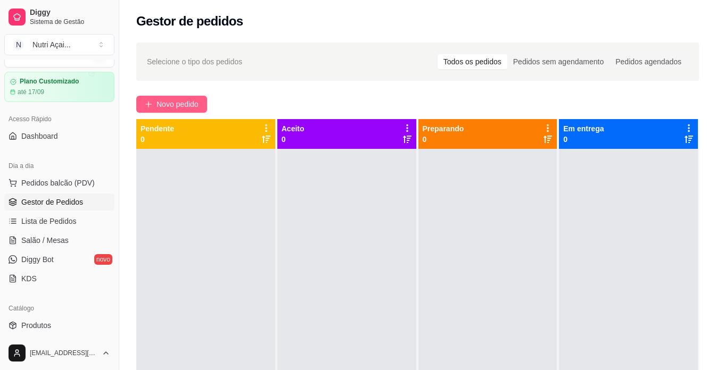
click at [200, 105] on button "Novo pedido" at bounding box center [171, 104] width 71 height 17
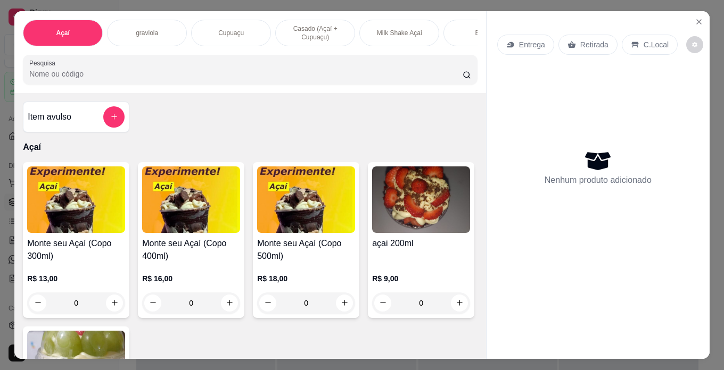
click at [47, 281] on p "R$ 13,00" at bounding box center [76, 278] width 98 height 11
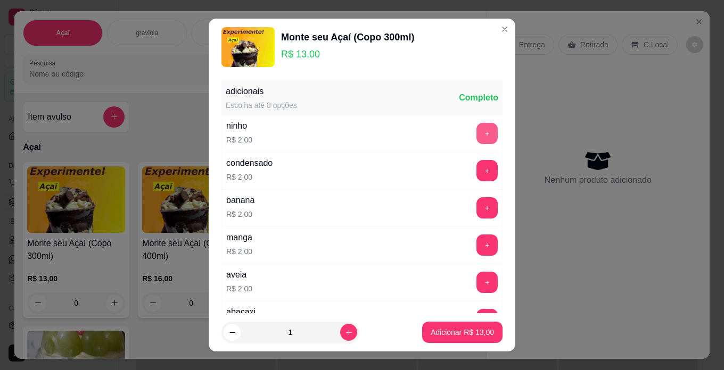
click at [476, 126] on button "+" at bounding box center [486, 133] width 21 height 21
click at [477, 163] on button "+" at bounding box center [487, 170] width 21 height 21
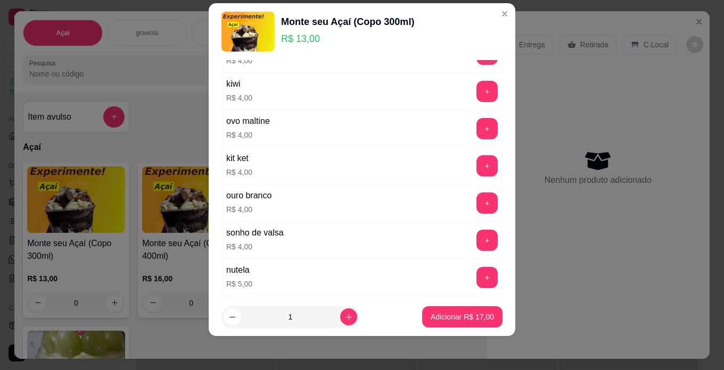
scroll to position [638, 0]
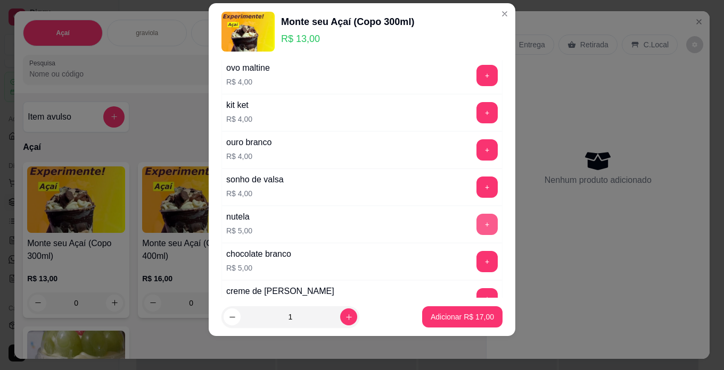
click at [476, 223] on button "+" at bounding box center [486, 224] width 21 height 21
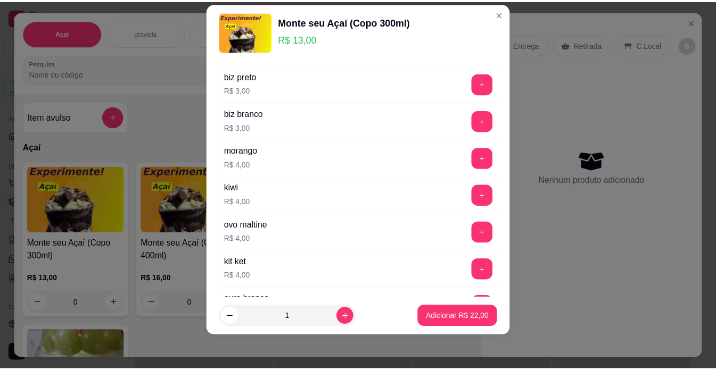
scroll to position [479, 0]
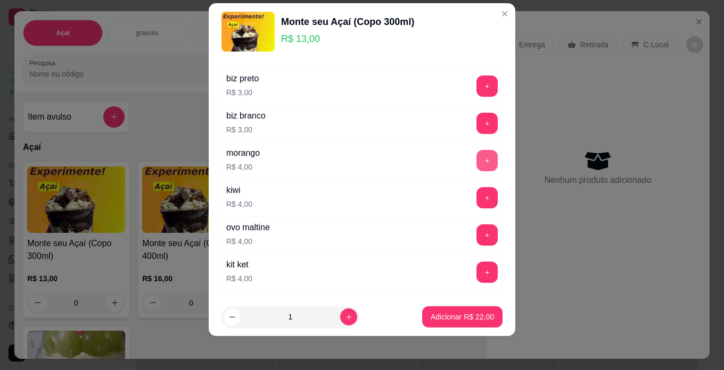
click at [476, 155] on button "+" at bounding box center [486, 160] width 21 height 21
click at [480, 313] on p "Adicionar R$ 26,00" at bounding box center [462, 317] width 62 height 10
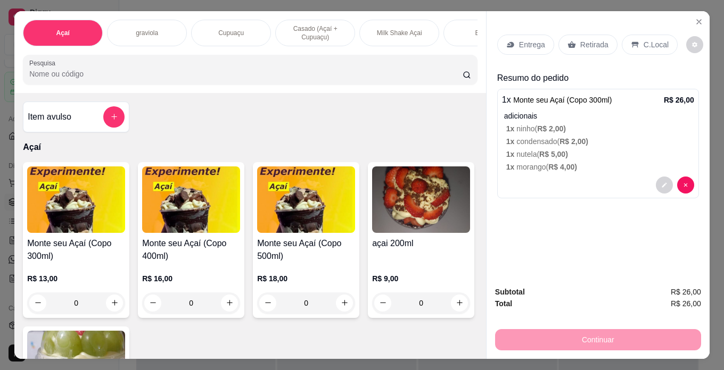
click at [643, 35] on div "C.Local" at bounding box center [649, 45] width 56 height 20
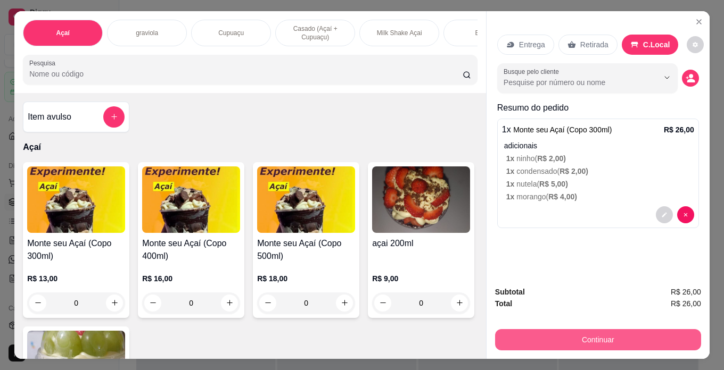
click at [571, 338] on button "Continuar" at bounding box center [598, 339] width 206 height 21
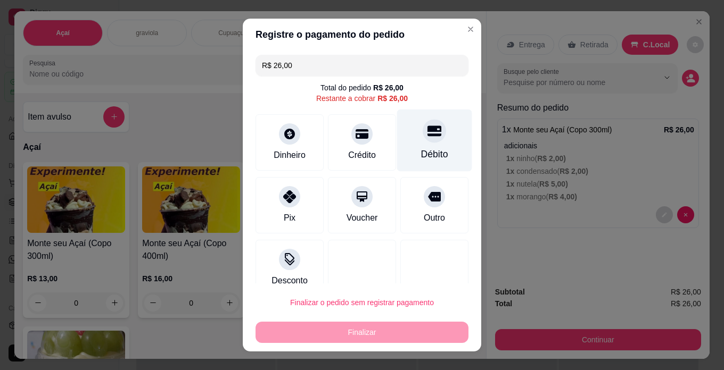
click at [428, 142] on div "Débito" at bounding box center [434, 141] width 75 height 62
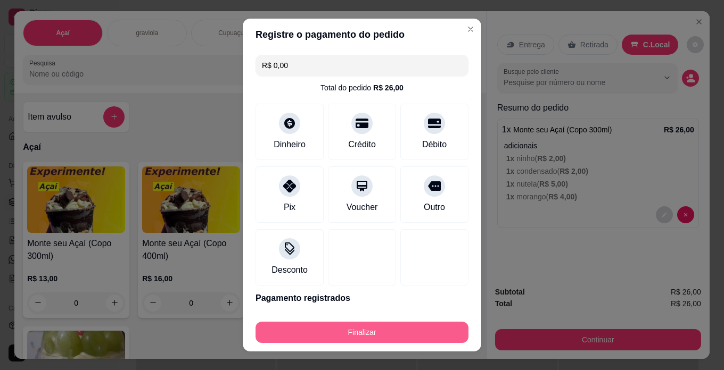
click at [434, 322] on button "Finalizar" at bounding box center [361, 332] width 213 height 21
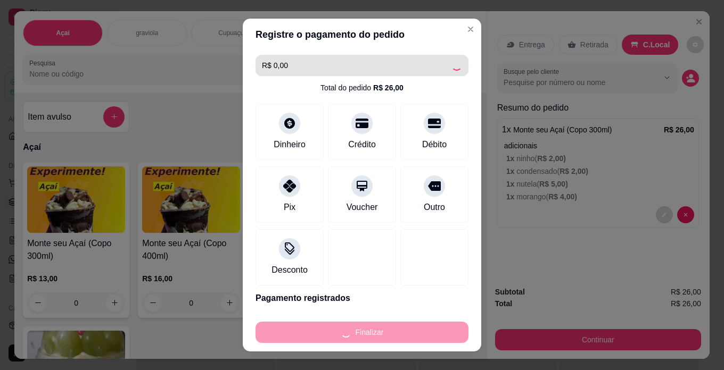
type input "-R$ 26,00"
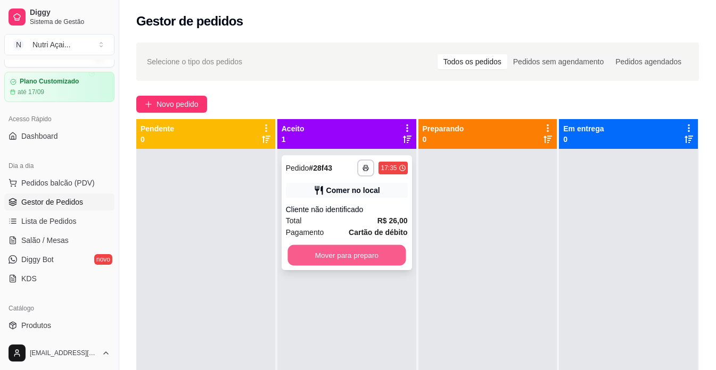
click at [321, 254] on button "Mover para preparo" at bounding box center [346, 255] width 118 height 21
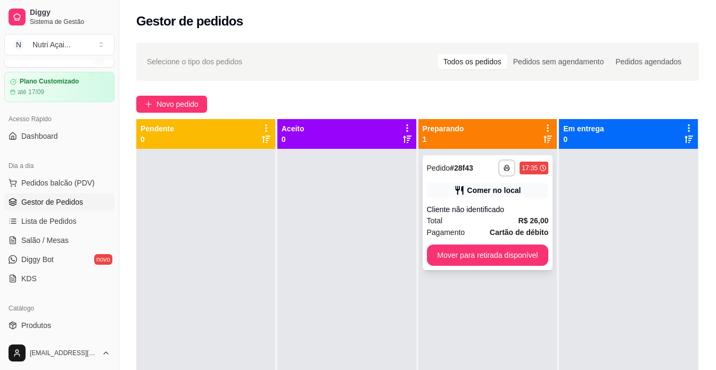
click at [519, 268] on div "**********" at bounding box center [487, 212] width 130 height 115
click at [534, 258] on button "Mover para retirada disponível" at bounding box center [487, 255] width 118 height 21
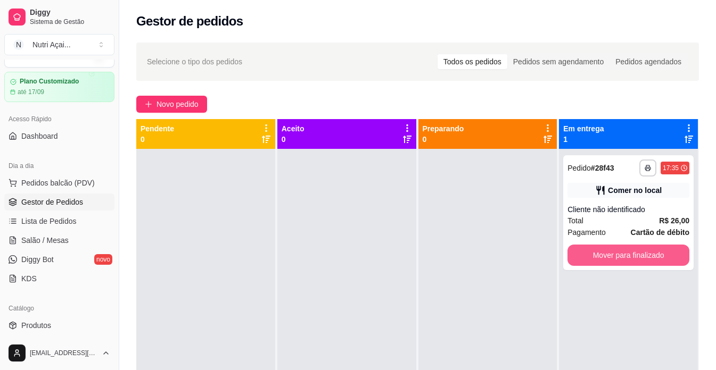
click at [610, 253] on button "Mover para finalizado" at bounding box center [628, 255] width 122 height 21
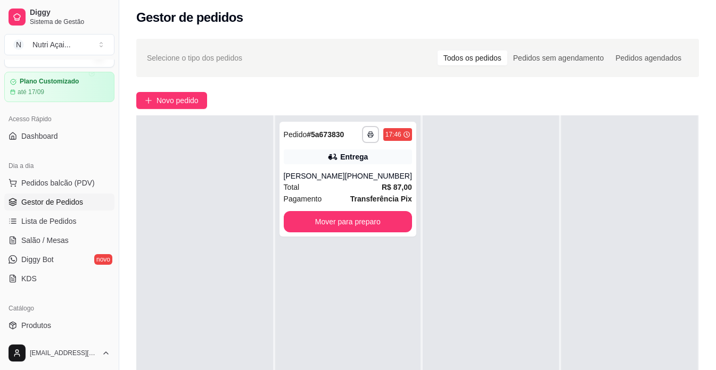
scroll to position [3, 0]
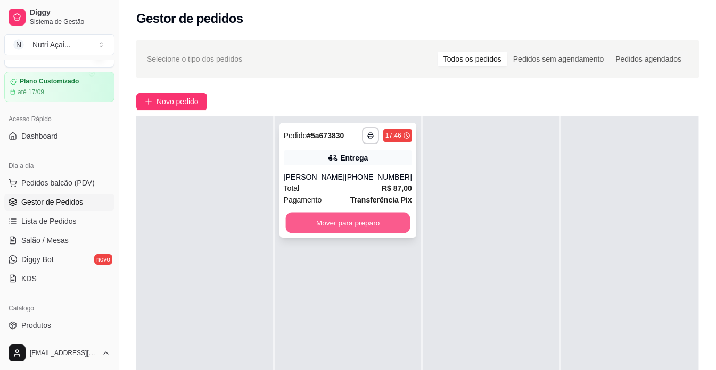
click at [341, 215] on button "Mover para preparo" at bounding box center [347, 223] width 124 height 21
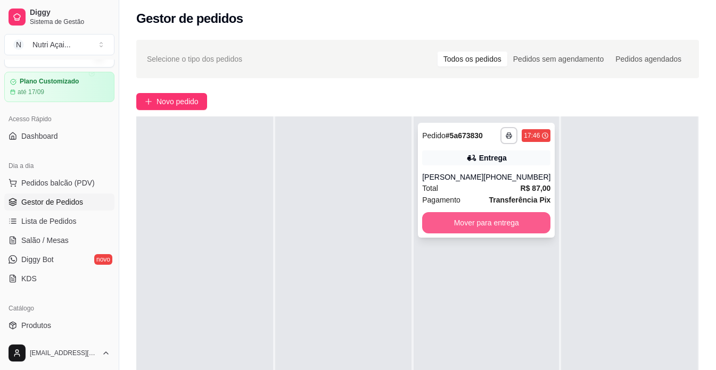
click at [486, 229] on button "Mover para entrega" at bounding box center [486, 222] width 128 height 21
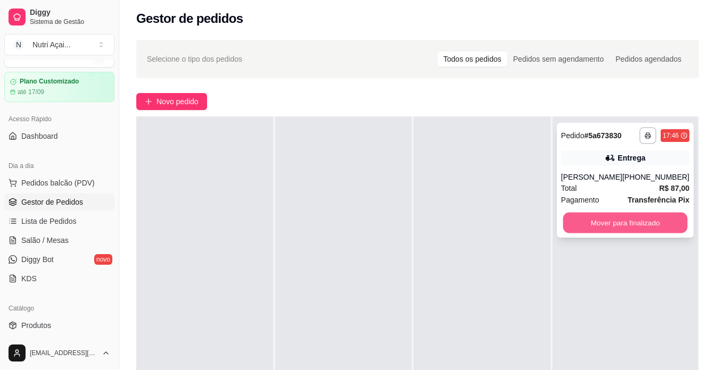
click at [602, 227] on button "Mover para finalizado" at bounding box center [624, 223] width 124 height 21
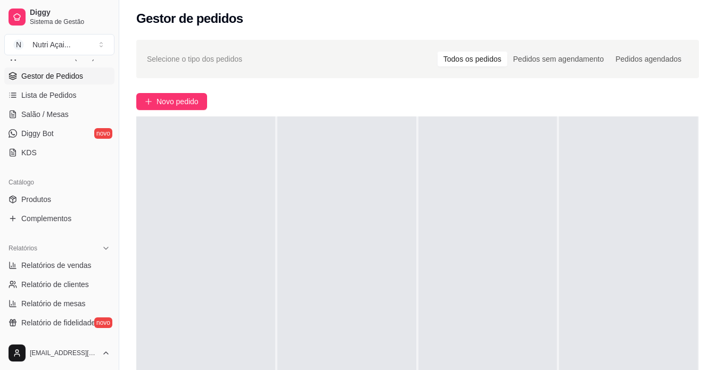
scroll to position [182, 0]
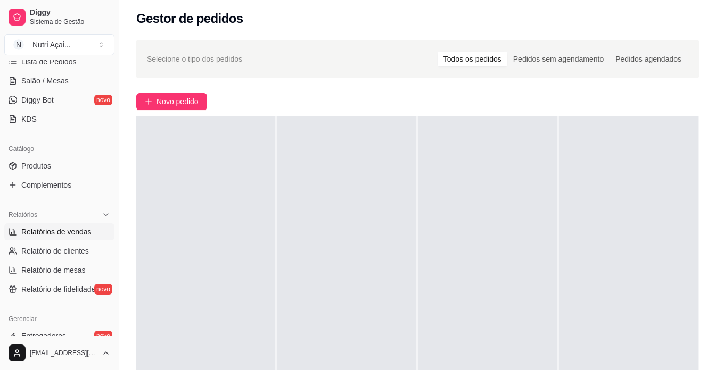
click at [80, 228] on span "Relatórios de vendas" at bounding box center [56, 232] width 70 height 11
select select "ALL"
select select "0"
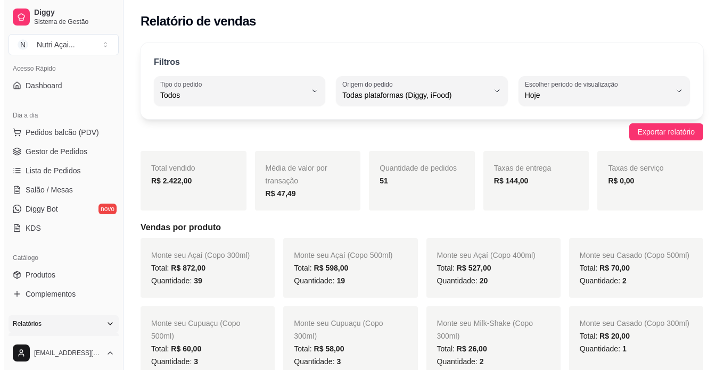
scroll to position [23, 0]
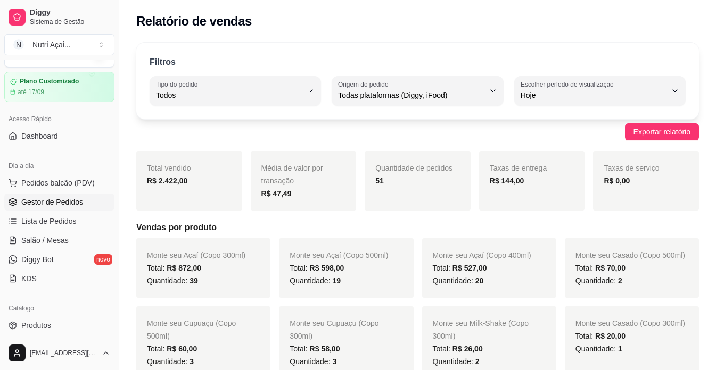
click at [48, 194] on link "Gestor de Pedidos" at bounding box center [59, 202] width 110 height 17
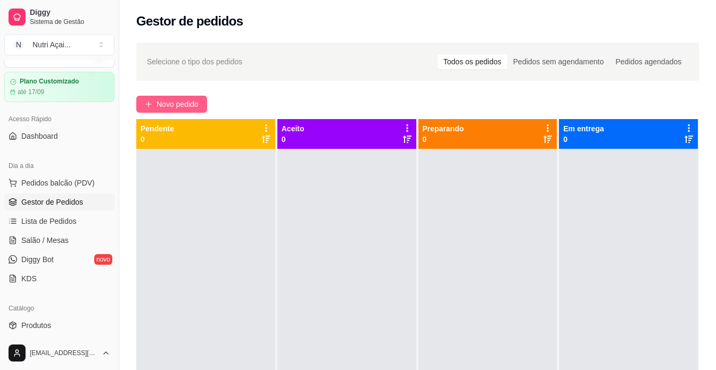
click at [178, 103] on span "Novo pedido" at bounding box center [177, 104] width 42 height 12
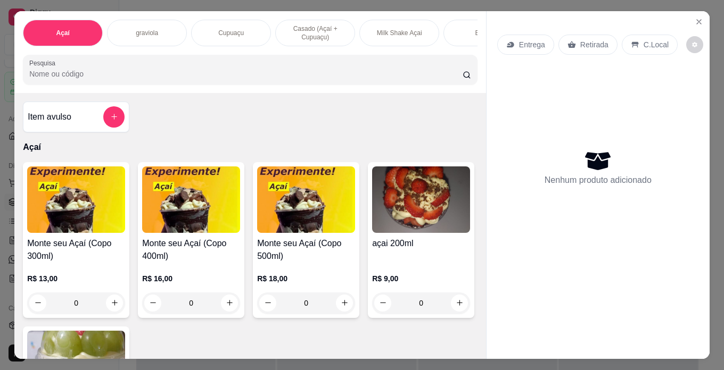
click at [372, 233] on img at bounding box center [421, 200] width 98 height 67
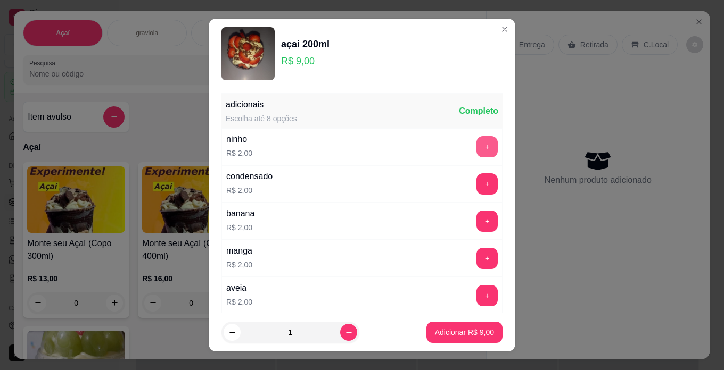
click at [476, 147] on button "+" at bounding box center [486, 146] width 21 height 21
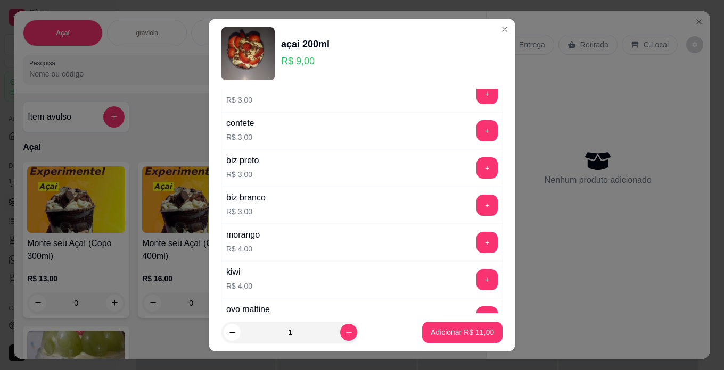
scroll to position [479, 0]
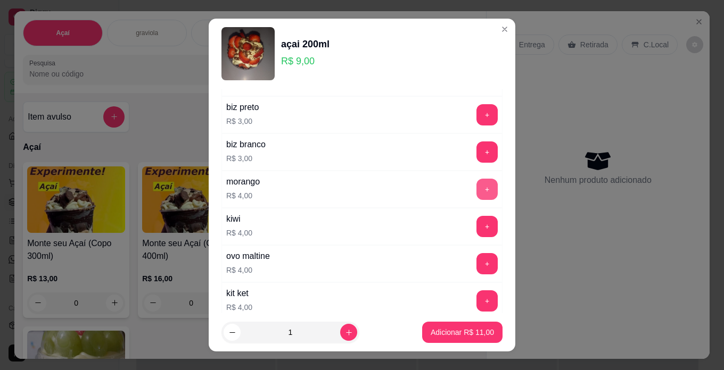
click at [476, 191] on button "+" at bounding box center [486, 189] width 21 height 21
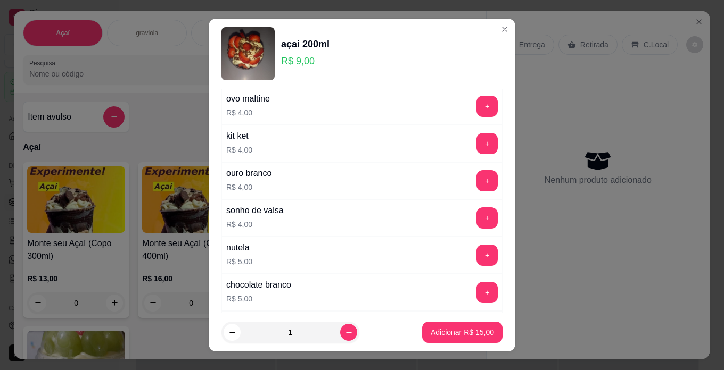
scroll to position [638, 0]
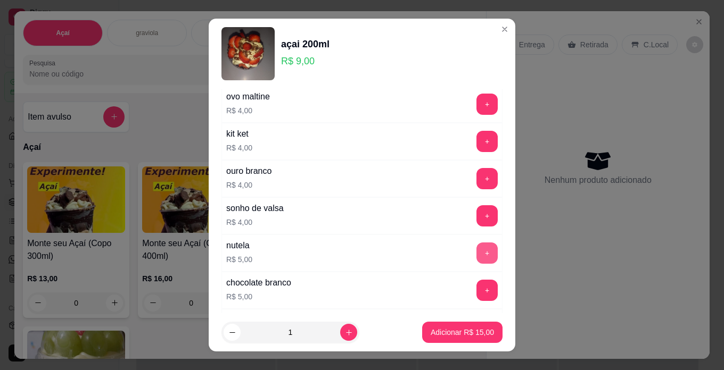
click at [476, 251] on button "+" at bounding box center [486, 253] width 21 height 21
click at [345, 334] on icon "increase-product-quantity" at bounding box center [349, 333] width 8 height 8
type input "2"
click at [445, 333] on p "Adicionar R$ 40,00" at bounding box center [461, 332] width 63 height 11
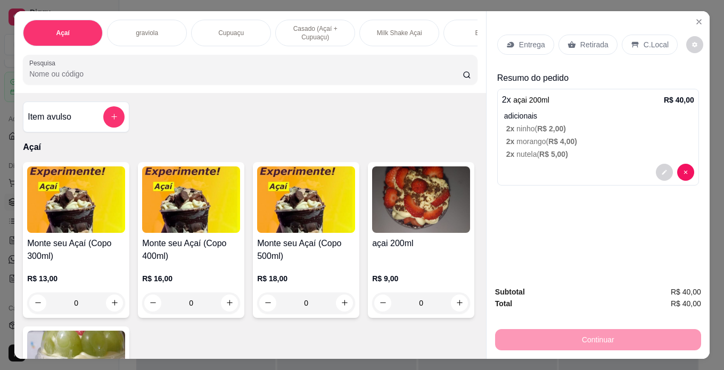
click at [76, 203] on img at bounding box center [76, 200] width 98 height 67
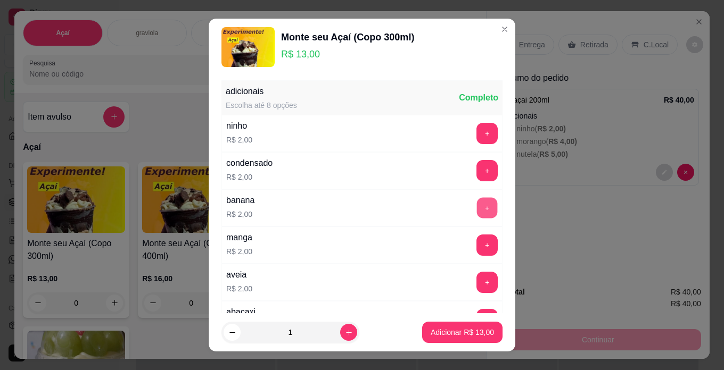
click at [477, 205] on button "+" at bounding box center [487, 207] width 21 height 21
click at [476, 125] on button "+" at bounding box center [486, 133] width 21 height 21
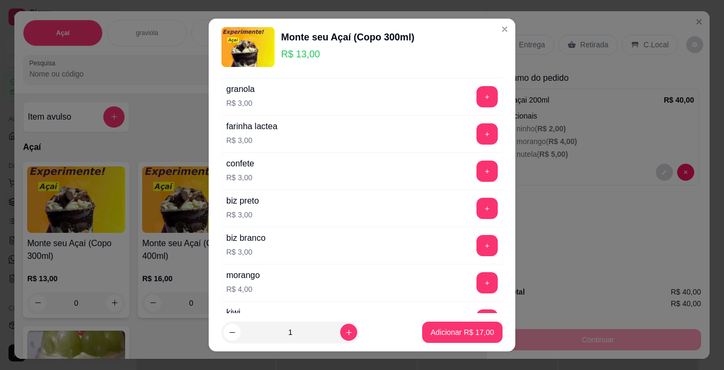
scroll to position [372, 0]
click at [476, 281] on button "+" at bounding box center [486, 282] width 21 height 21
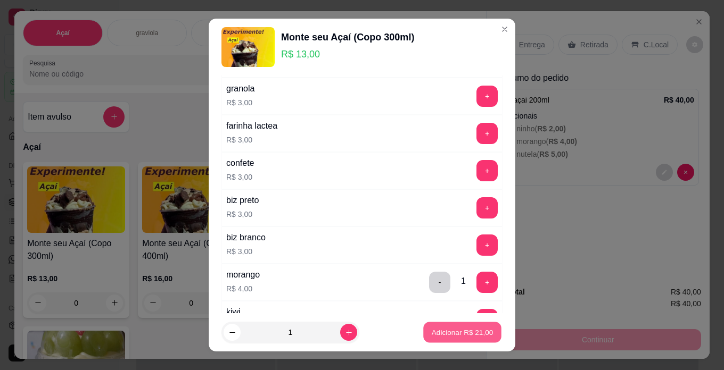
click at [465, 327] on button "Adicionar R$ 21,00" at bounding box center [462, 332] width 78 height 21
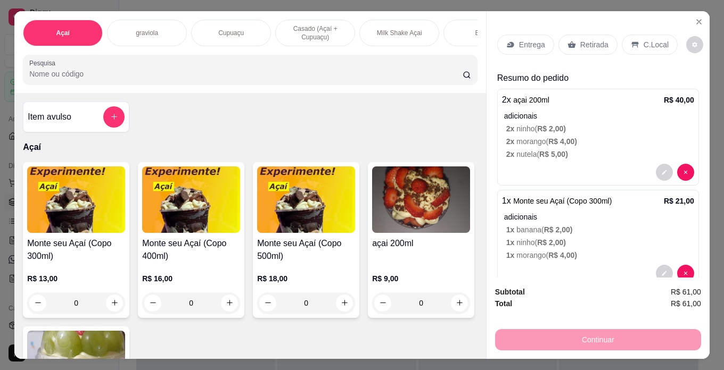
click at [372, 233] on img at bounding box center [421, 200] width 98 height 67
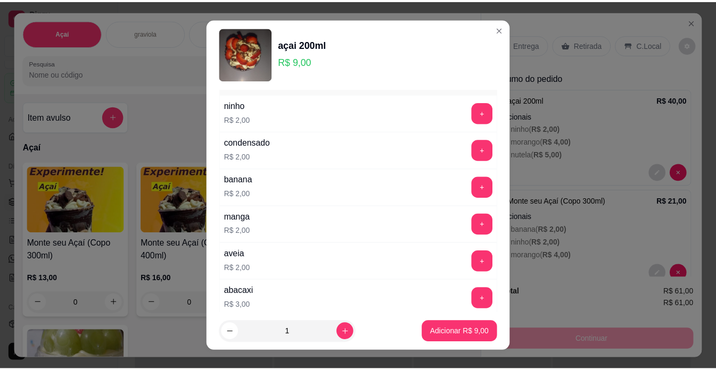
scroll to position [0, 0]
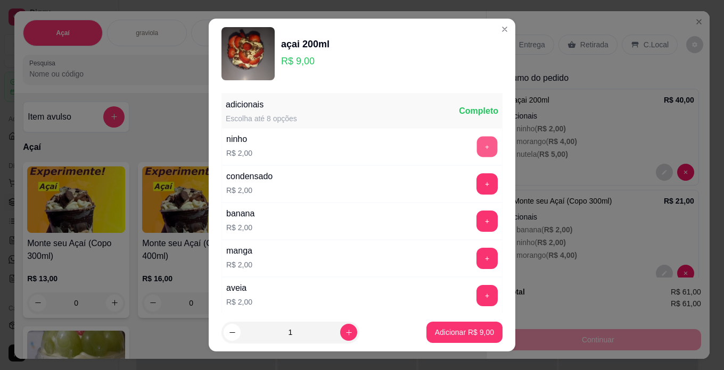
click at [477, 139] on button "+" at bounding box center [487, 146] width 21 height 21
click at [477, 187] on button "+" at bounding box center [487, 183] width 21 height 21
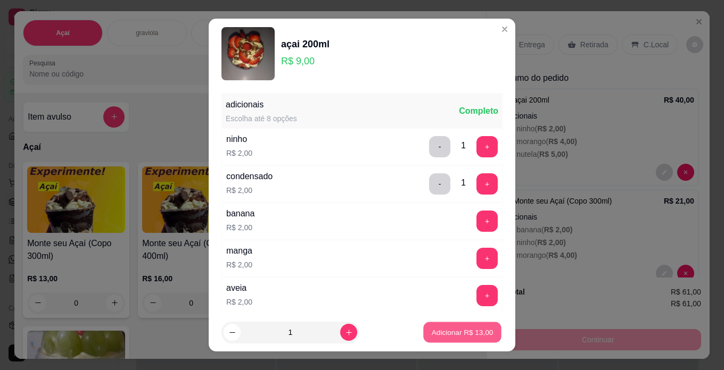
click at [443, 331] on p "Adicionar R$ 13,00" at bounding box center [462, 333] width 62 height 10
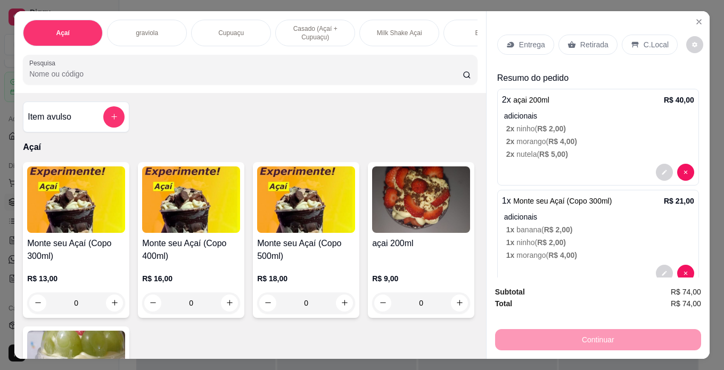
click at [645, 43] on p "C.Local" at bounding box center [655, 44] width 25 height 11
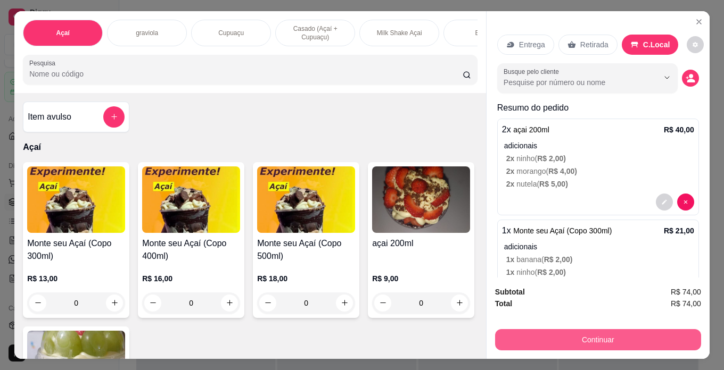
click at [654, 339] on button "Continuar" at bounding box center [598, 339] width 206 height 21
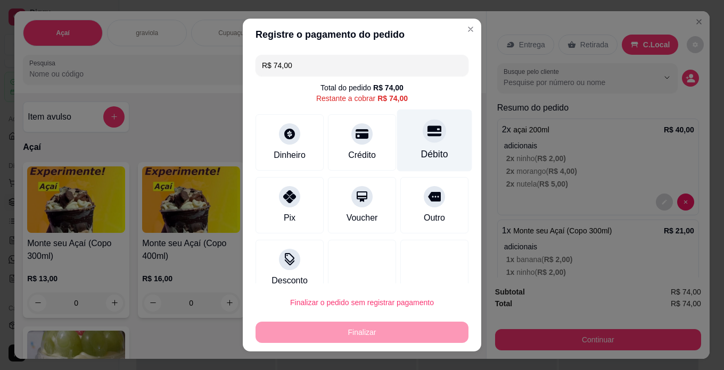
click at [421, 155] on div "Débito" at bounding box center [434, 154] width 27 height 14
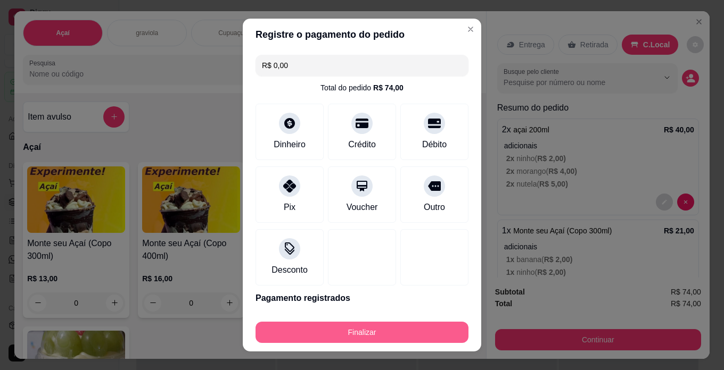
click at [422, 330] on button "Finalizar" at bounding box center [361, 332] width 213 height 21
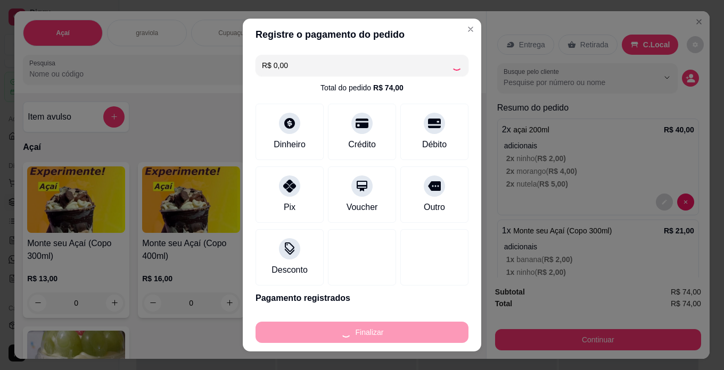
type input "-R$ 74,00"
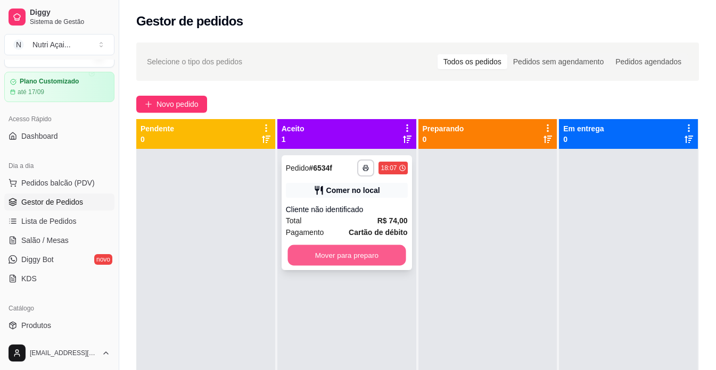
click at [352, 247] on button "Mover para preparo" at bounding box center [346, 255] width 118 height 21
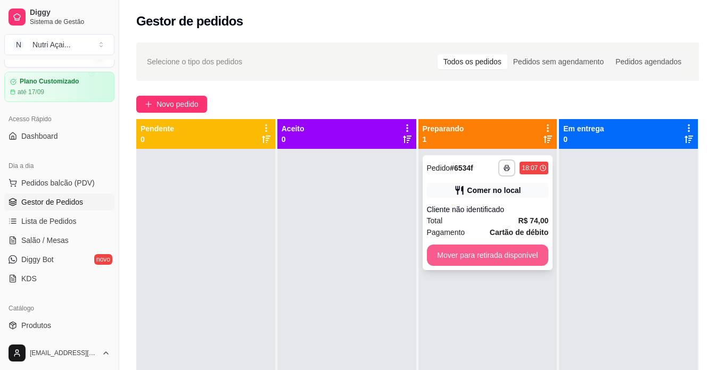
click at [518, 257] on button "Mover para retirada disponível" at bounding box center [488, 255] width 122 height 21
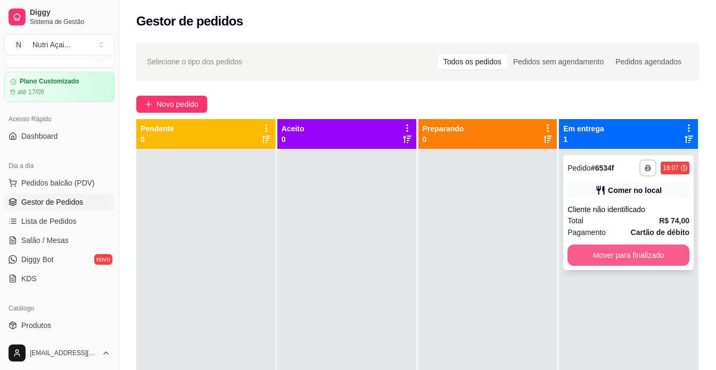
click at [590, 252] on button "Mover para finalizado" at bounding box center [628, 255] width 122 height 21
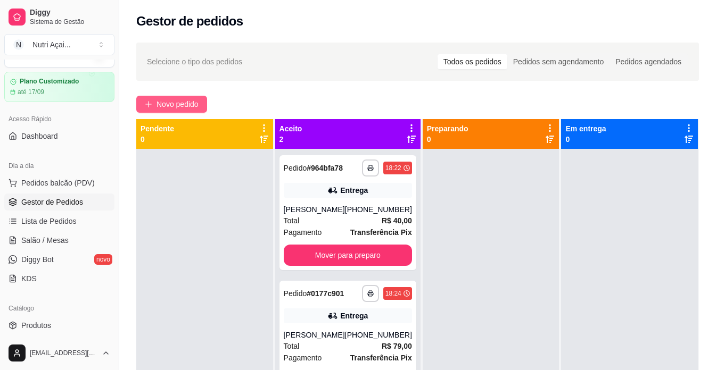
click at [197, 106] on span "Novo pedido" at bounding box center [177, 104] width 42 height 12
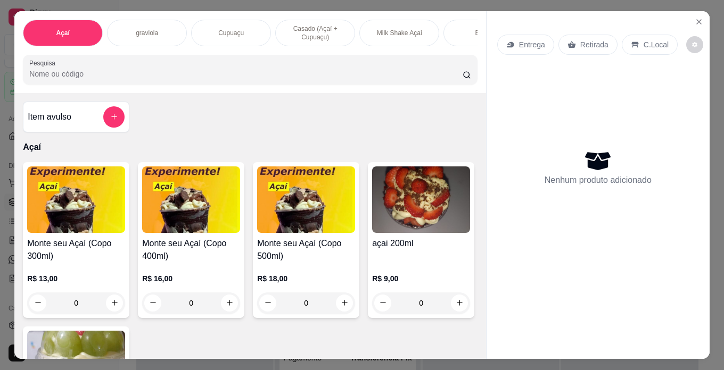
click at [372, 233] on img at bounding box center [421, 200] width 98 height 67
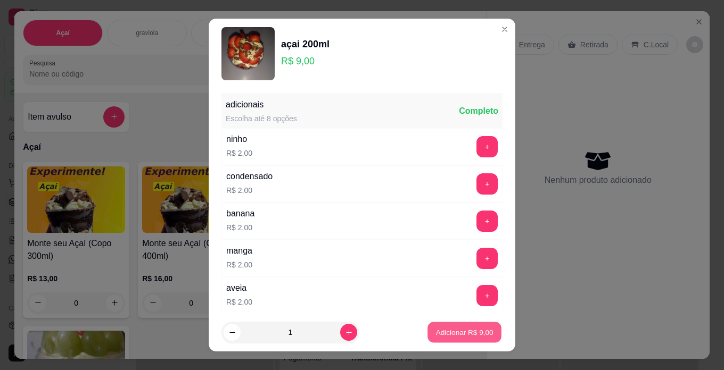
click at [460, 331] on p "Adicionar R$ 9,00" at bounding box center [463, 333] width 57 height 10
type input "1"
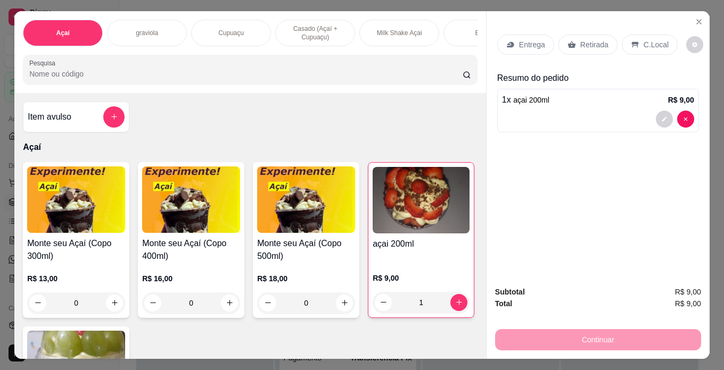
click at [655, 35] on div "C.Local" at bounding box center [649, 45] width 56 height 20
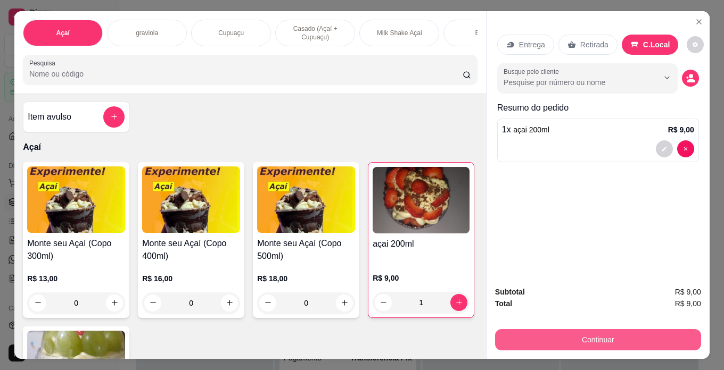
click at [670, 337] on button "Continuar" at bounding box center [598, 339] width 206 height 21
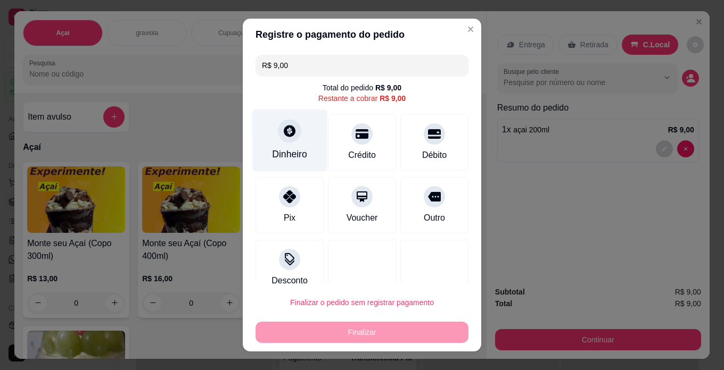
click at [282, 138] on div at bounding box center [289, 130] width 23 height 23
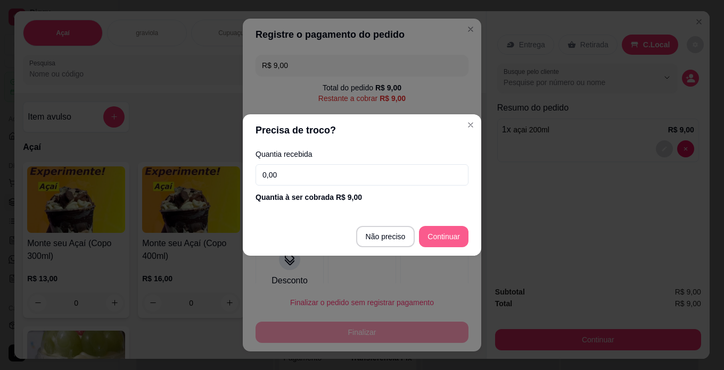
type input "R$ 0,00"
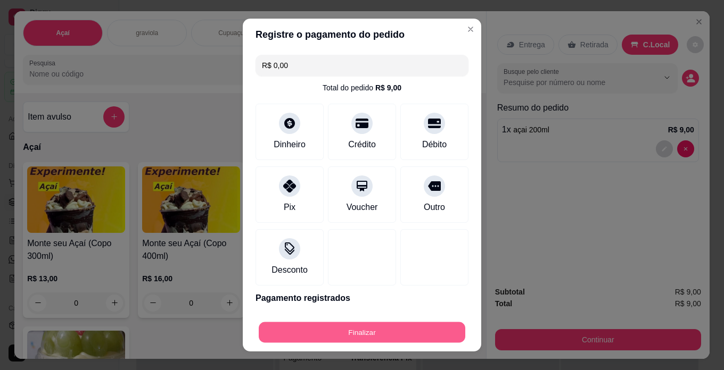
click at [416, 334] on button "Finalizar" at bounding box center [362, 332] width 206 height 21
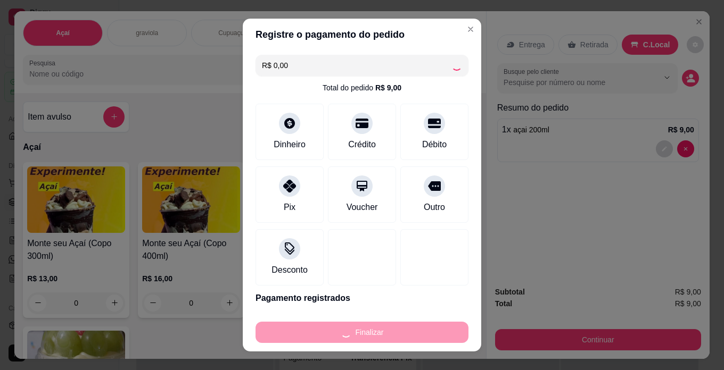
type input "0"
type input "-R$ 9,00"
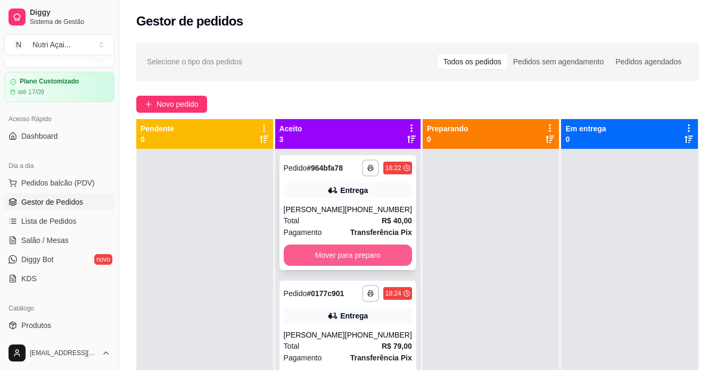
click at [346, 258] on button "Mover para preparo" at bounding box center [348, 255] width 128 height 21
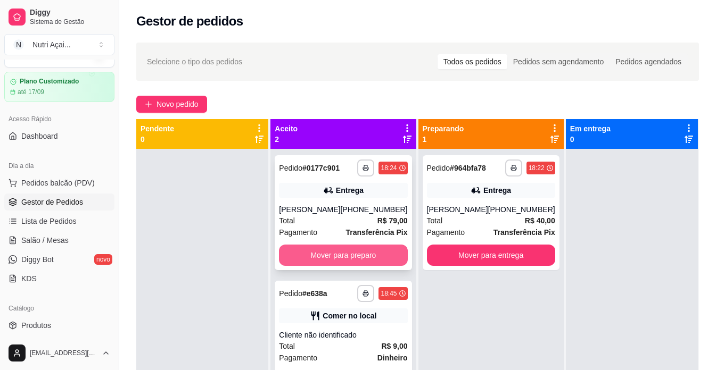
click at [346, 258] on button "Mover para preparo" at bounding box center [343, 255] width 128 height 21
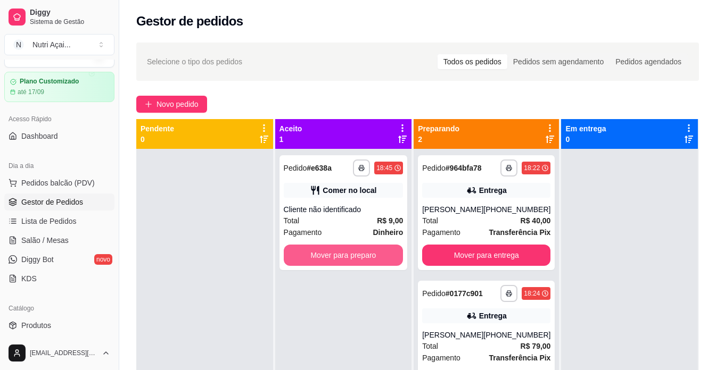
click at [378, 254] on button "Mover para preparo" at bounding box center [344, 255] width 120 height 21
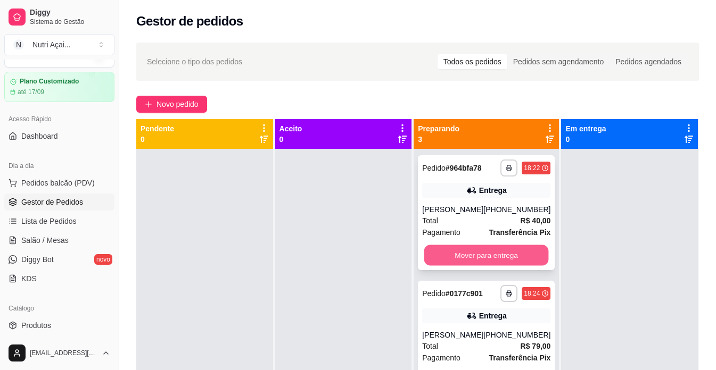
click at [453, 250] on button "Mover para entrega" at bounding box center [486, 255] width 124 height 21
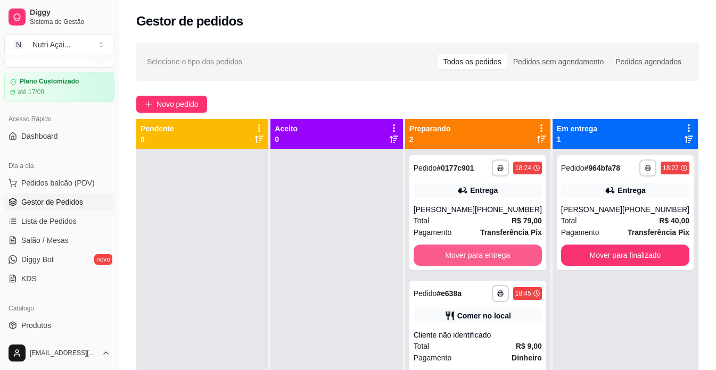
click at [458, 250] on button "Mover para entrega" at bounding box center [477, 255] width 128 height 21
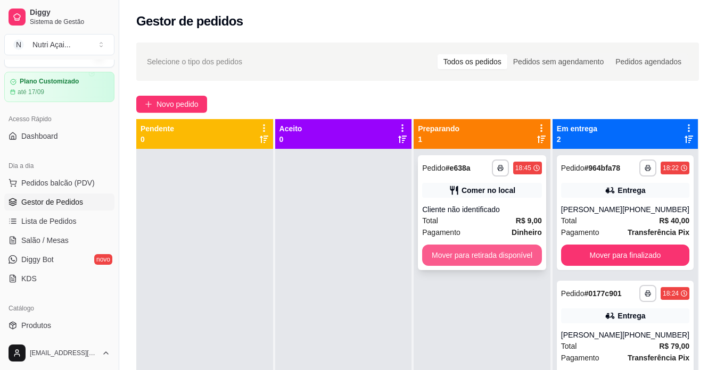
click at [505, 254] on button "Mover para retirada disponível" at bounding box center [482, 255] width 120 height 21
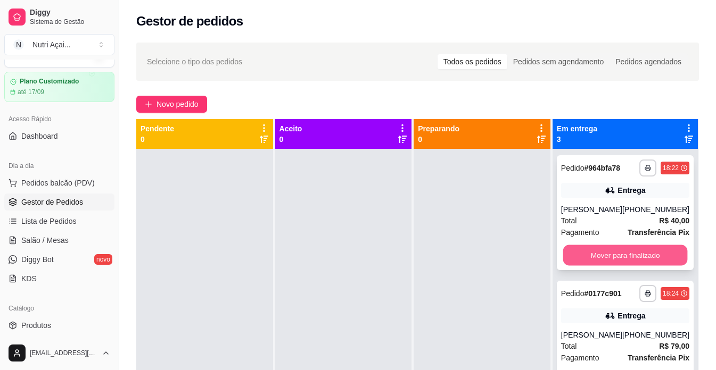
click at [584, 252] on button "Mover para finalizado" at bounding box center [624, 255] width 124 height 21
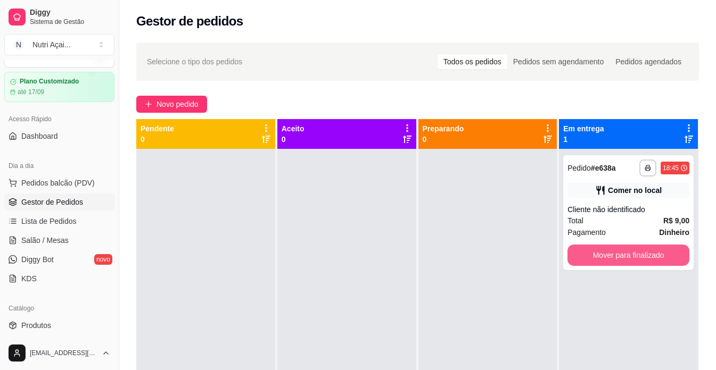
click at [584, 252] on button "Mover para finalizado" at bounding box center [628, 255] width 122 height 21
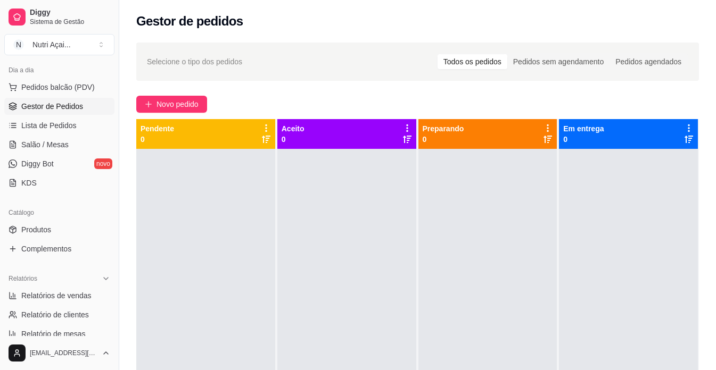
scroll to position [129, 0]
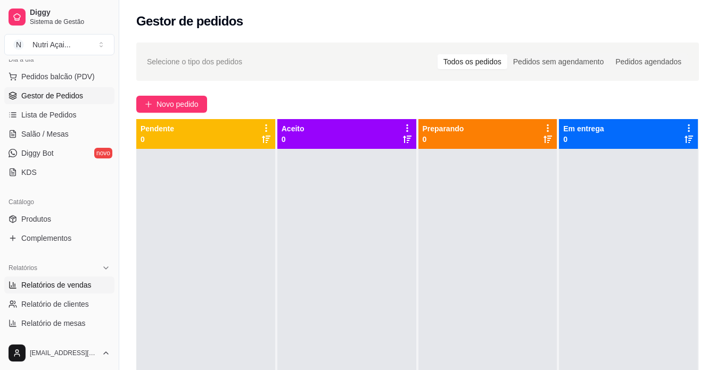
click at [71, 288] on span "Relatórios de vendas" at bounding box center [56, 285] width 70 height 11
select select "ALL"
select select "0"
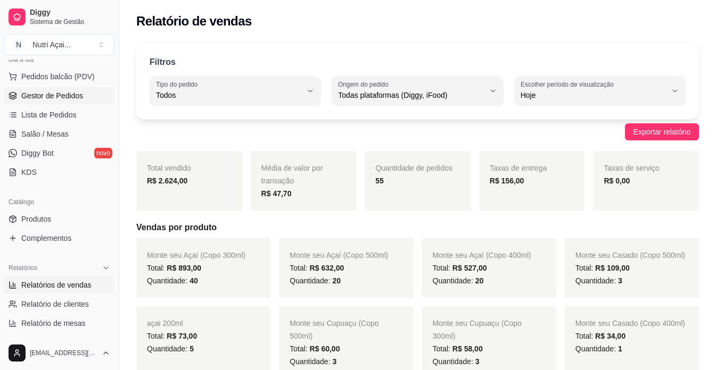
click at [70, 95] on span "Gestor de Pedidos" at bounding box center [52, 95] width 62 height 11
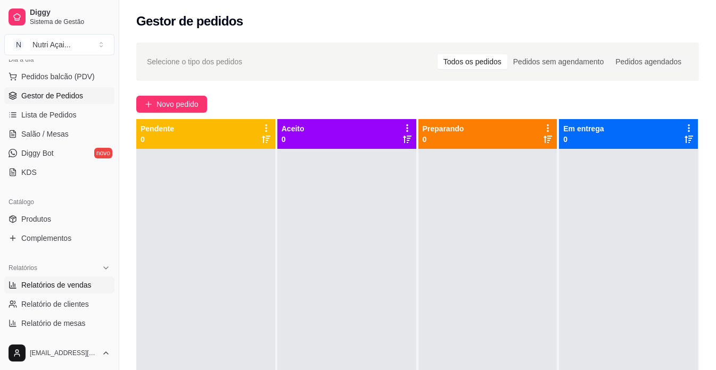
click at [66, 284] on span "Relatórios de vendas" at bounding box center [56, 285] width 70 height 11
select select "ALL"
select select "0"
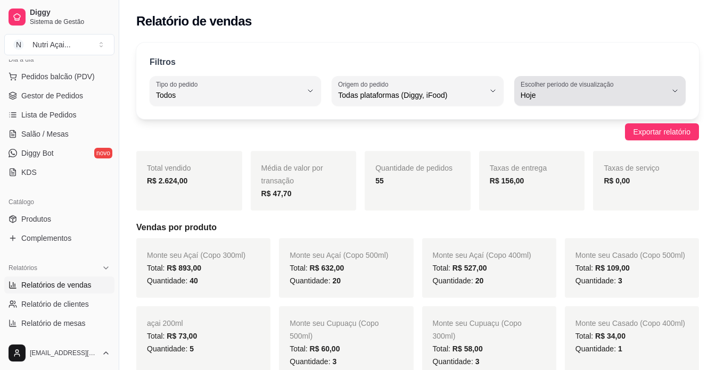
click at [566, 97] on span "Hoje" at bounding box center [593, 95] width 146 height 11
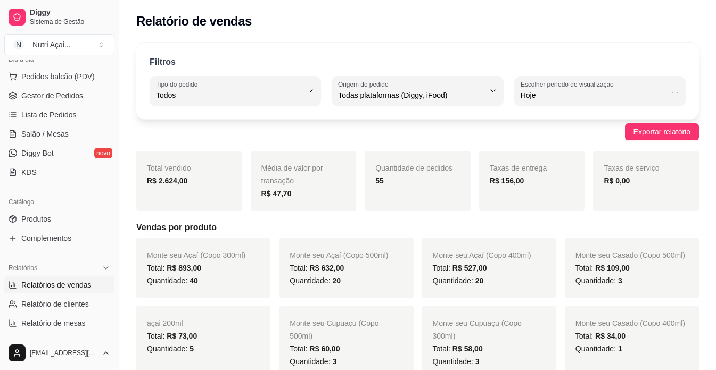
click at [575, 137] on span "Ontem" at bounding box center [594, 138] width 138 height 10
type input "1"
select select "1"
click at [79, 95] on span "Gestor de Pedidos" at bounding box center [52, 95] width 62 height 11
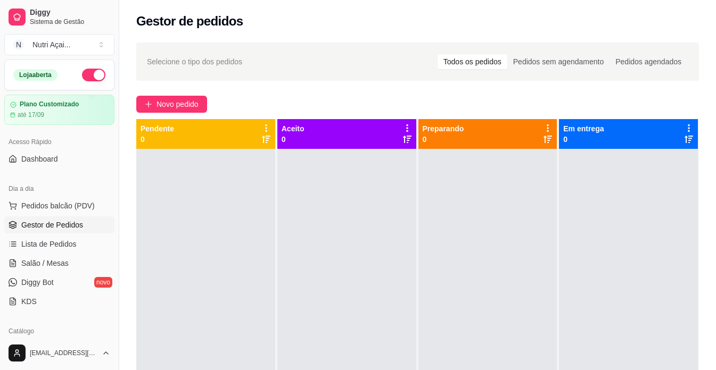
click at [87, 69] on button "button" at bounding box center [93, 75] width 23 height 13
